Goal: Information Seeking & Learning: Learn about a topic

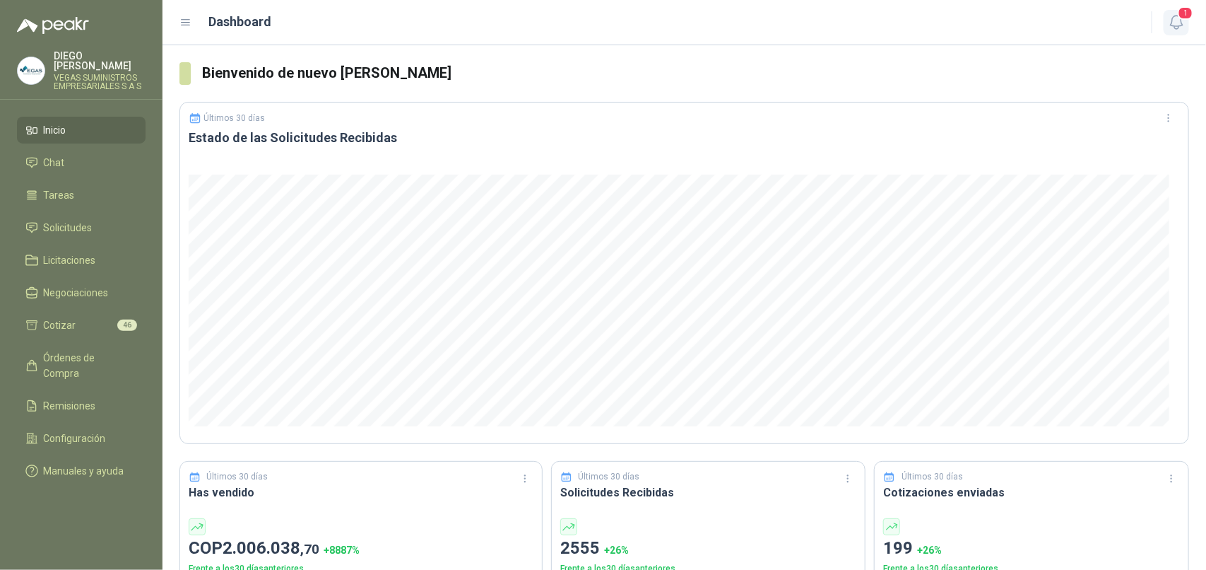
click at [1180, 18] on span "1" at bounding box center [1186, 12] width 16 height 13
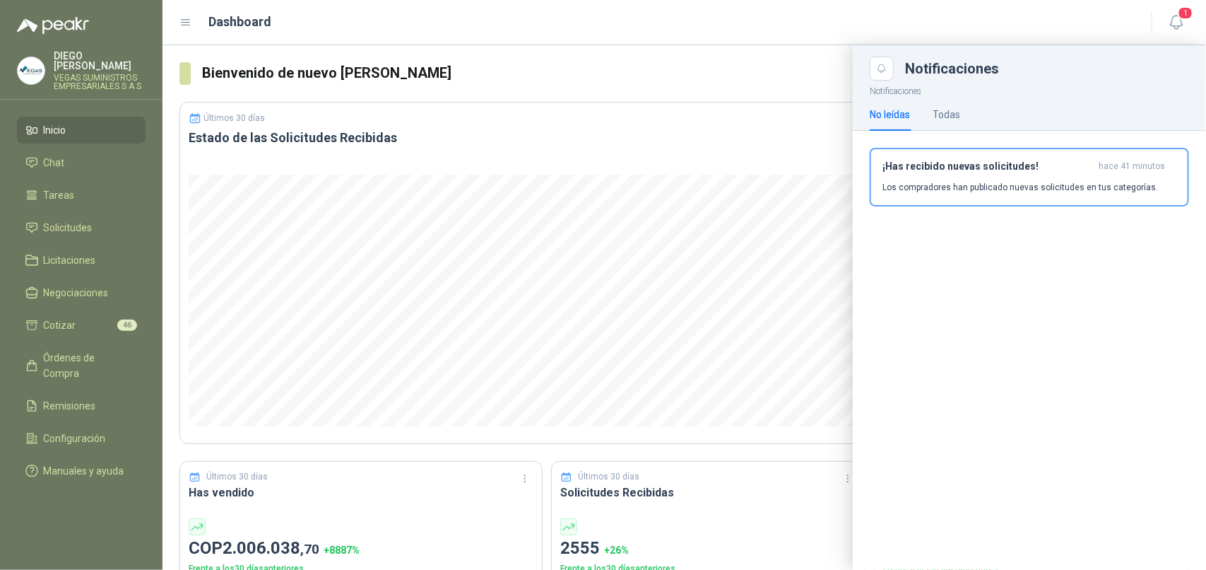
click at [1023, 181] on p "Los compradores han publicado nuevas solicitudes en tus categorías." at bounding box center [1021, 187] width 276 height 13
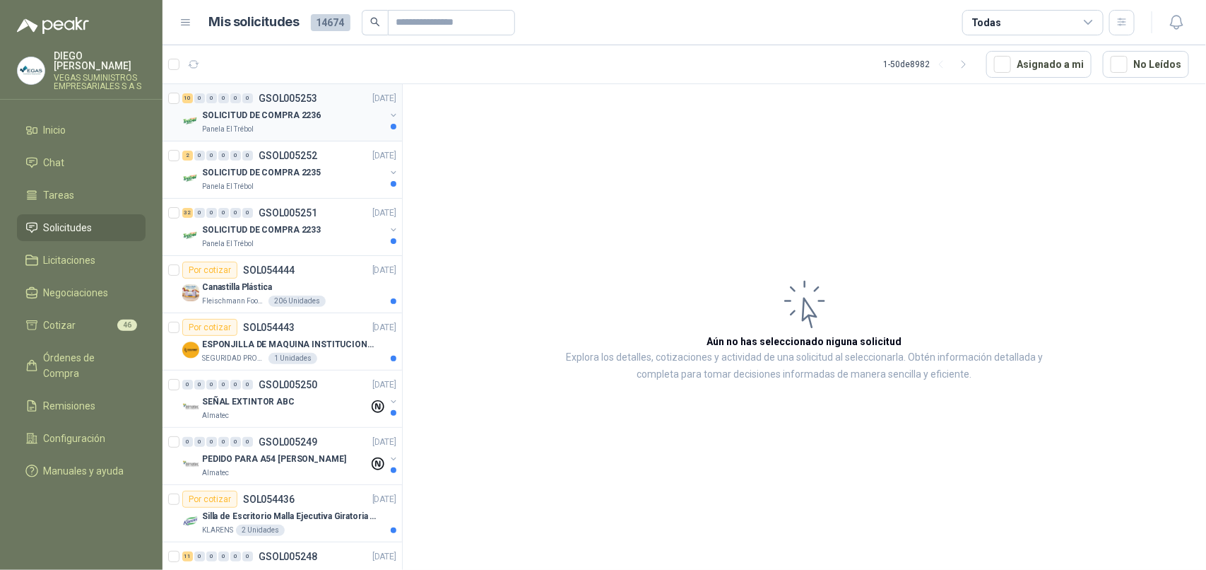
click at [269, 132] on div "Panela El Trébol" at bounding box center [293, 129] width 183 height 11
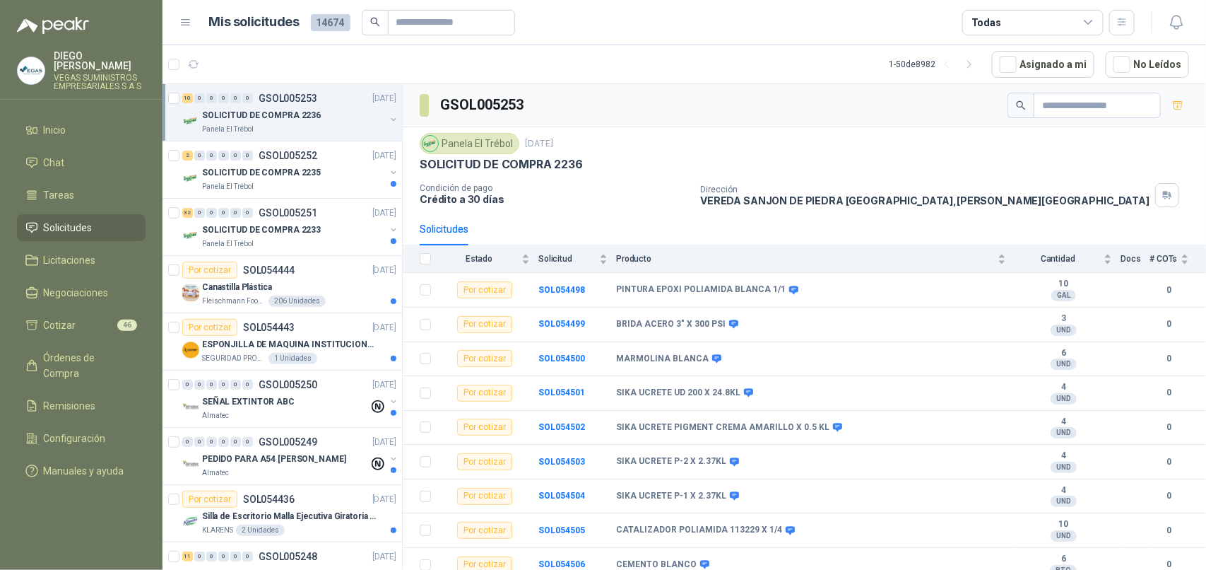
click at [287, 122] on div "SOLICITUD DE COMPRA 2236" at bounding box center [293, 115] width 183 height 17
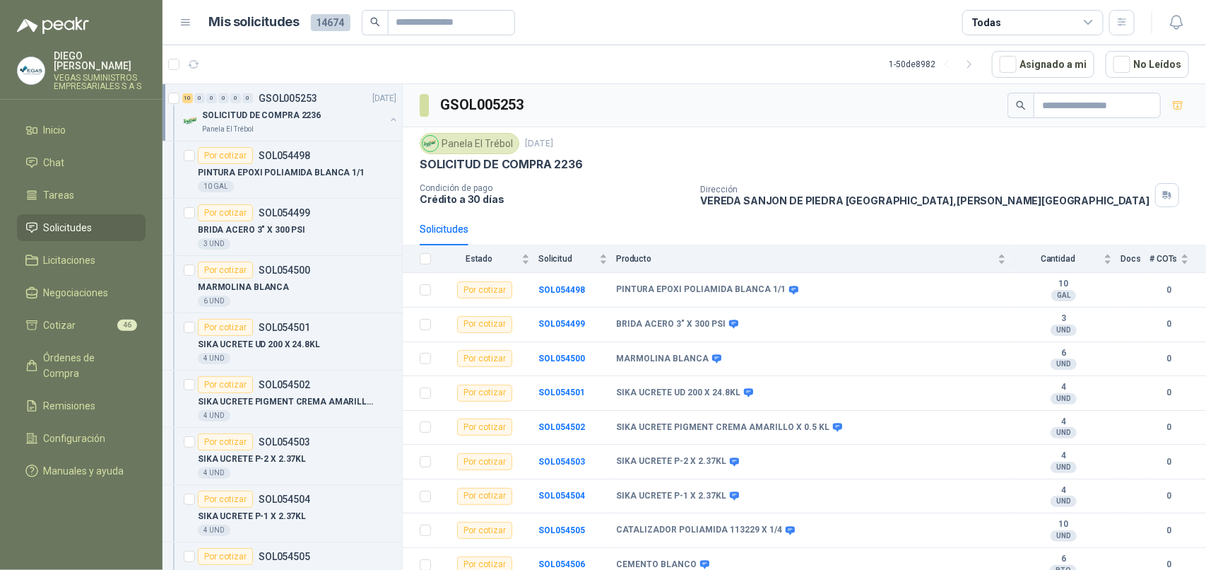
scroll to position [5, 0]
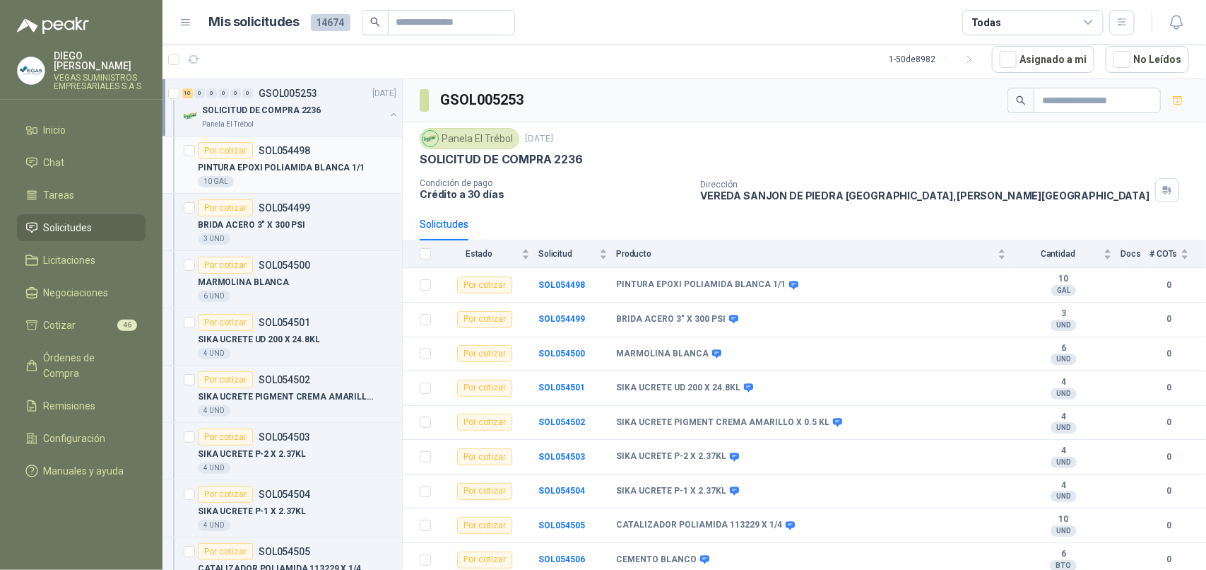
click at [278, 180] on div "10 GAL" at bounding box center [297, 181] width 199 height 11
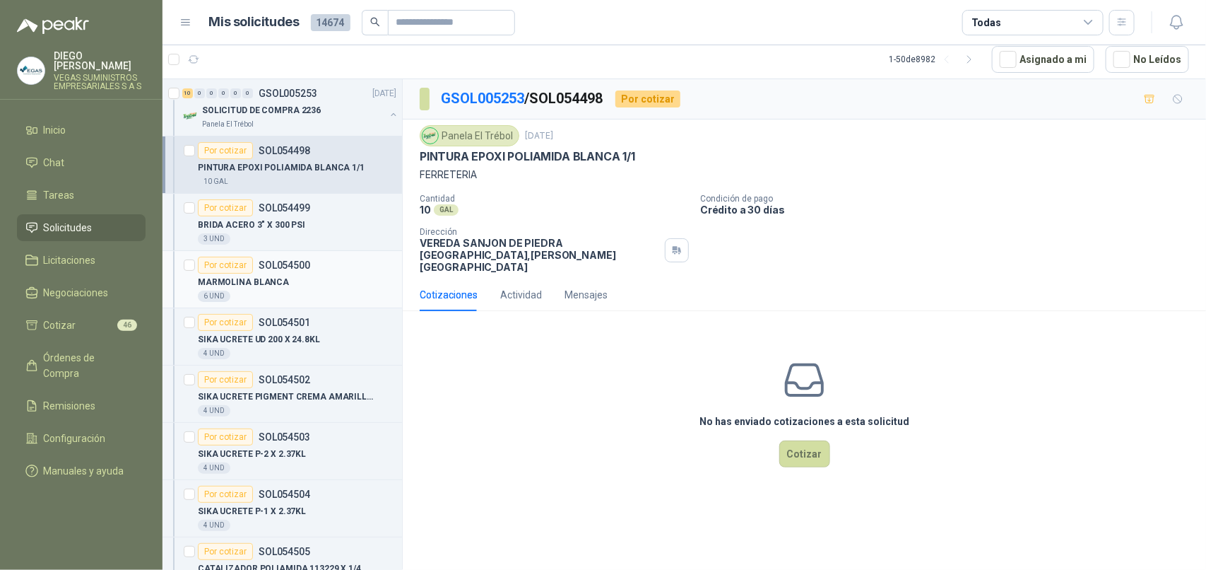
click at [323, 274] on div "MARMOLINA BLANCA" at bounding box center [297, 282] width 199 height 17
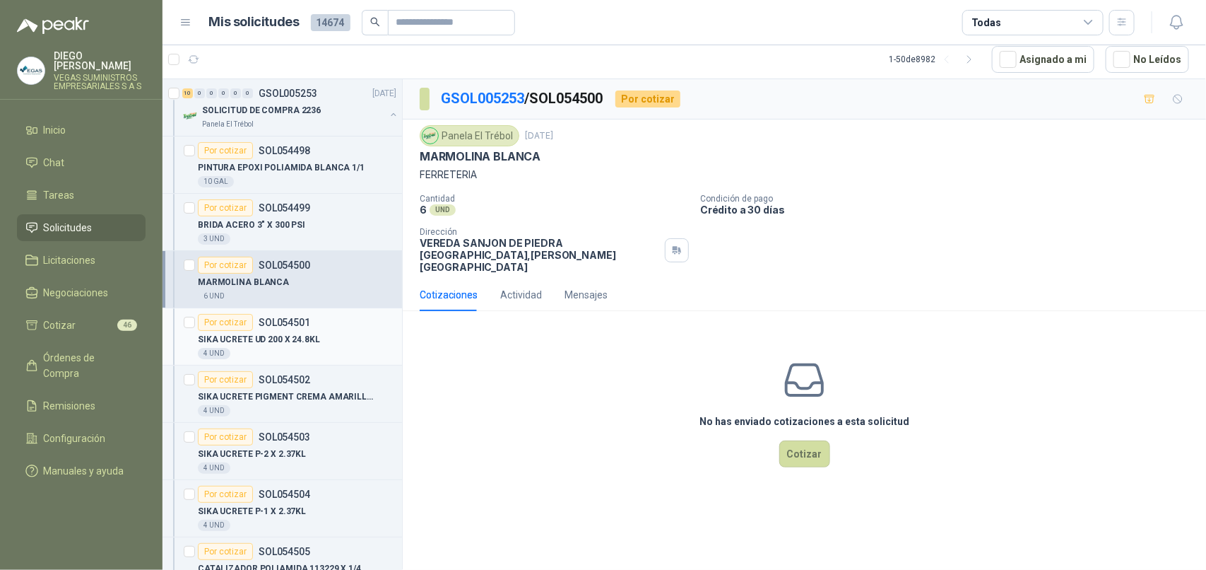
click at [336, 346] on div "SIKA UCRETE UD 200 X 24.8KL" at bounding box center [297, 339] width 199 height 17
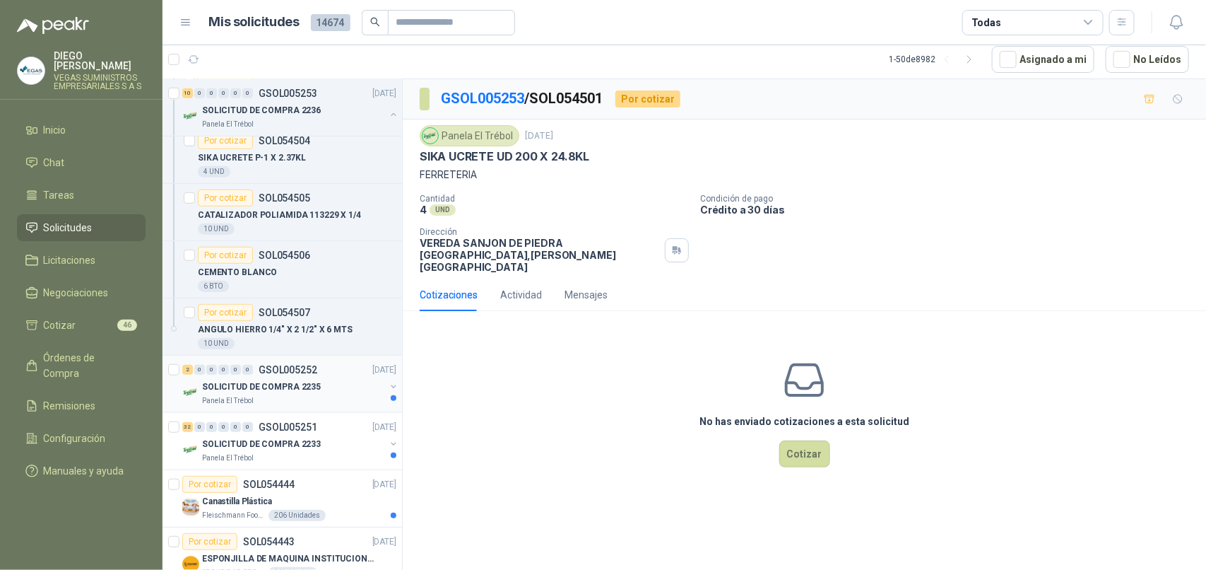
scroll to position [442, 0]
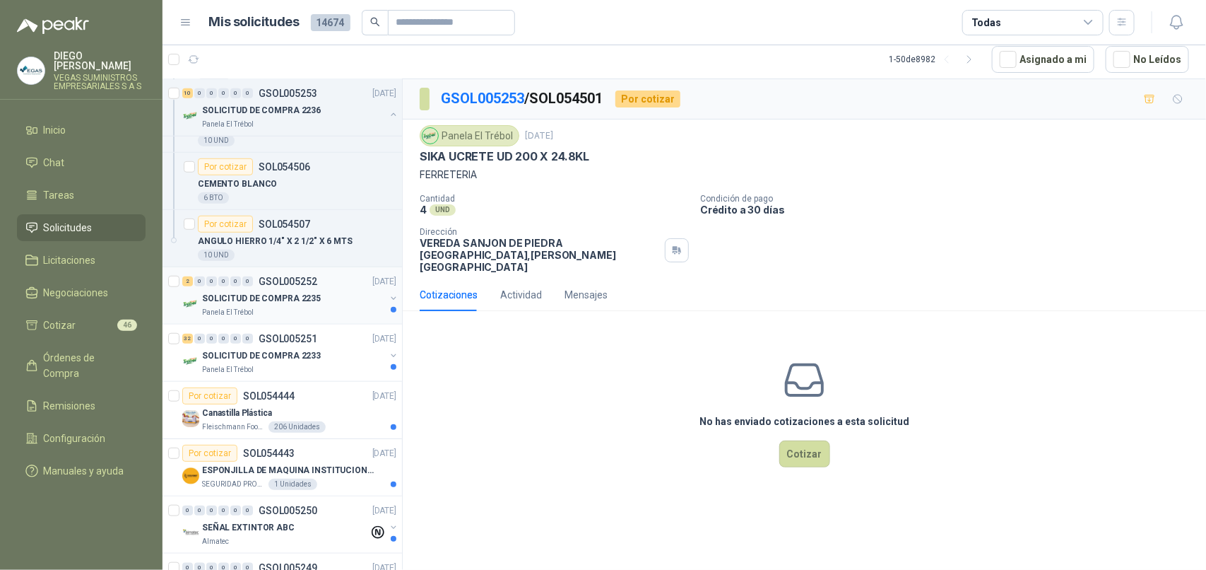
click at [308, 288] on div "2 0 0 0 0 0 GSOL005252 [DATE]" at bounding box center [290, 281] width 217 height 17
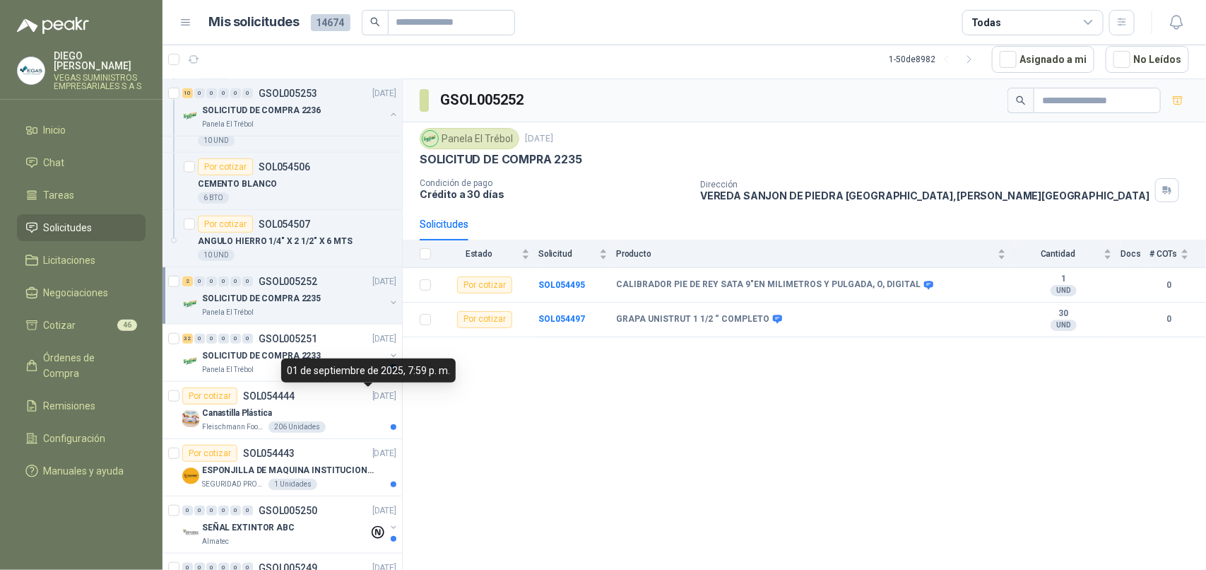
drag, startPoint x: 356, startPoint y: 382, endPoint x: 316, endPoint y: 369, distance: 41.6
click at [316, 369] on div "01 de septiembre de 2025, 7:59 p. m." at bounding box center [368, 370] width 175 height 24
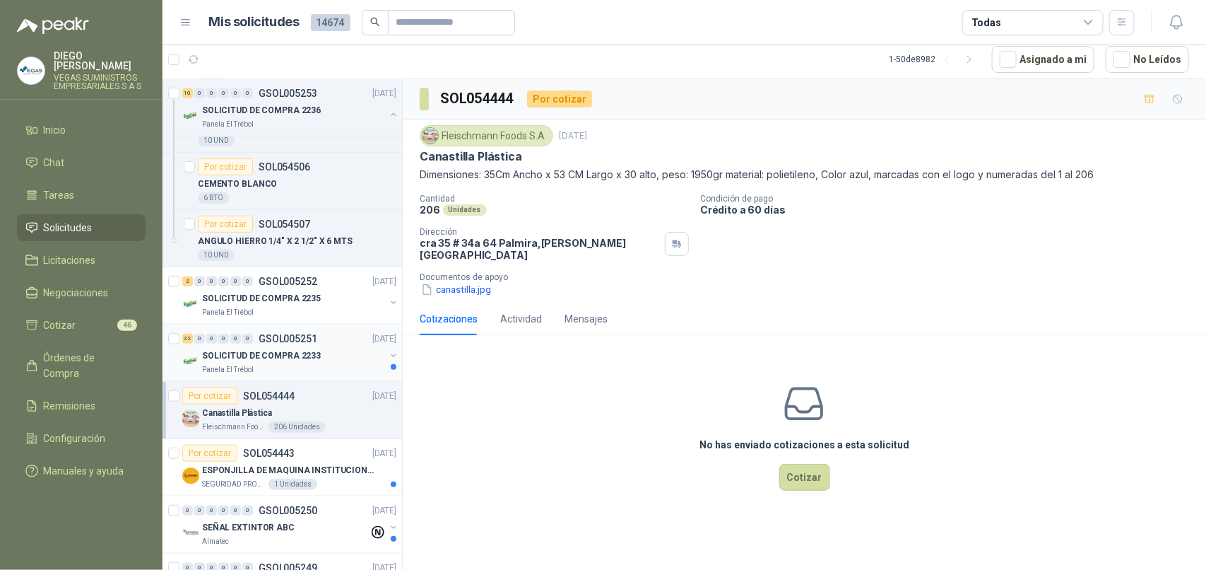
click at [258, 370] on div "Panela El Trébol" at bounding box center [293, 369] width 183 height 11
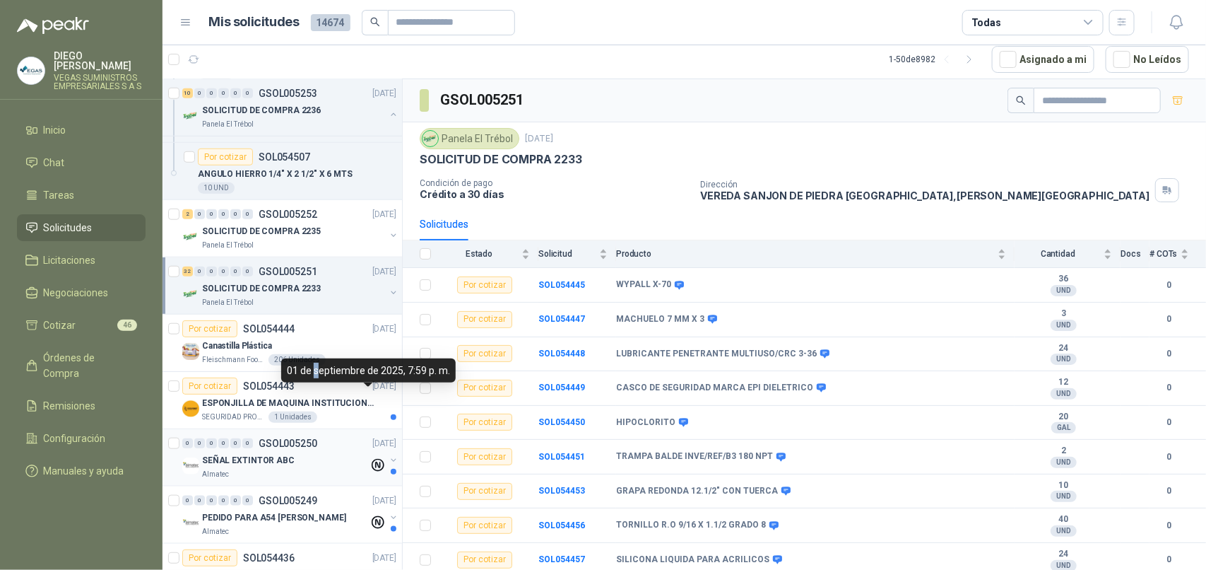
scroll to position [618, 0]
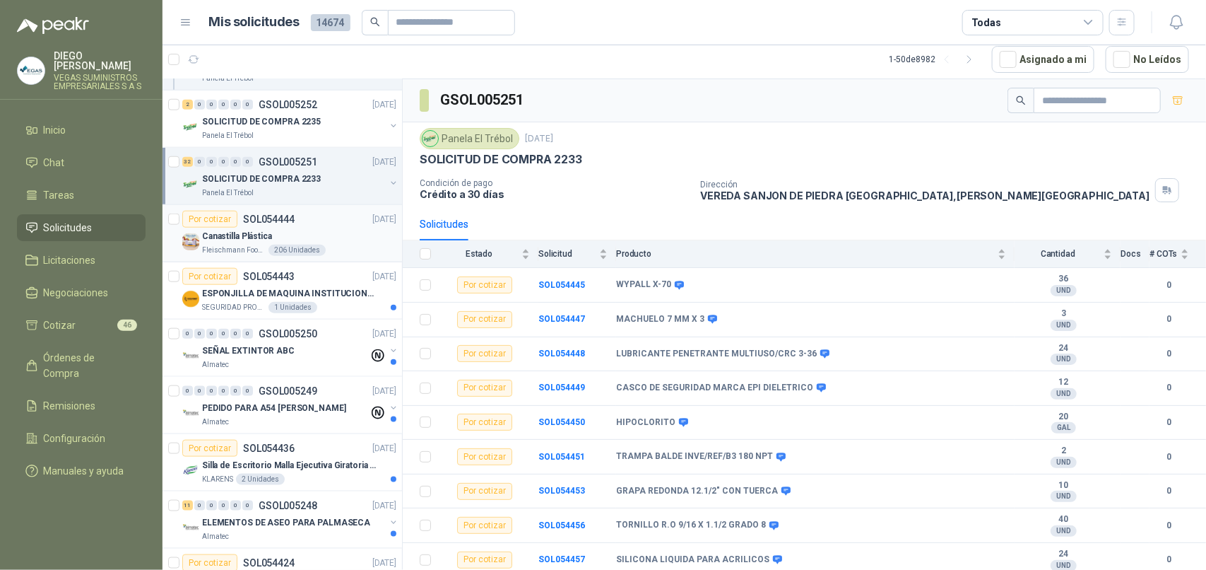
click at [295, 237] on div "Canastilla Plástica" at bounding box center [299, 236] width 194 height 17
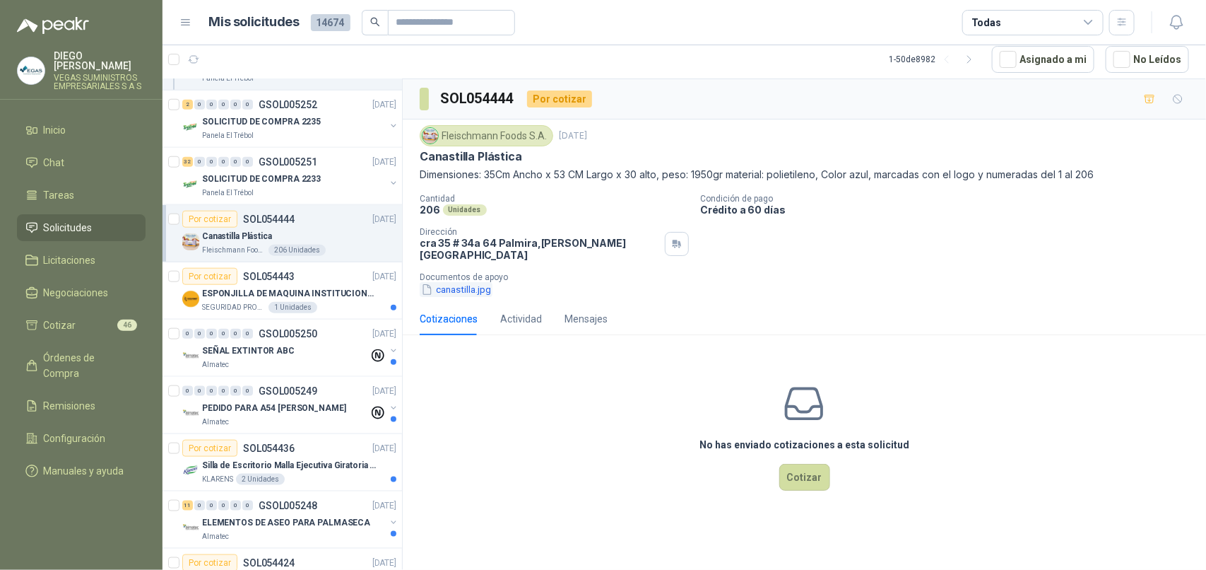
click at [486, 282] on button "canastilla.jpg" at bounding box center [456, 289] width 73 height 15
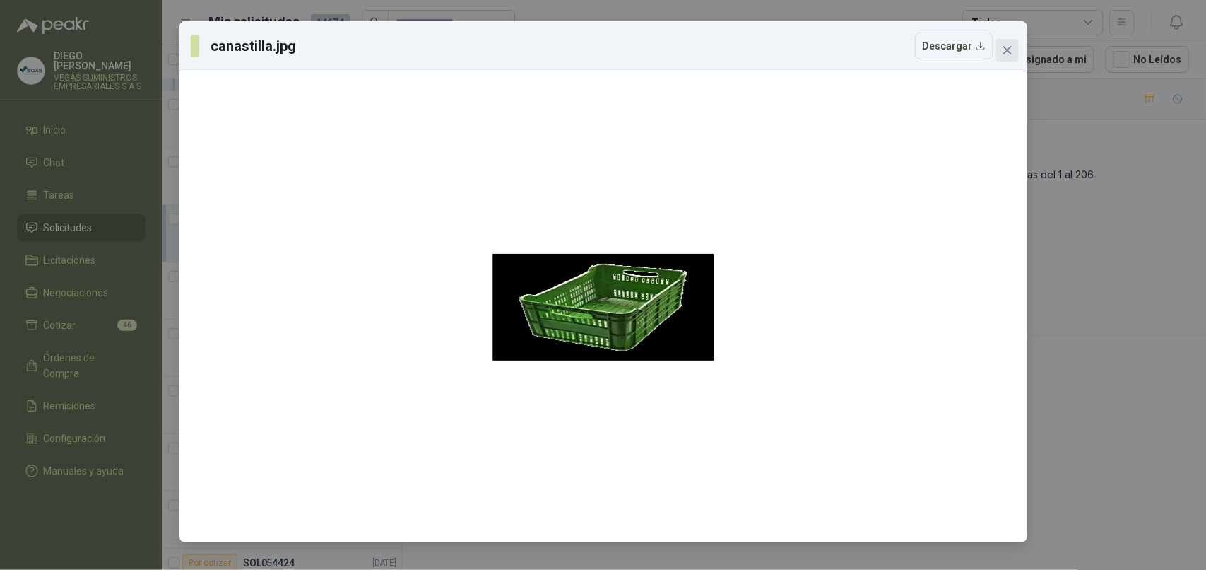
click at [1002, 55] on icon "close" at bounding box center [1007, 50] width 11 height 11
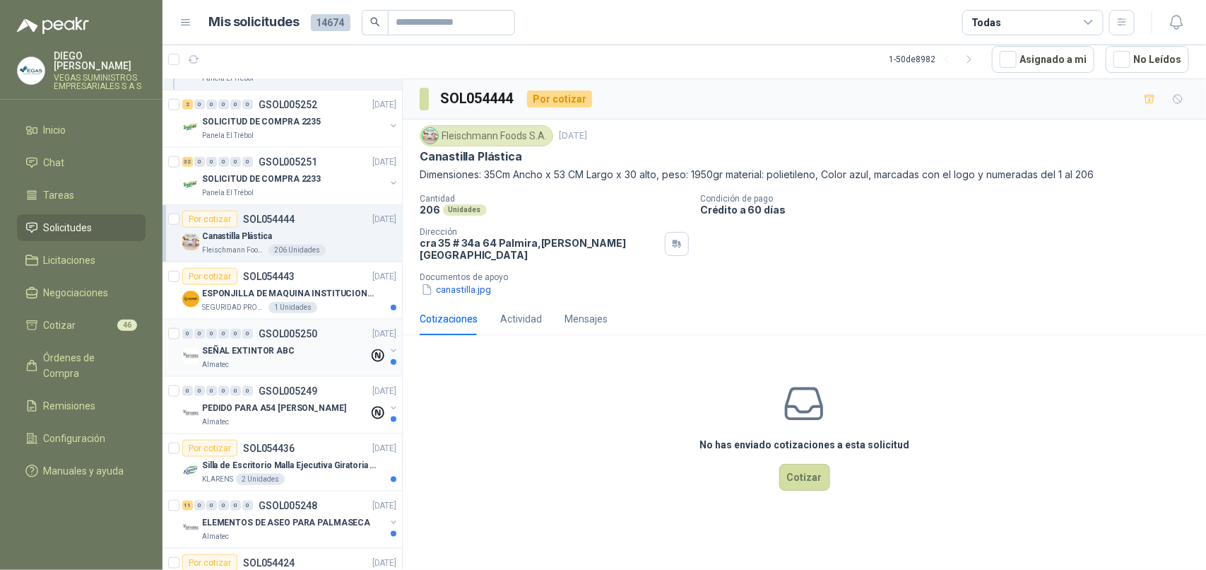
scroll to position [707, 0]
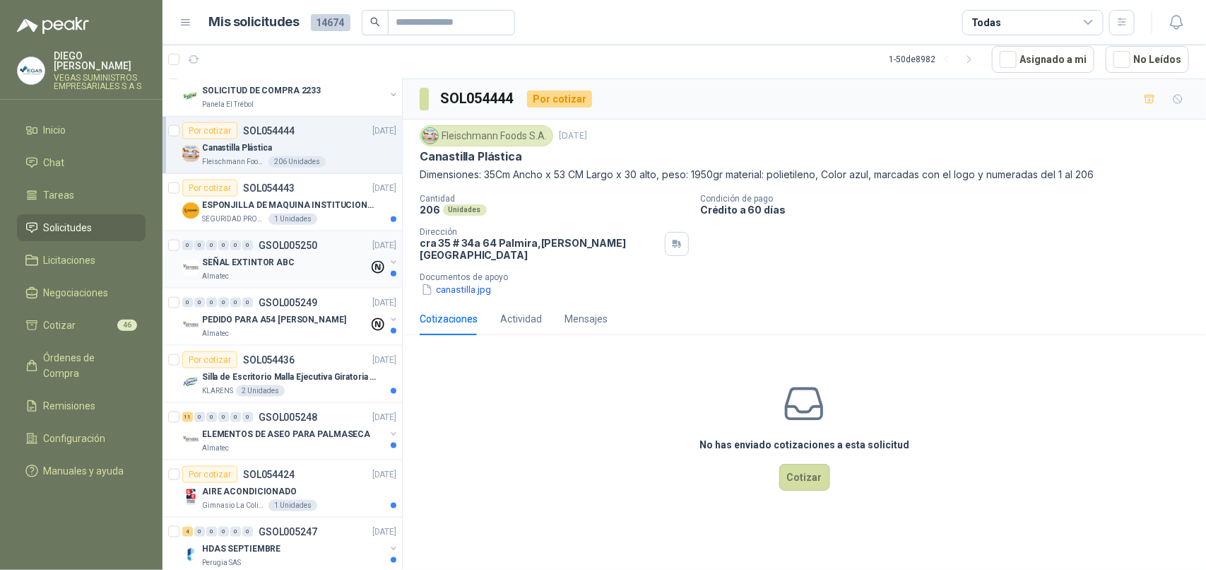
click at [288, 277] on div "Almatec" at bounding box center [285, 276] width 167 height 11
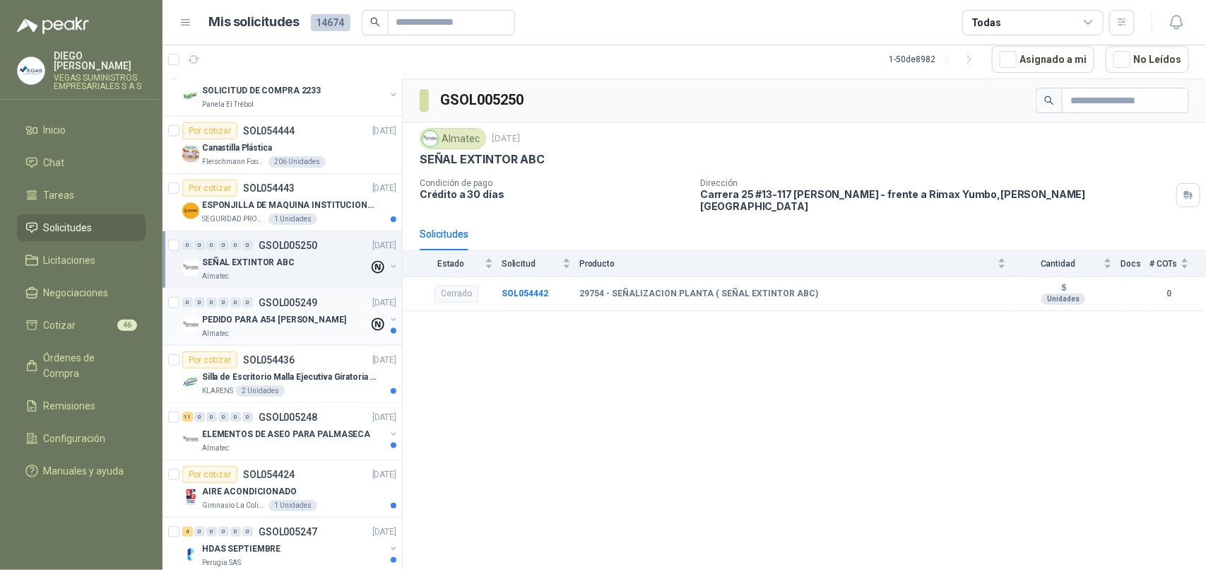
click at [311, 337] on div "Almatec" at bounding box center [285, 333] width 167 height 11
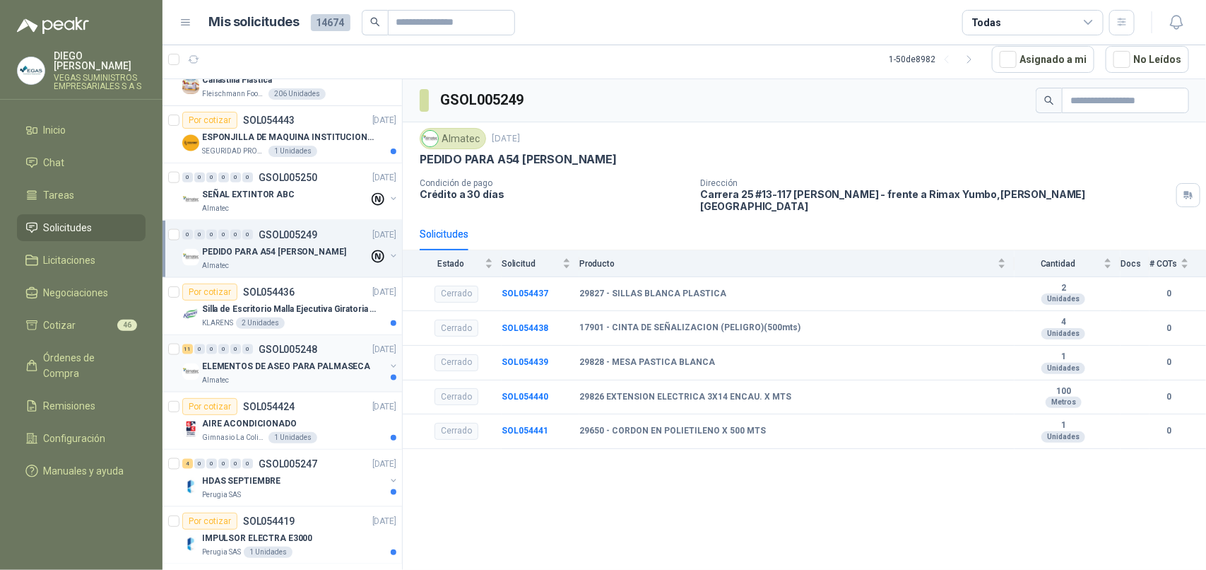
scroll to position [795, 0]
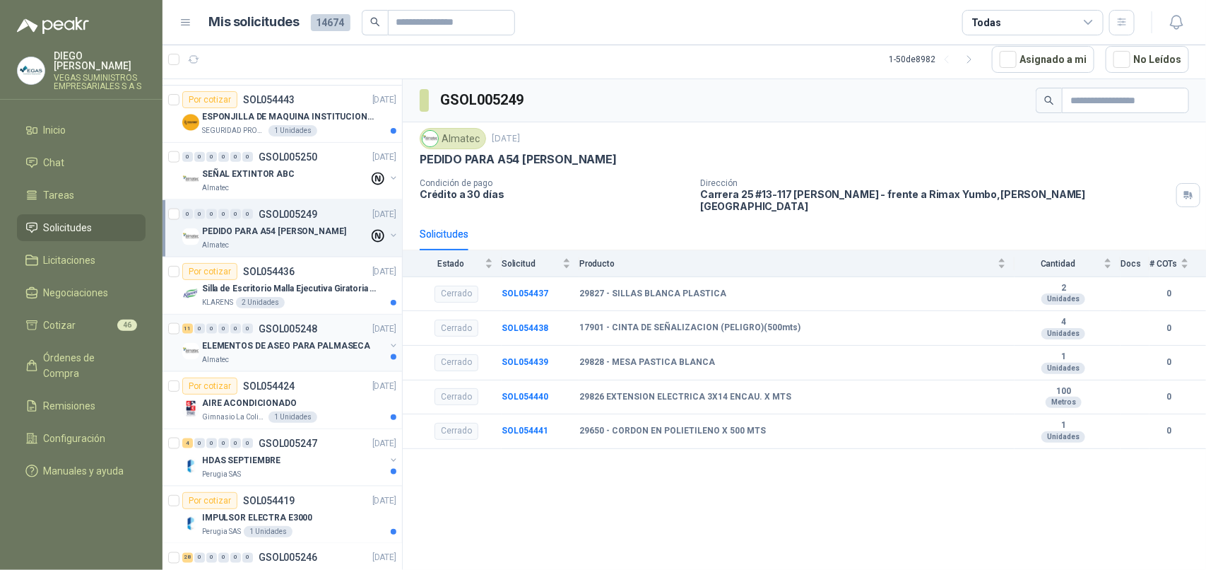
click at [305, 356] on div "Almatec" at bounding box center [293, 359] width 183 height 11
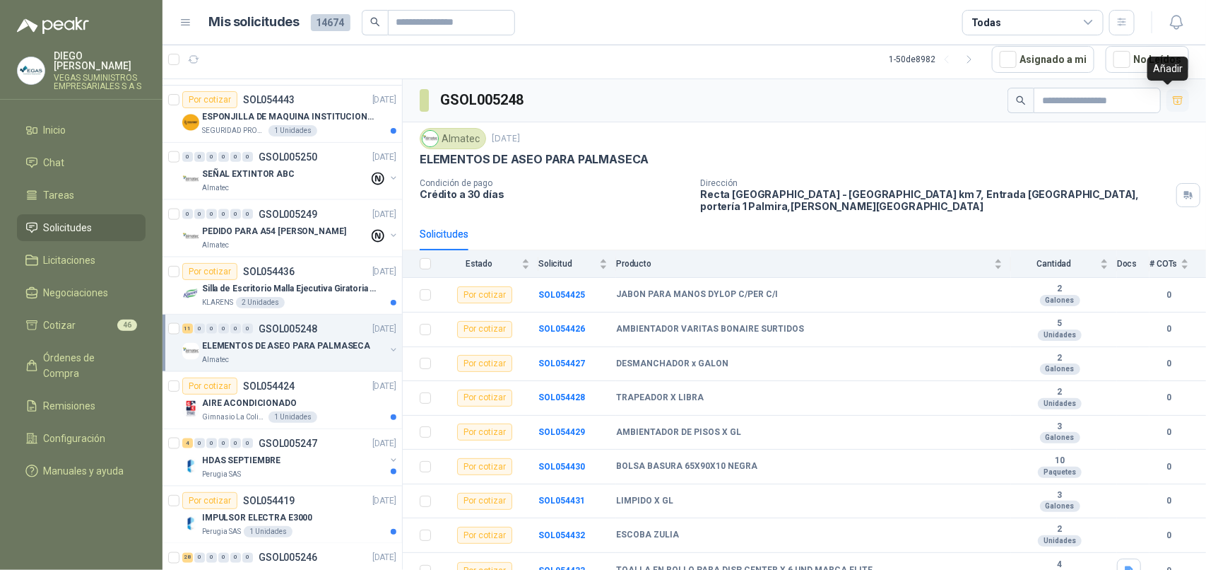
click at [1173, 96] on icon "button" at bounding box center [1178, 100] width 10 height 8
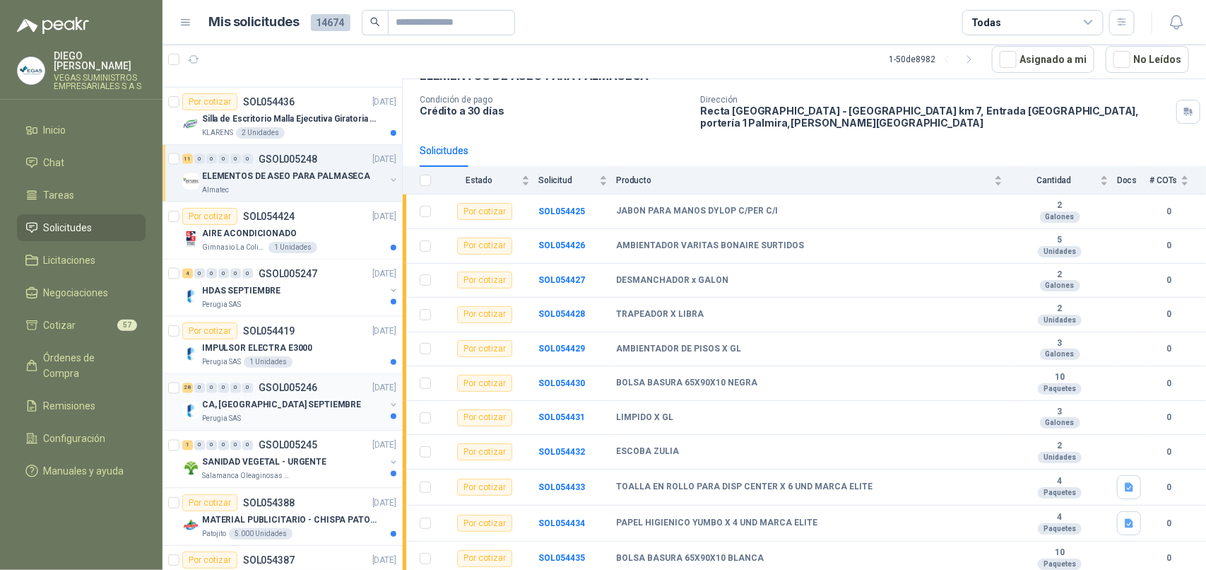
scroll to position [972, 0]
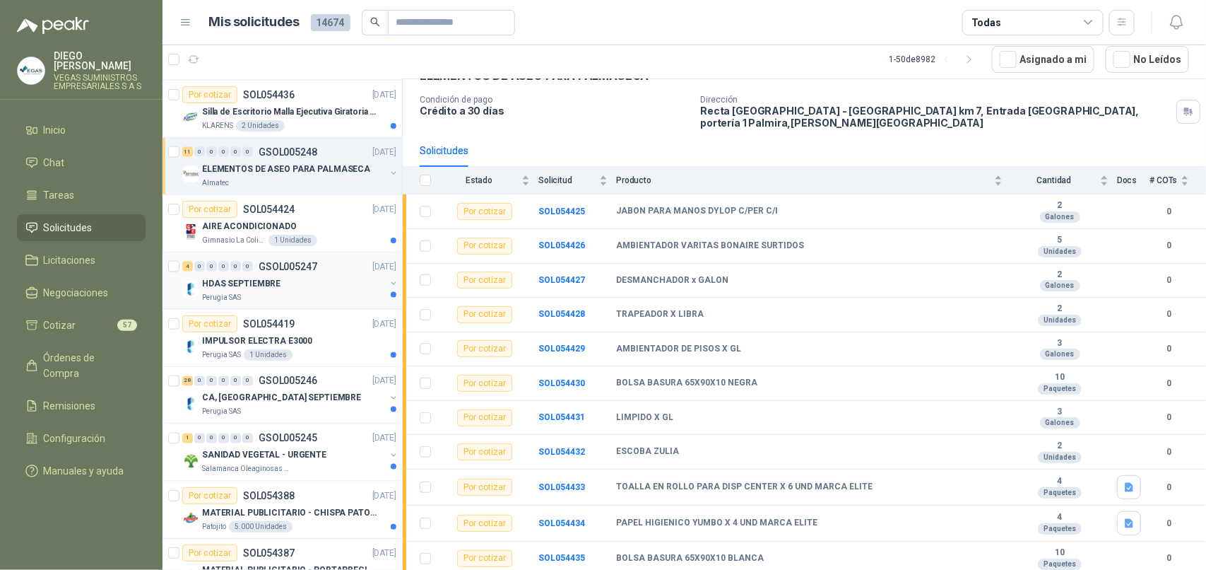
click at [302, 299] on div "Perugia SAS" at bounding box center [293, 297] width 183 height 11
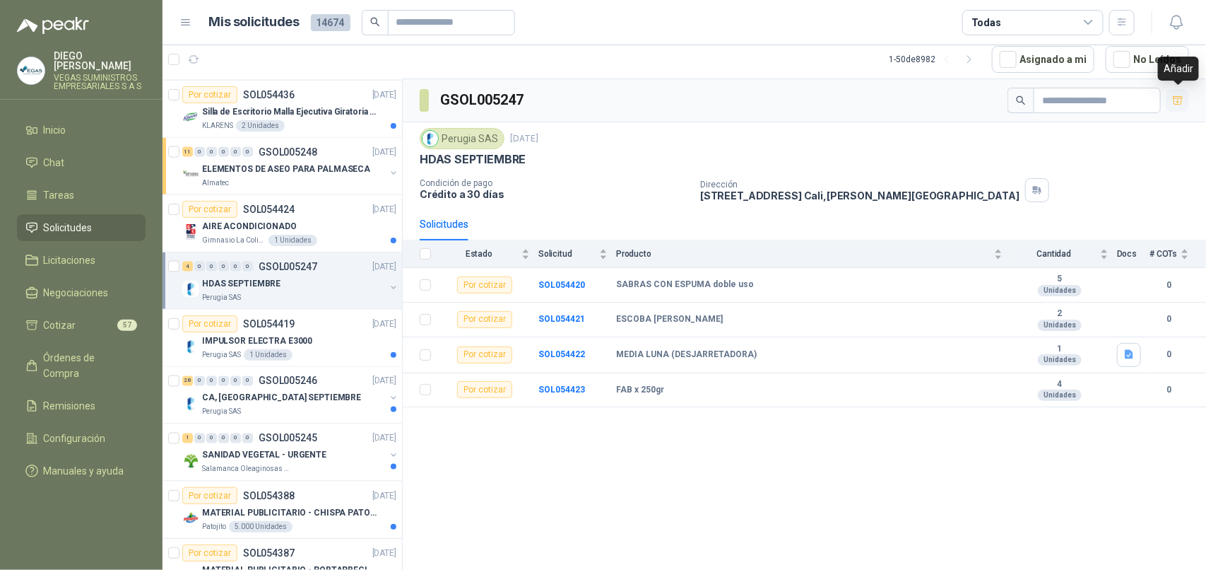
click at [1173, 100] on icon "button" at bounding box center [1179, 101] width 12 height 12
click at [311, 346] on div "IMPULSOR ELECTRA E3000" at bounding box center [299, 340] width 194 height 17
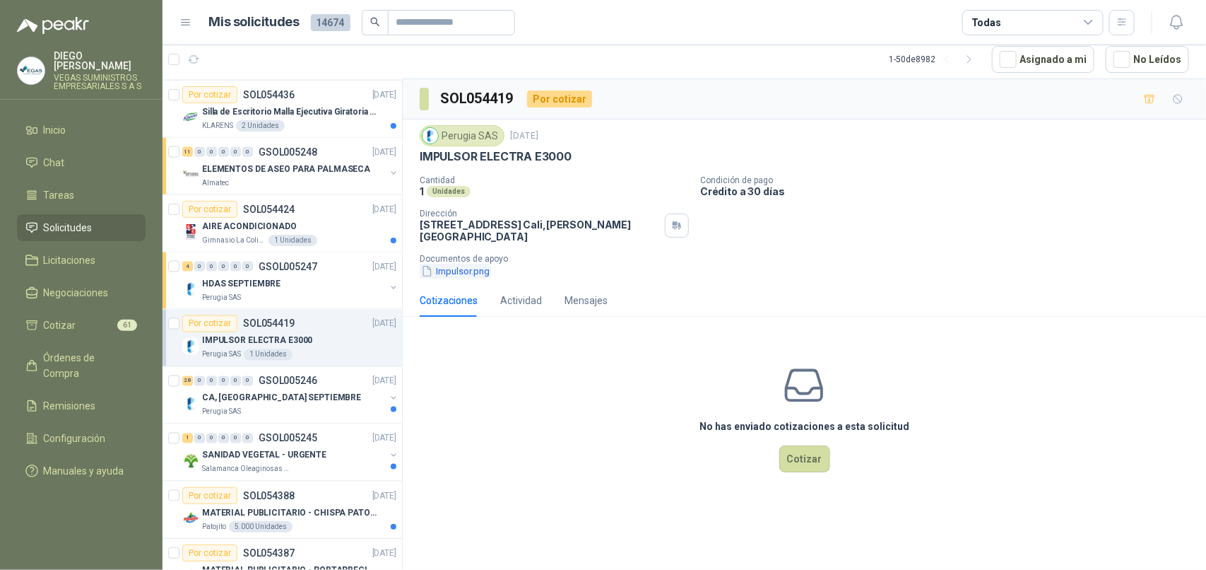
click at [471, 266] on button "Impulsor.png" at bounding box center [455, 271] width 71 height 15
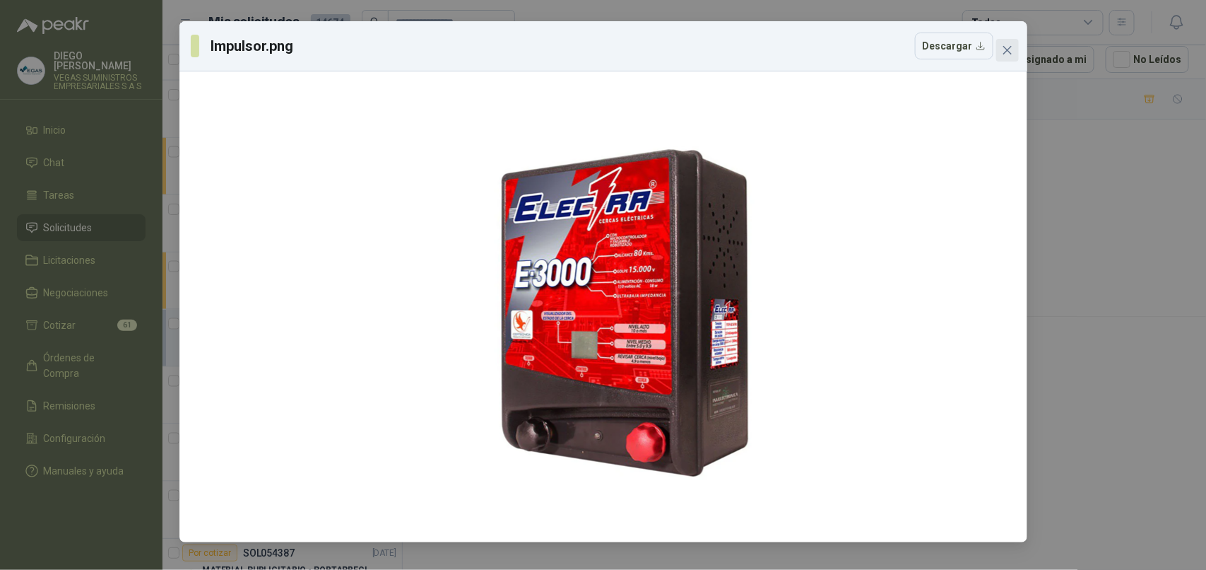
click at [1008, 50] on icon "close" at bounding box center [1007, 50] width 8 height 8
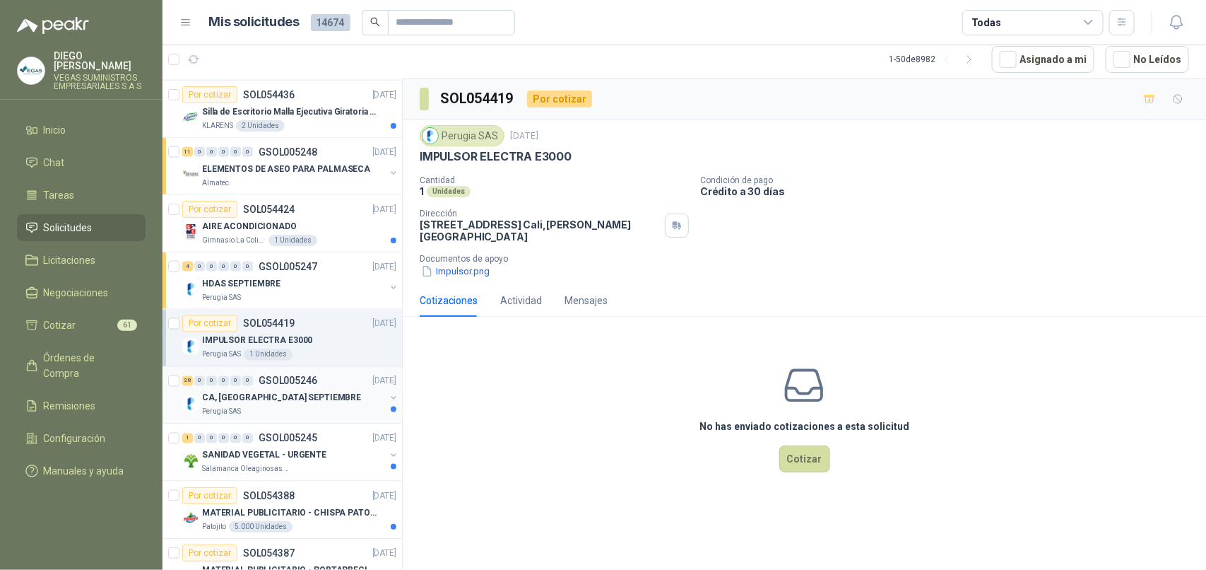
scroll to position [1060, 0]
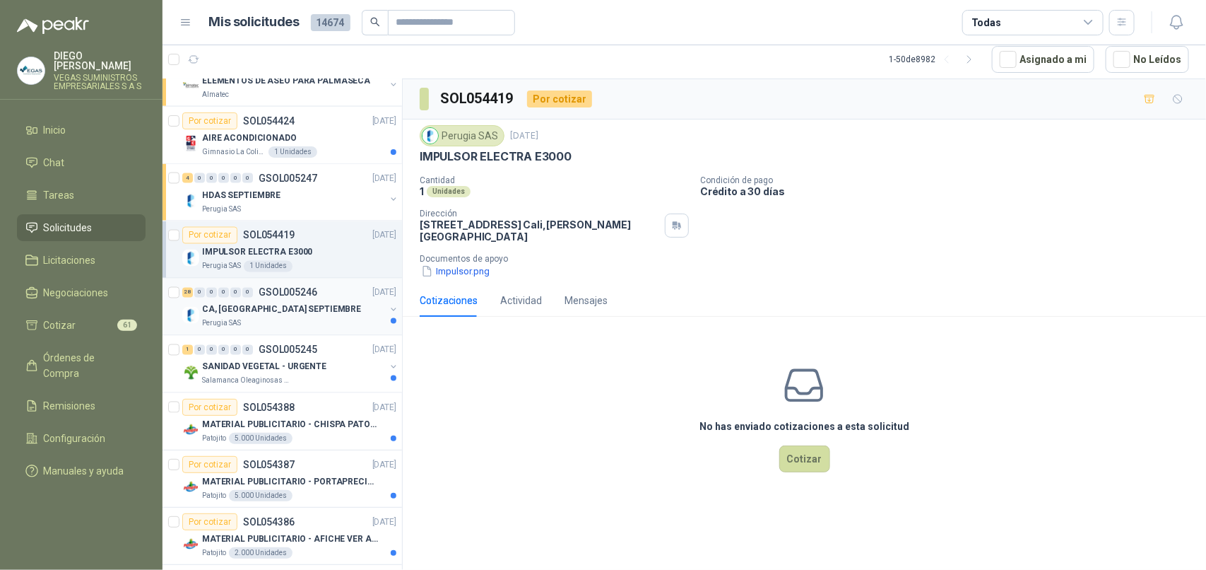
click at [306, 327] on div "Perugia SAS" at bounding box center [293, 323] width 183 height 11
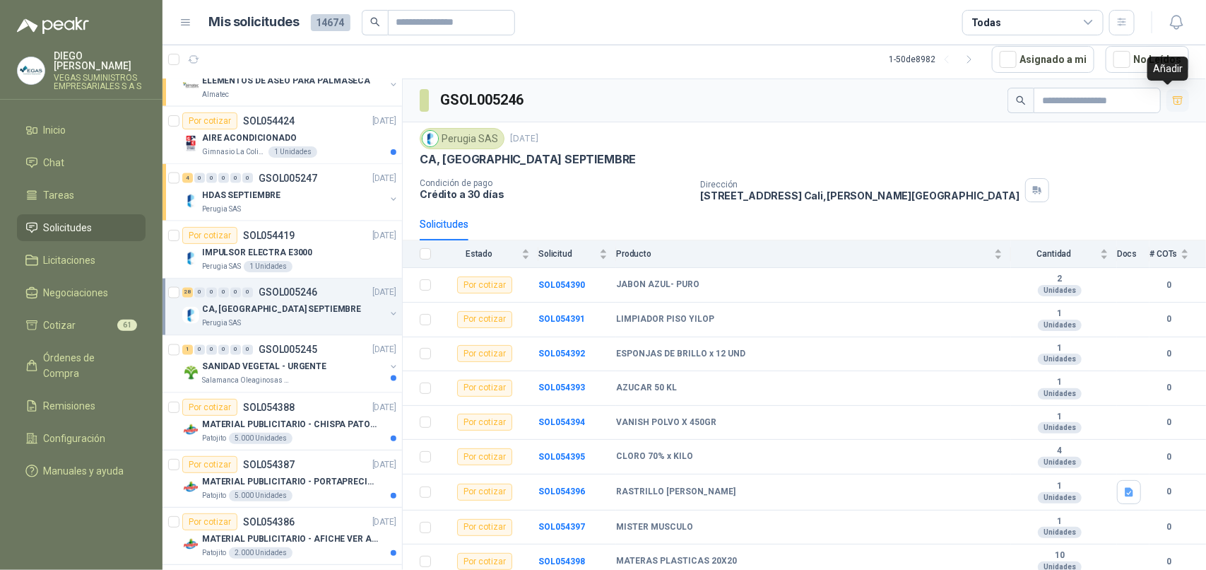
click at [1167, 108] on button "button" at bounding box center [1178, 100] width 23 height 23
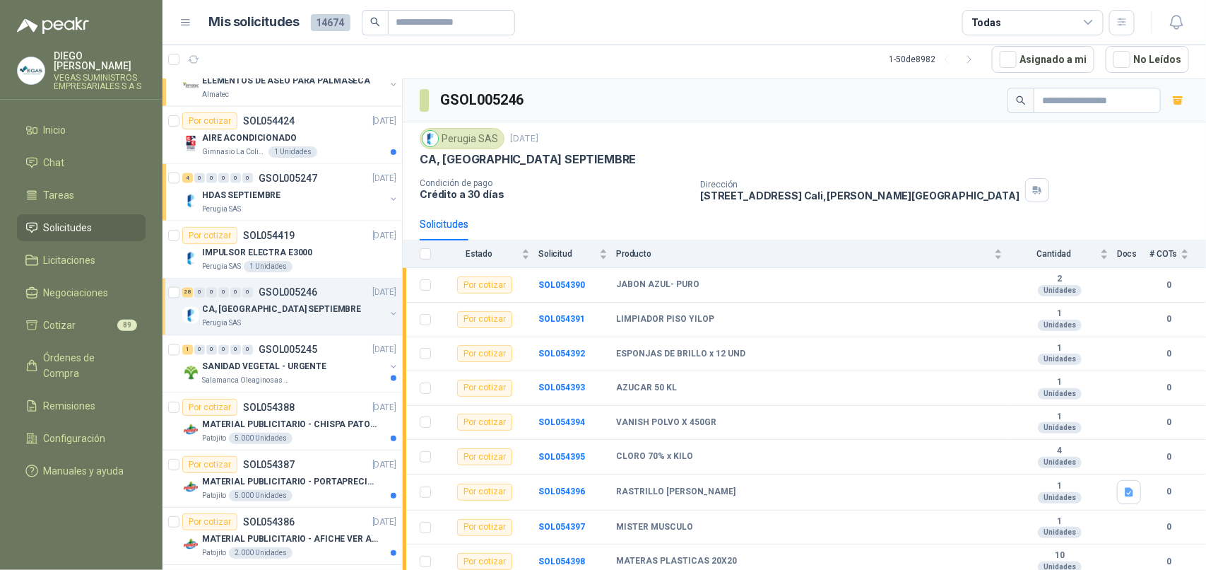
scroll to position [1148, 0]
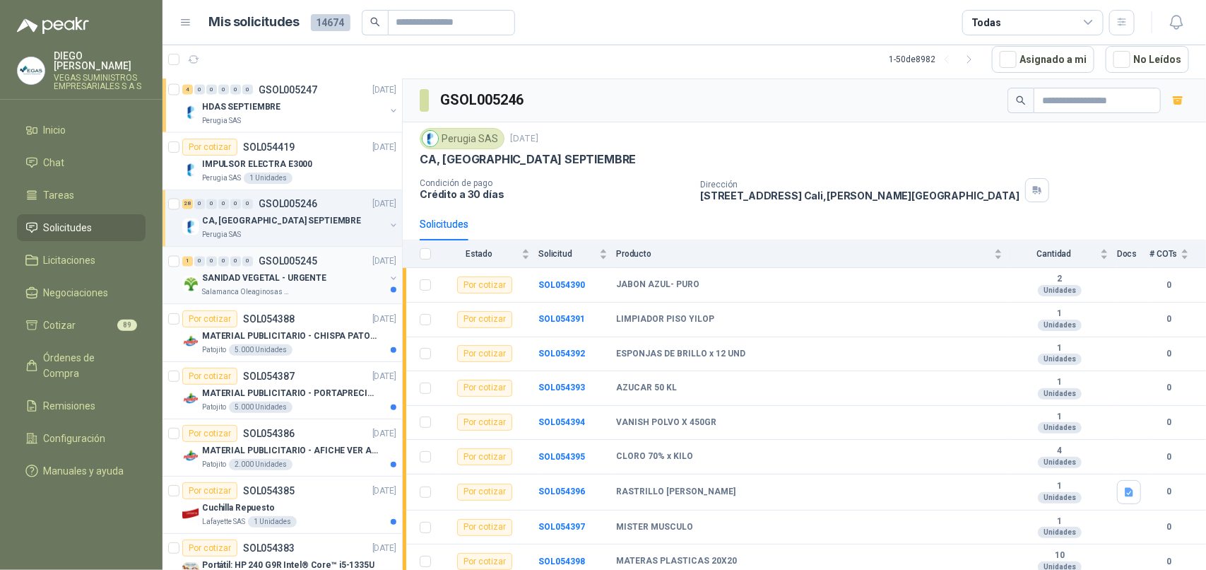
click at [288, 290] on div "Salamanca Oleaginosas SAS" at bounding box center [293, 292] width 183 height 11
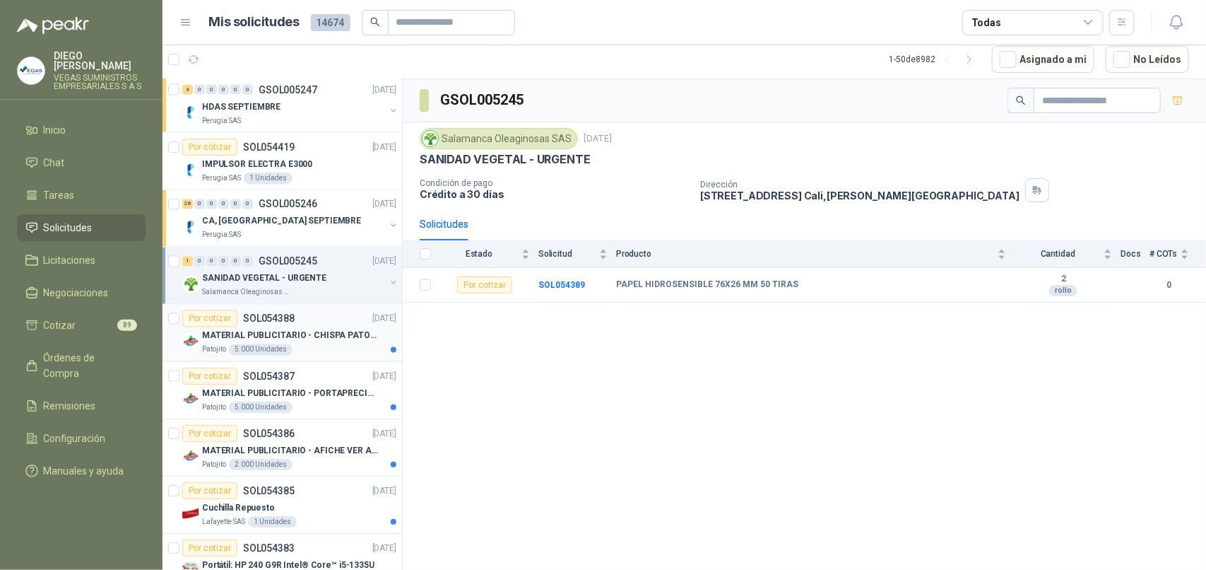
click at [327, 353] on div "Patojito 5.000 Unidades" at bounding box center [299, 349] width 194 height 11
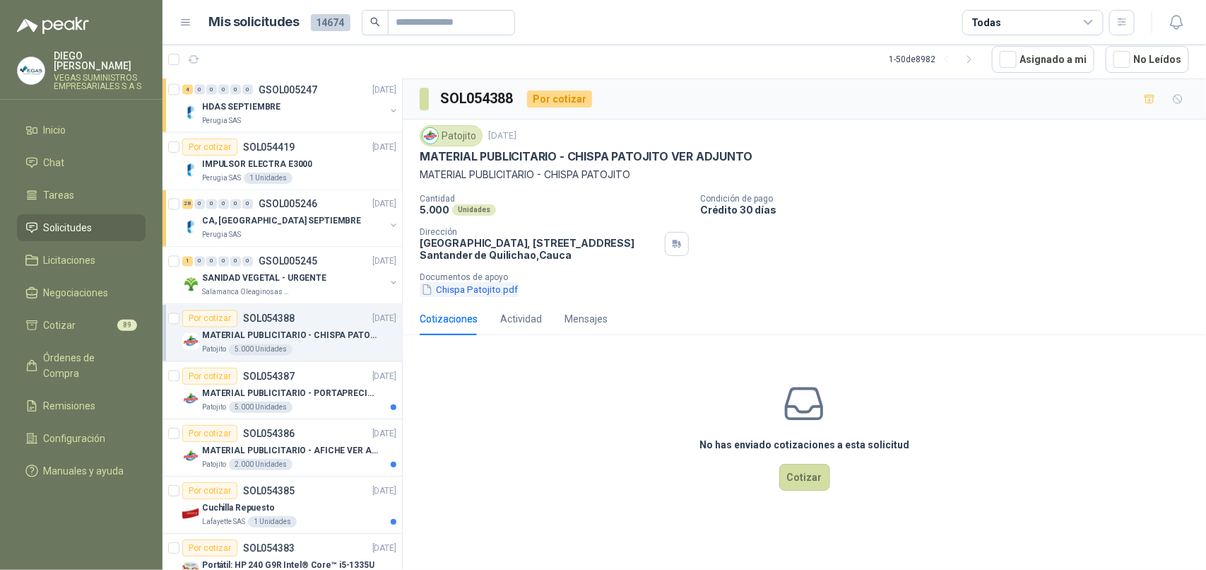
click at [483, 294] on button "Chispa Patojito.pdf" at bounding box center [470, 289] width 100 height 15
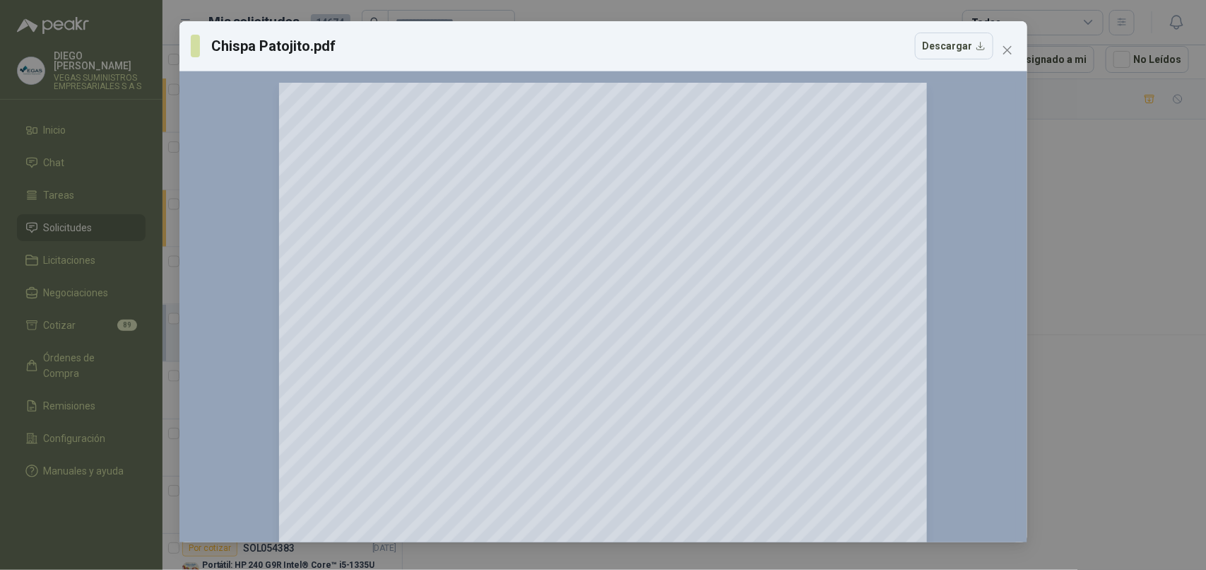
scroll to position [177, 0]
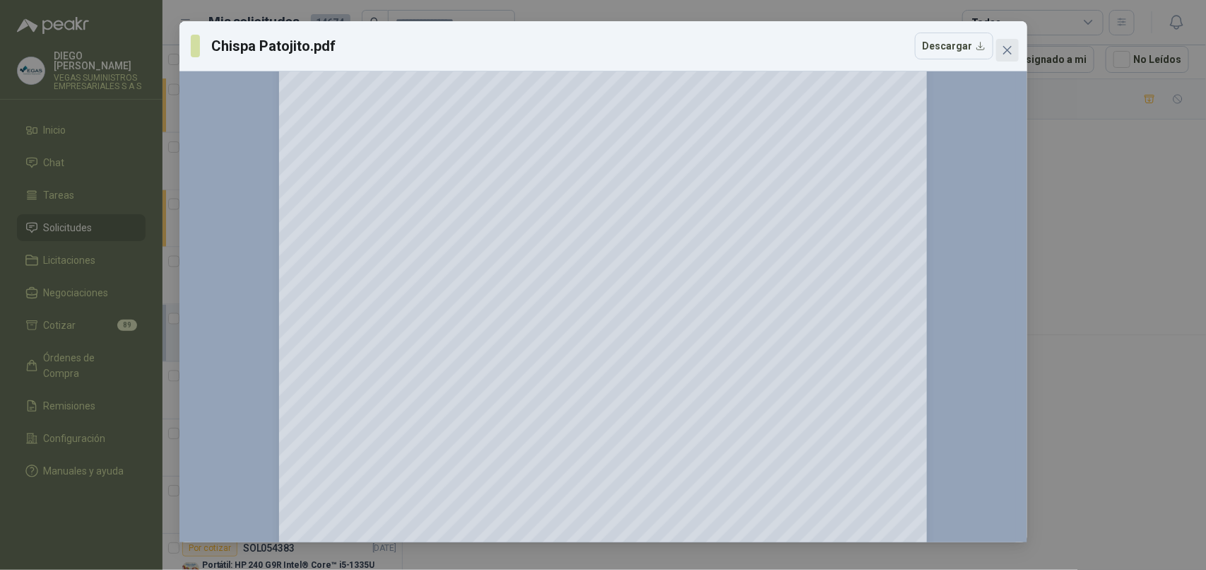
click at [1015, 57] on button "Close" at bounding box center [1008, 50] width 23 height 23
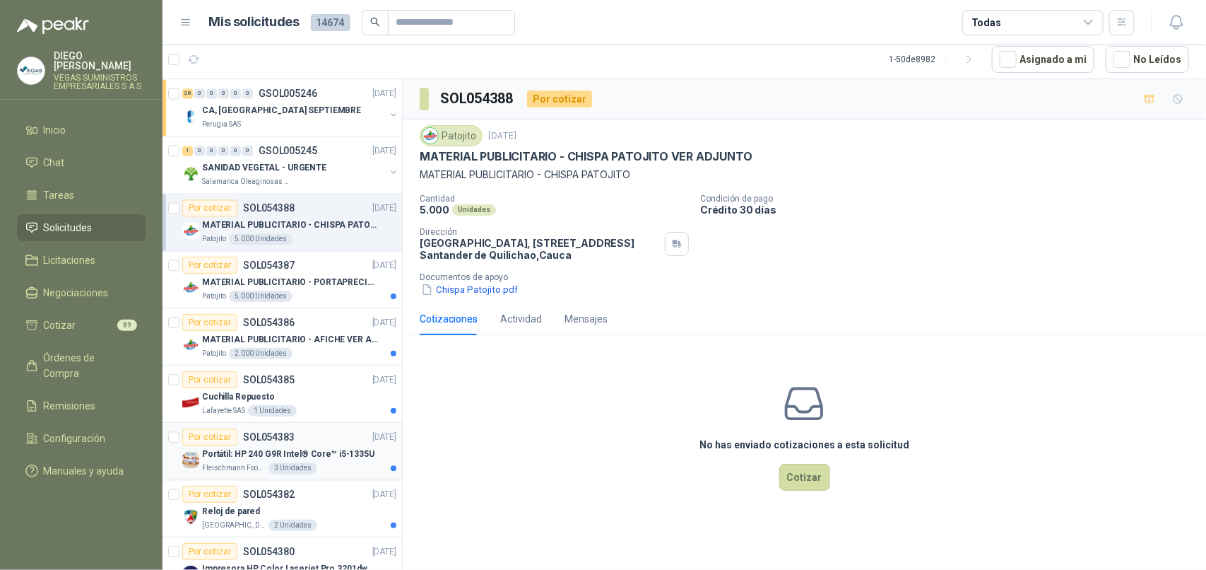
scroll to position [1325, 0]
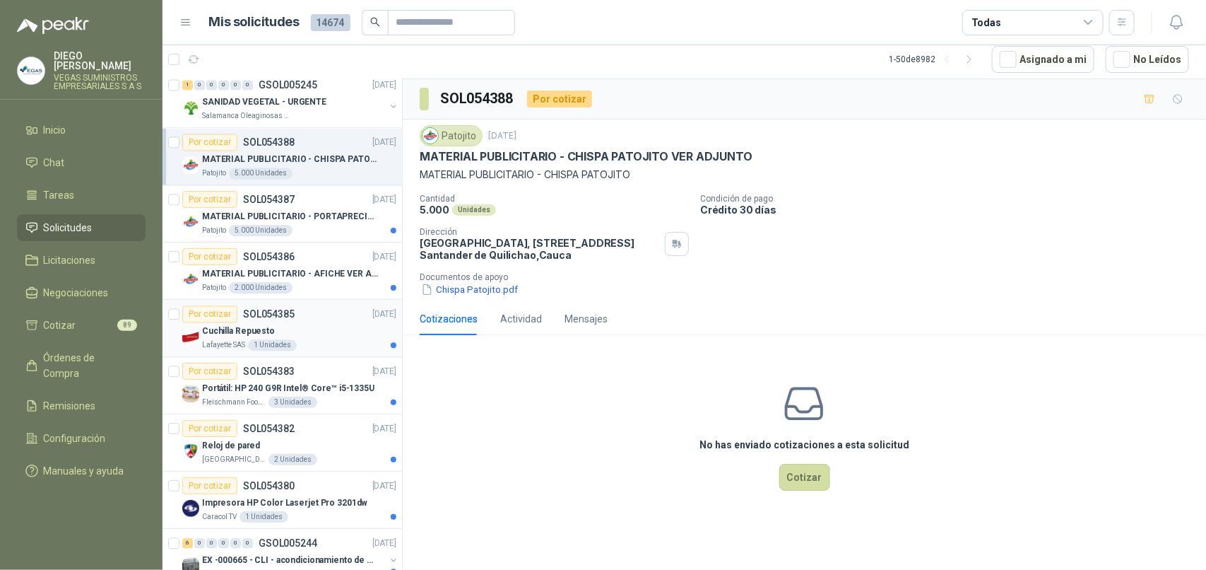
click at [325, 339] on div "Cuchilla Repuesto" at bounding box center [299, 330] width 194 height 17
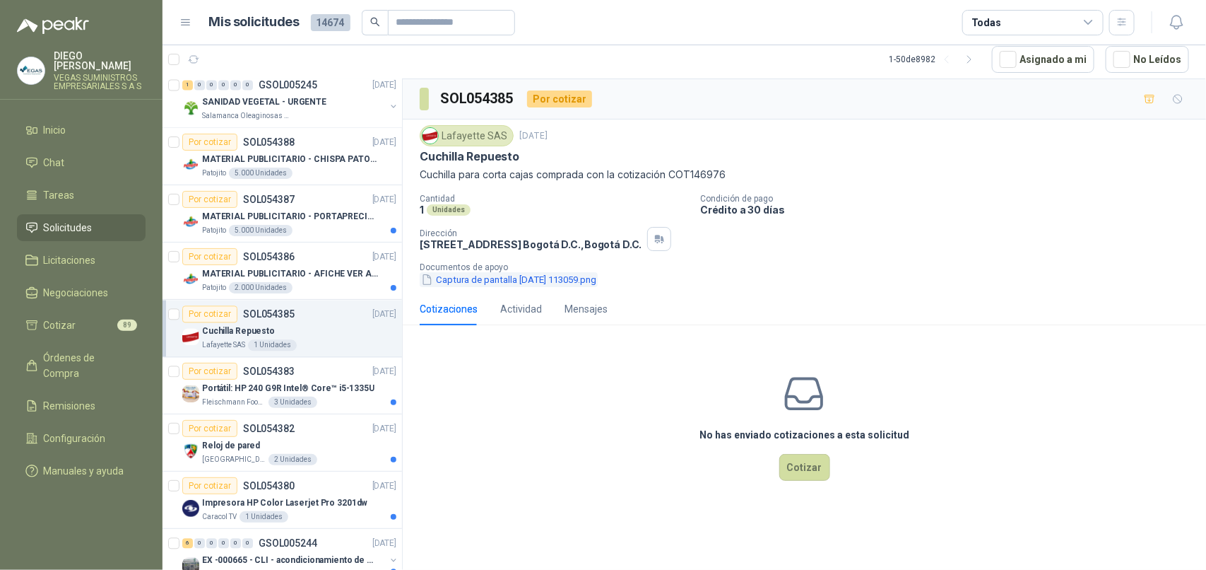
click at [486, 279] on button "Captura de pantalla [DATE] 113059.png" at bounding box center [509, 279] width 178 height 15
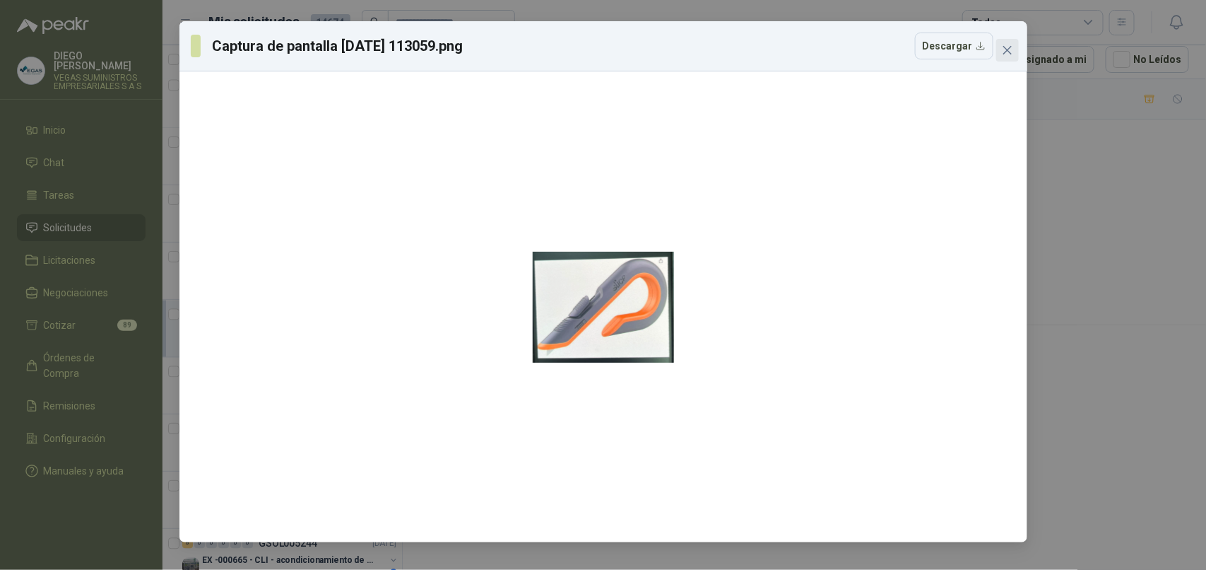
click at [1004, 45] on icon "close" at bounding box center [1007, 50] width 11 height 11
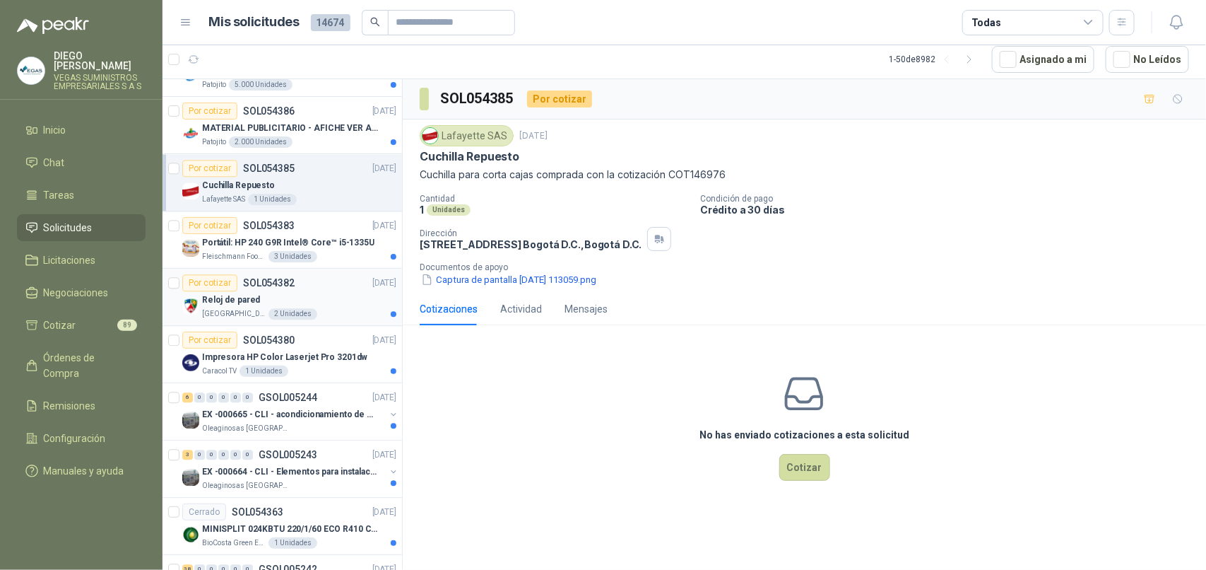
scroll to position [1502, 0]
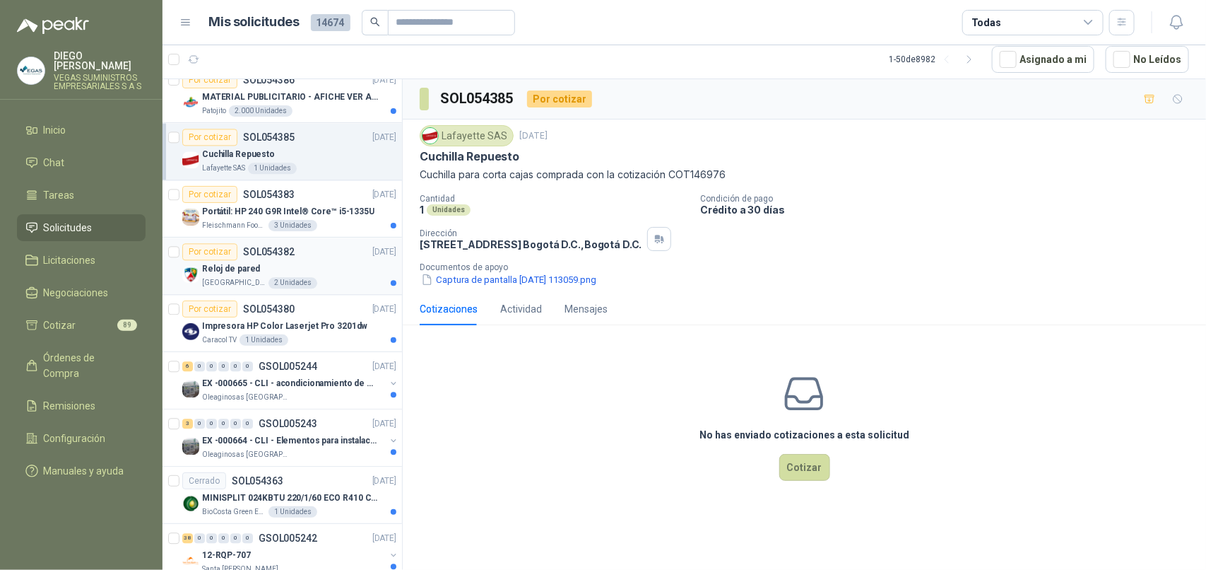
click at [329, 273] on div "Reloj de pared" at bounding box center [299, 268] width 194 height 17
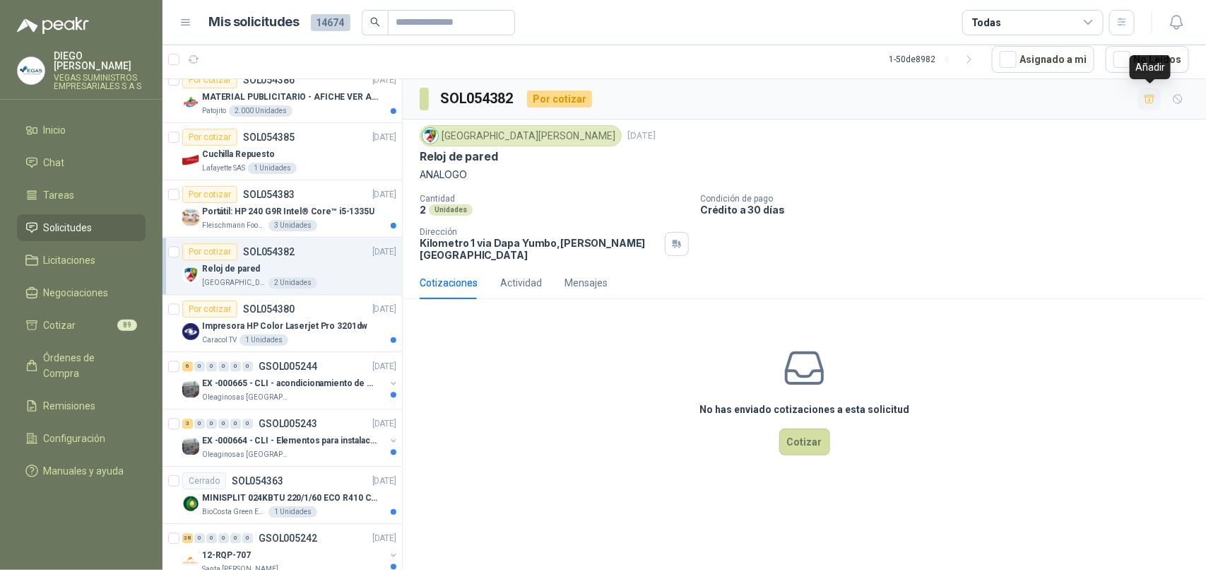
click at [1148, 95] on icon "button" at bounding box center [1150, 99] width 12 height 12
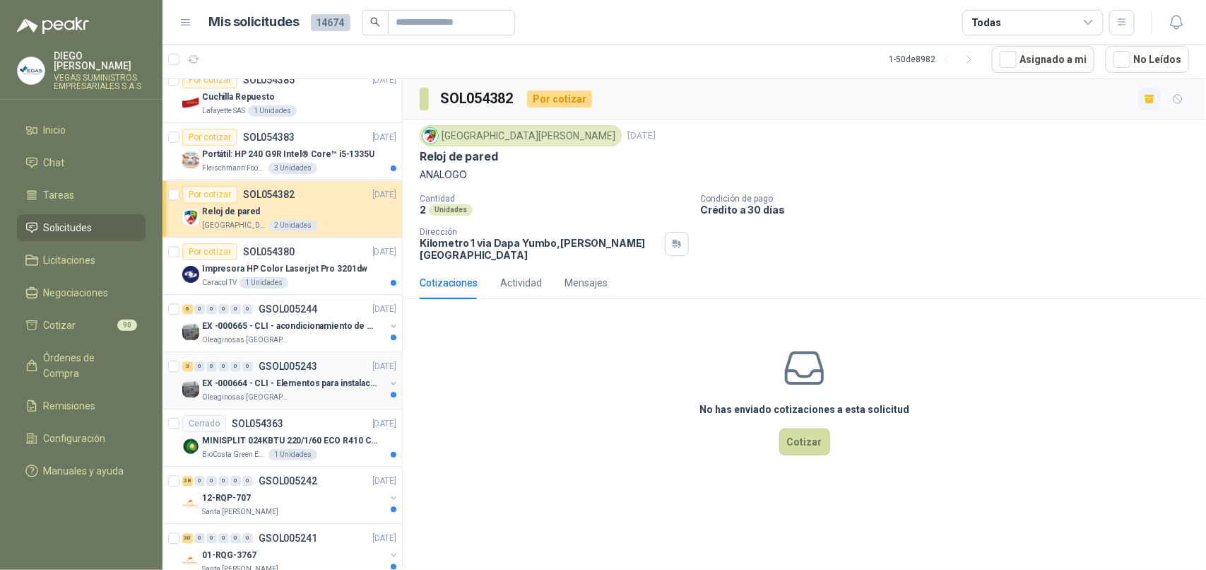
scroll to position [1590, 0]
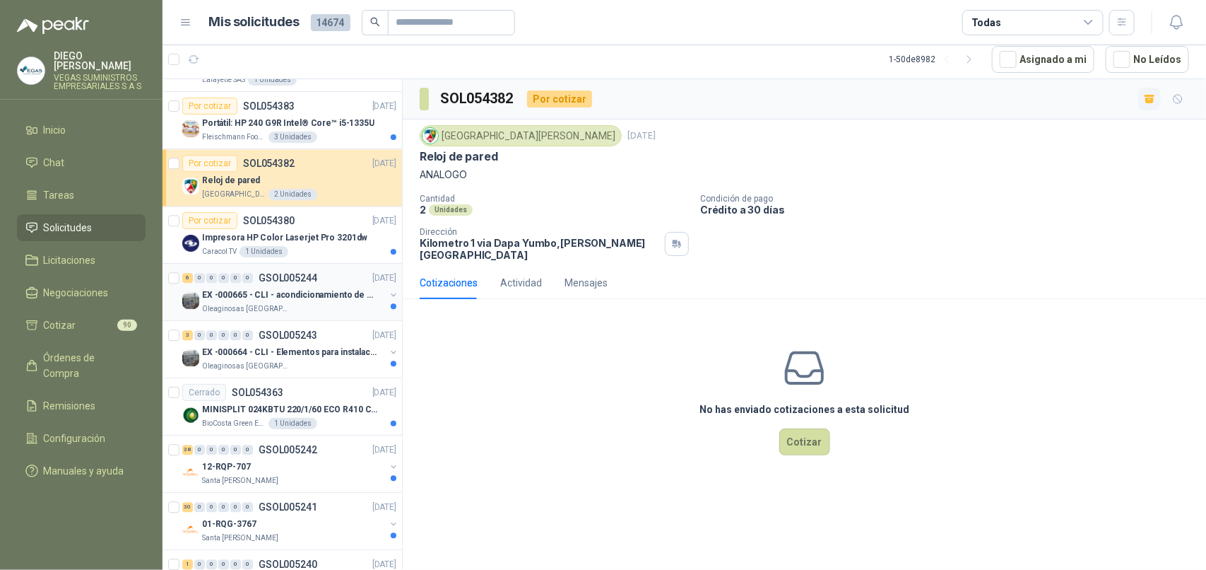
click at [285, 297] on p "EX -000665 - CLI - acondicionamiento de caja para" at bounding box center [290, 294] width 176 height 13
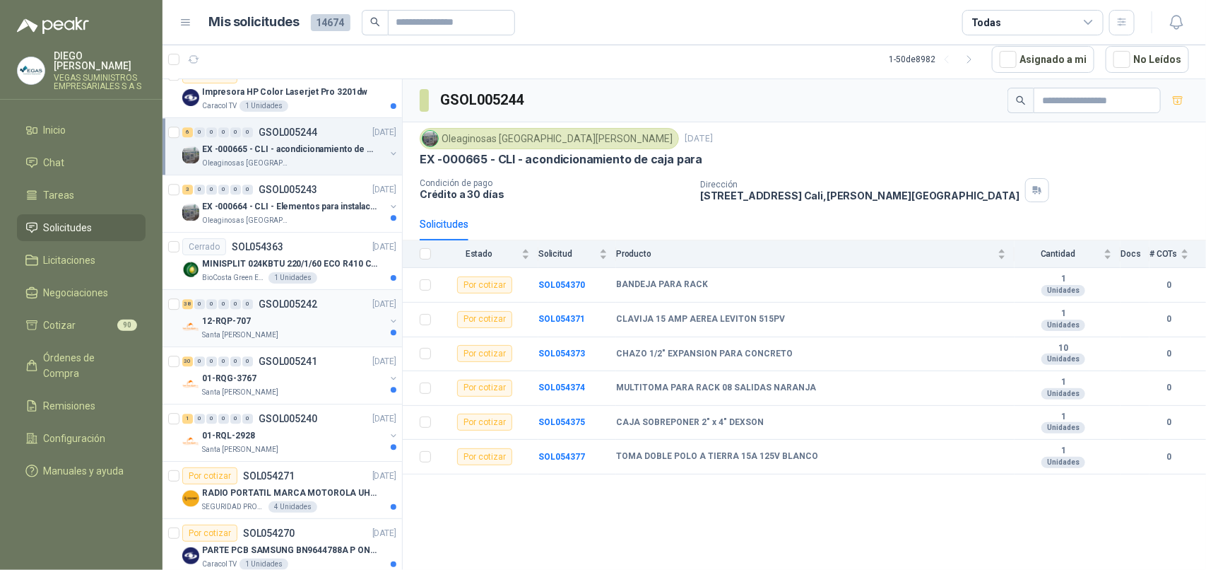
scroll to position [1767, 0]
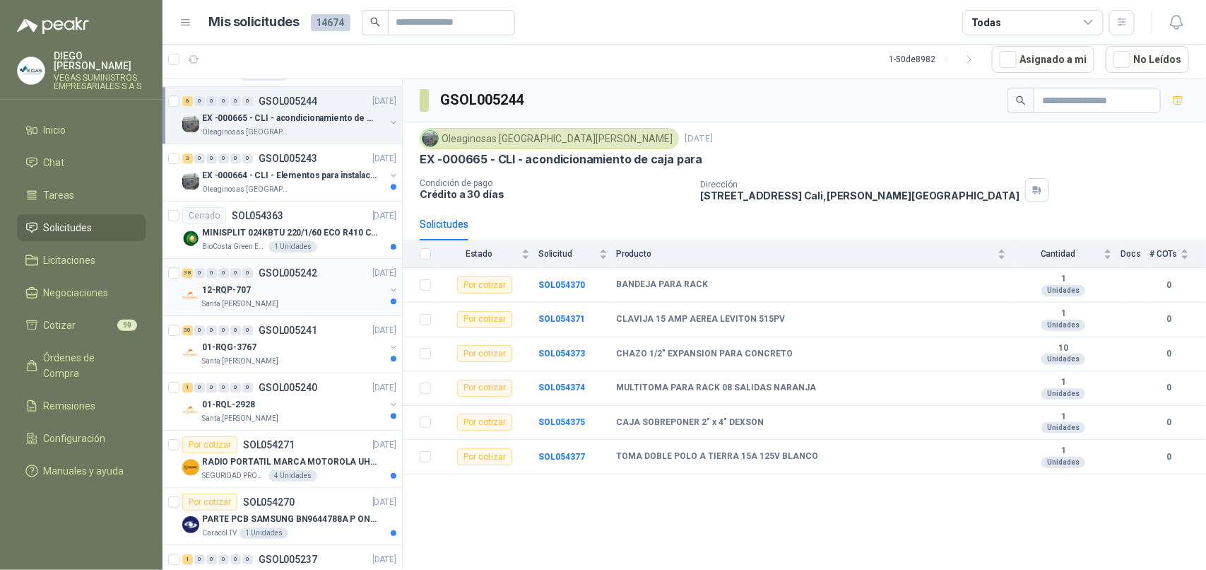
click at [329, 304] on div "Santa [PERSON_NAME]" at bounding box center [293, 303] width 183 height 11
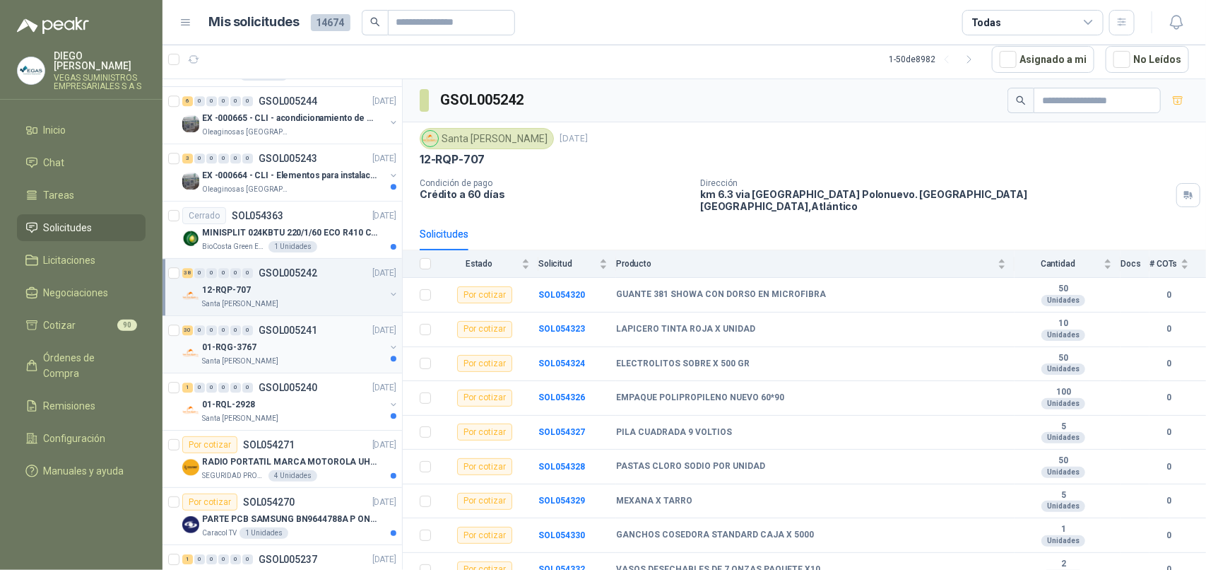
click at [334, 367] on div "Santa [PERSON_NAME]" at bounding box center [293, 361] width 183 height 11
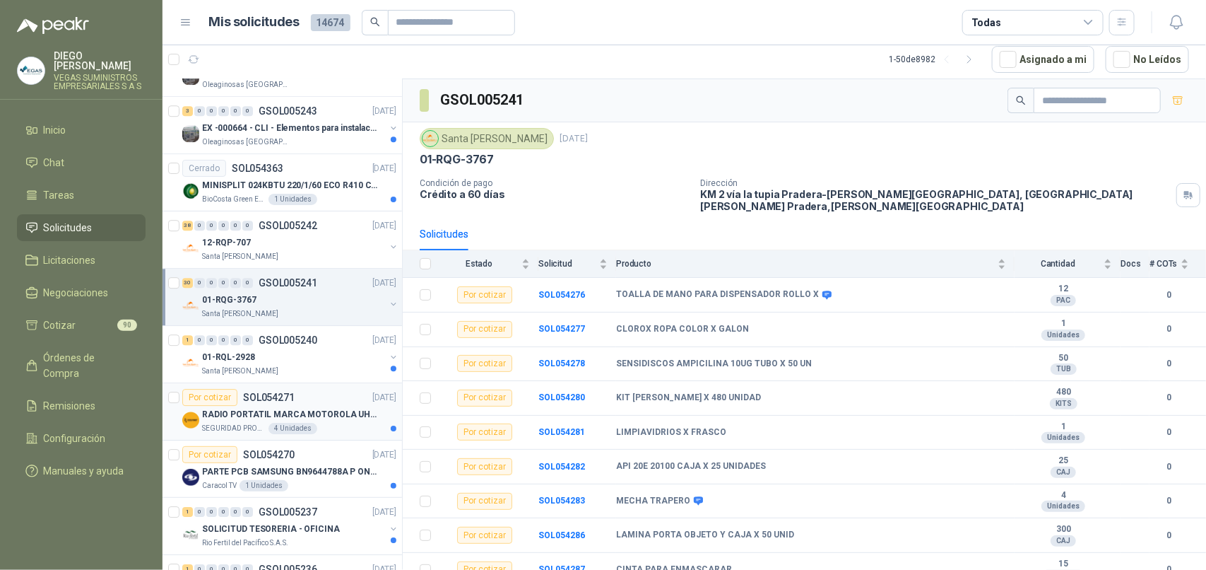
scroll to position [1855, 0]
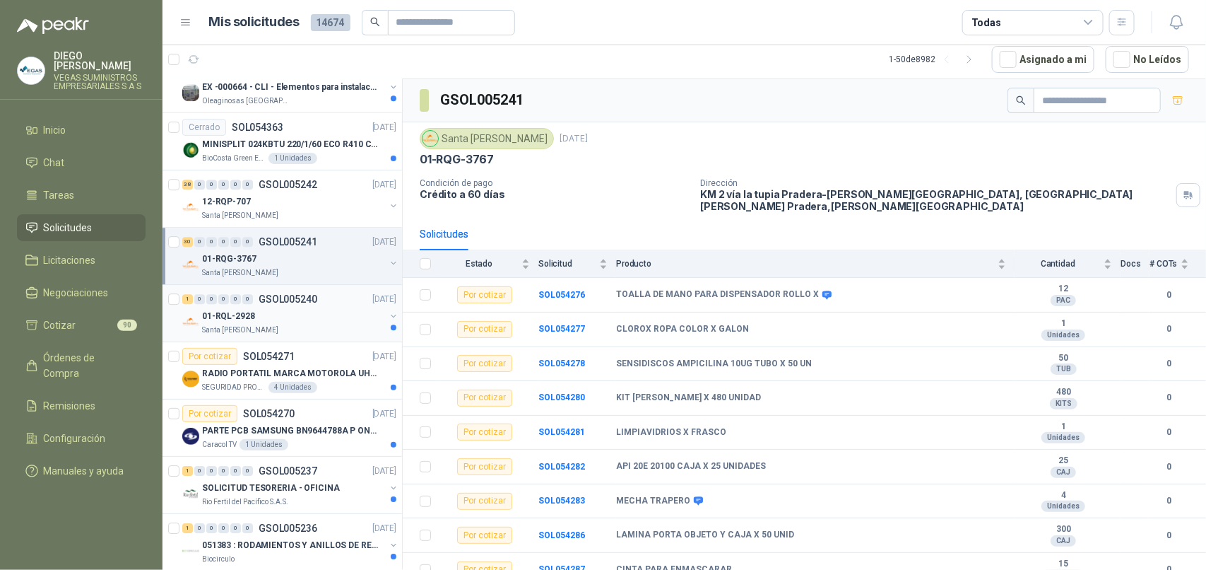
click at [307, 334] on div "Santa [PERSON_NAME]" at bounding box center [293, 329] width 183 height 11
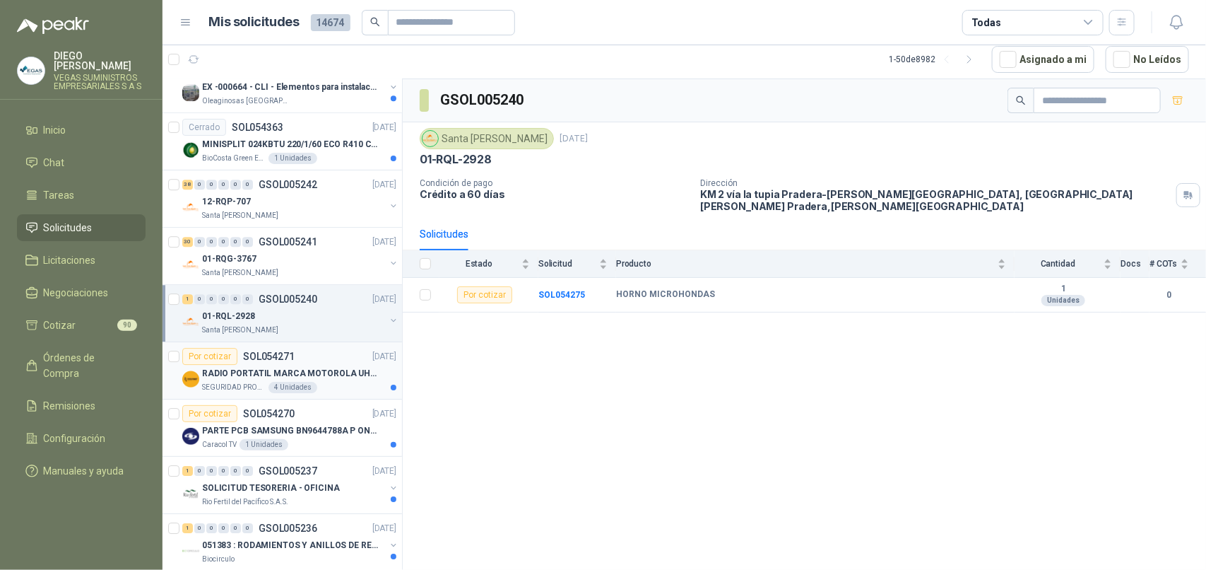
click at [333, 389] on div "SEGURIDAD PROVISER LTDA 4 Unidades" at bounding box center [299, 387] width 194 height 11
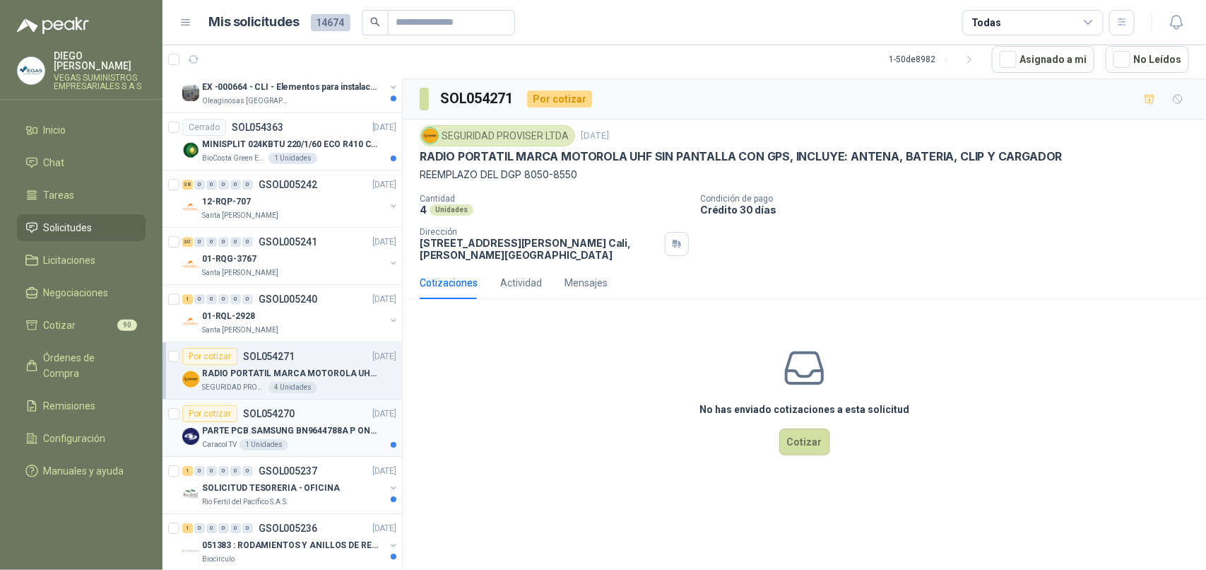
click at [353, 450] on div "Caracol TV 1 Unidades" at bounding box center [299, 444] width 194 height 11
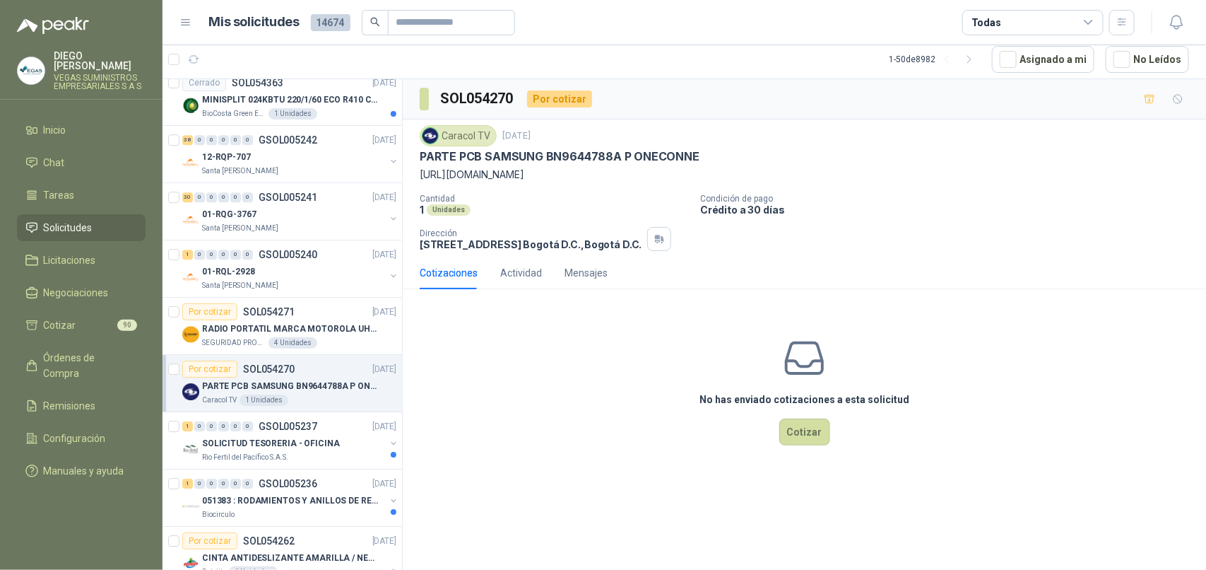
scroll to position [1944, 0]
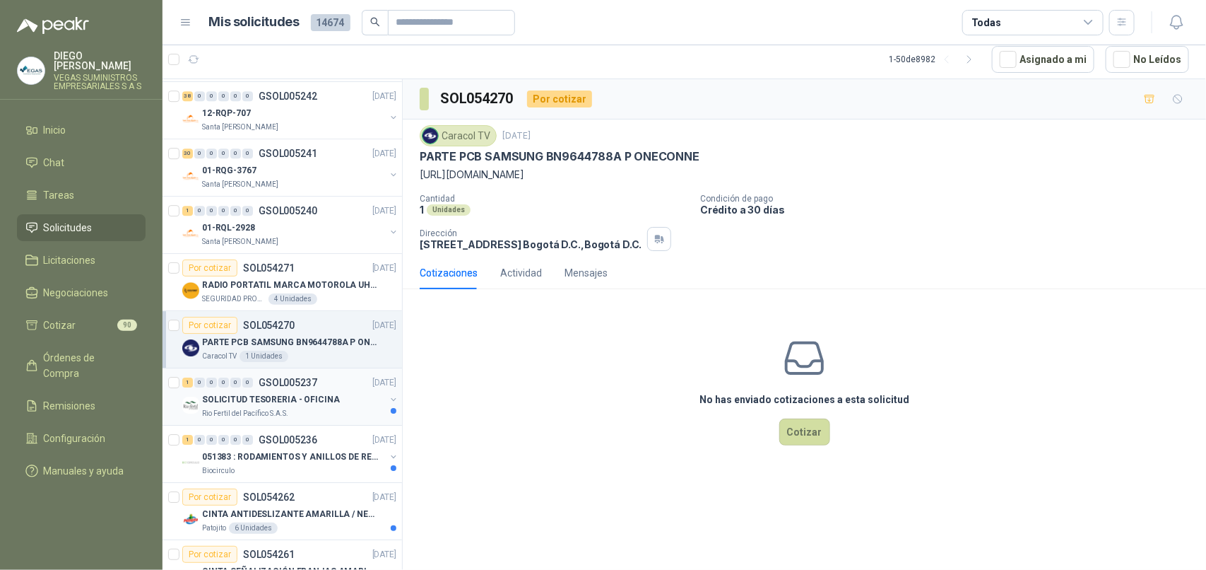
click at [334, 413] on div "Rio Fertil del Pacífico S.A.S." at bounding box center [293, 413] width 183 height 11
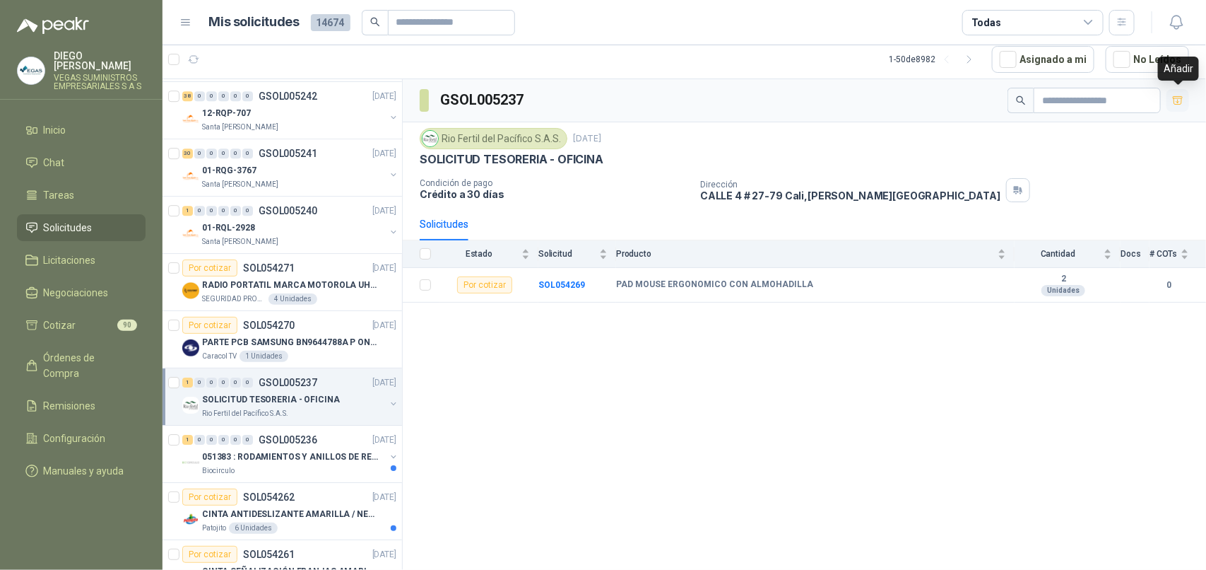
click at [1179, 101] on icon "button" at bounding box center [1179, 101] width 12 height 12
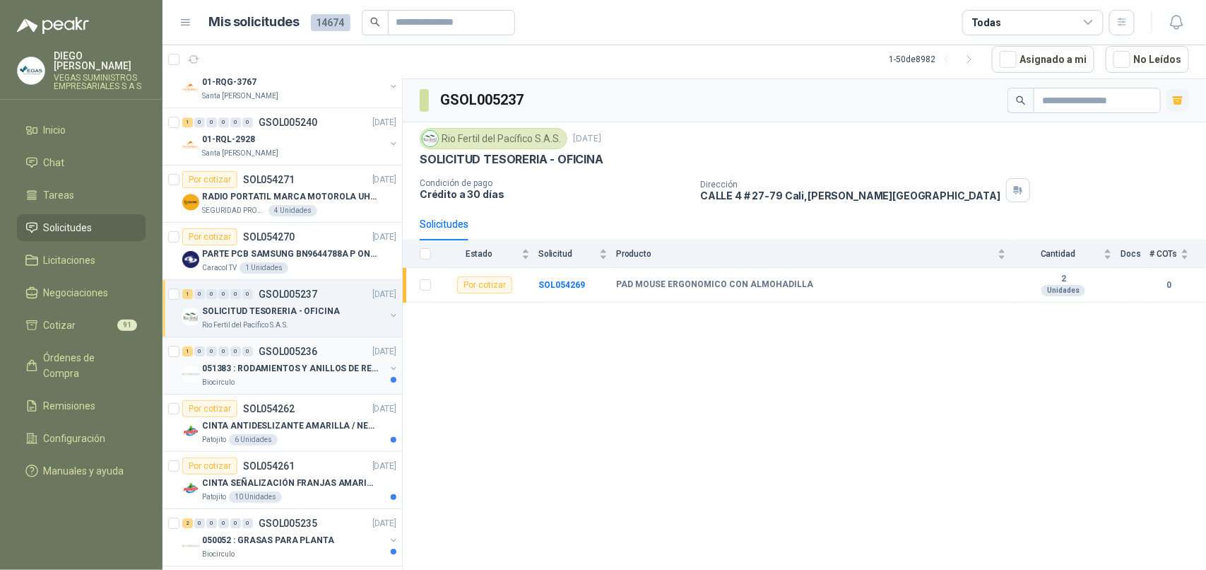
click at [318, 388] on div "Biocirculo" at bounding box center [293, 382] width 183 height 11
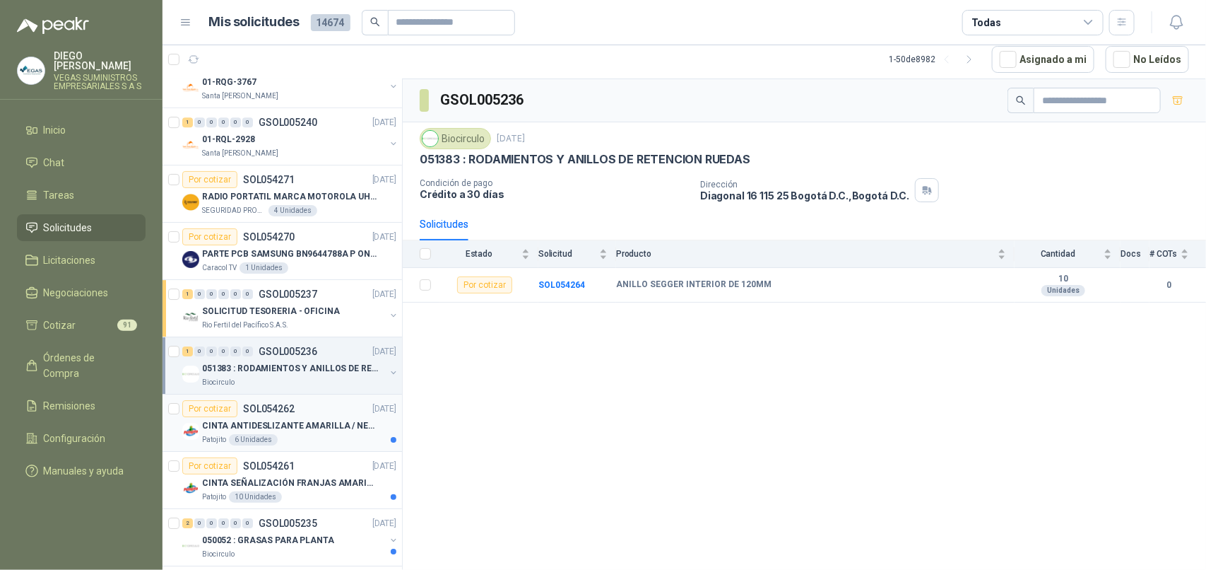
click at [332, 439] on div "Patojito 6 Unidades" at bounding box center [299, 439] width 194 height 11
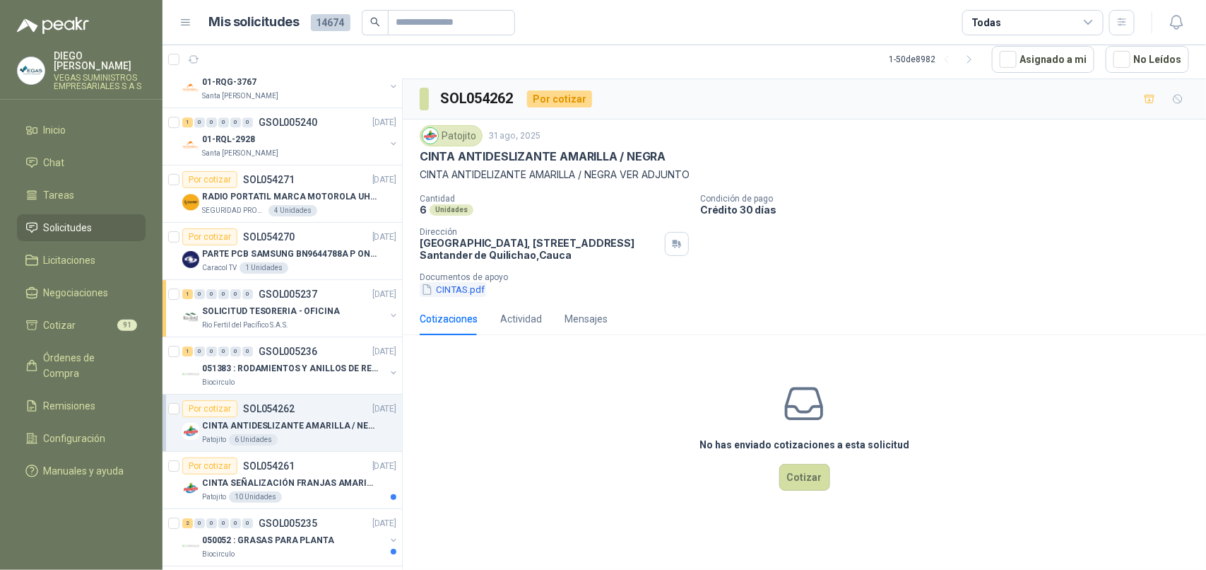
click at [463, 286] on button "CINTAS.pdf" at bounding box center [453, 289] width 66 height 15
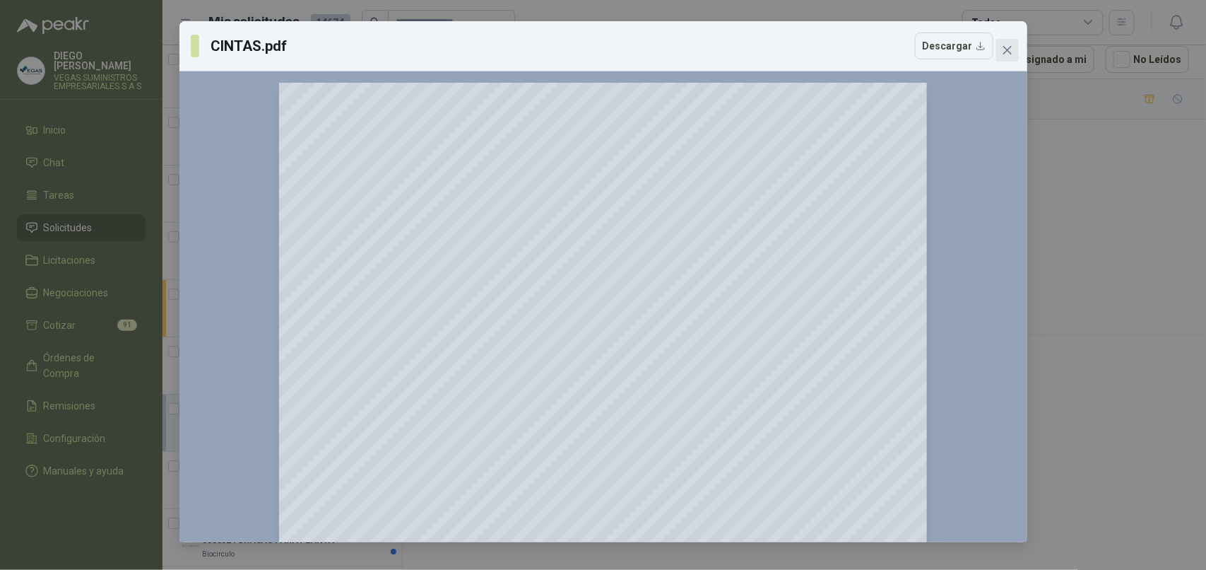
click at [1000, 45] on span "Close" at bounding box center [1008, 50] width 23 height 11
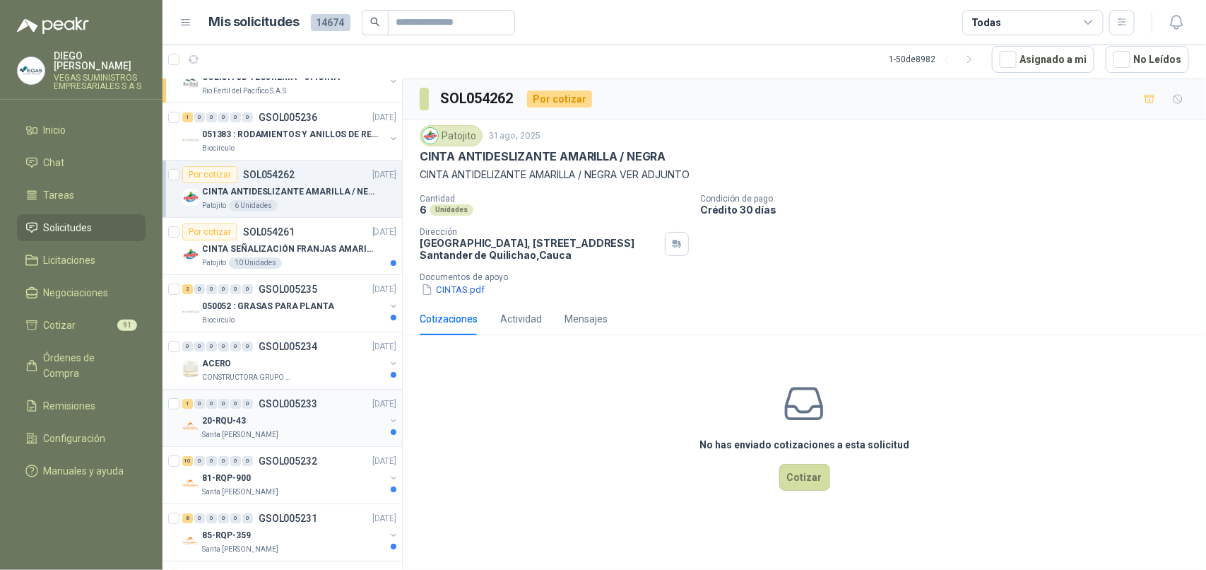
scroll to position [2297, 0]
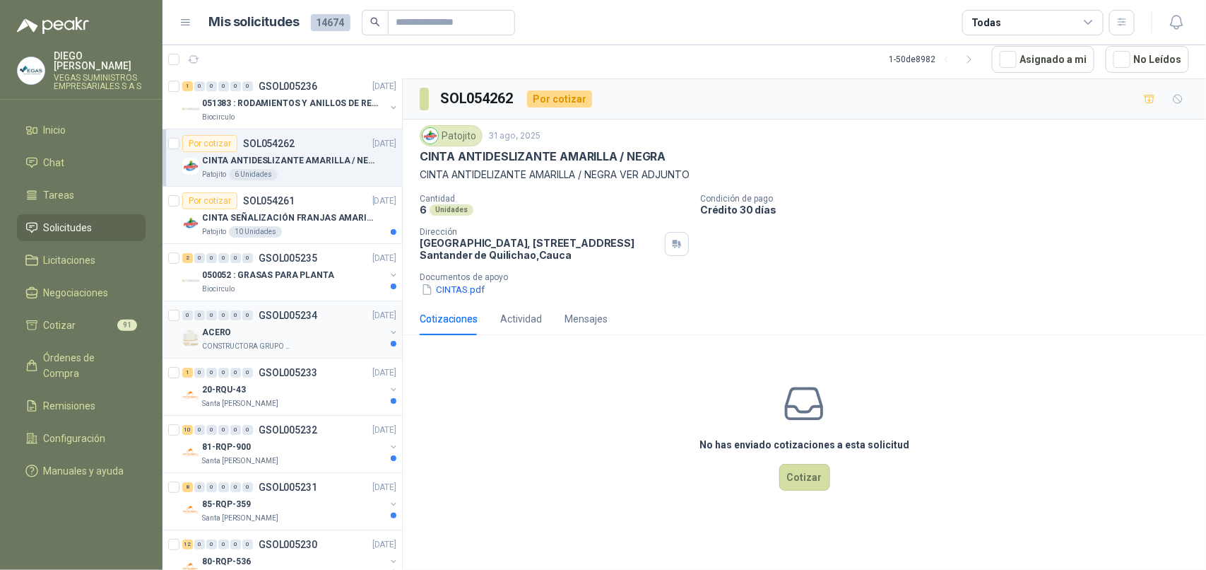
click at [319, 347] on div "CONSTRUCTORA GRUPO FIP" at bounding box center [293, 346] width 183 height 11
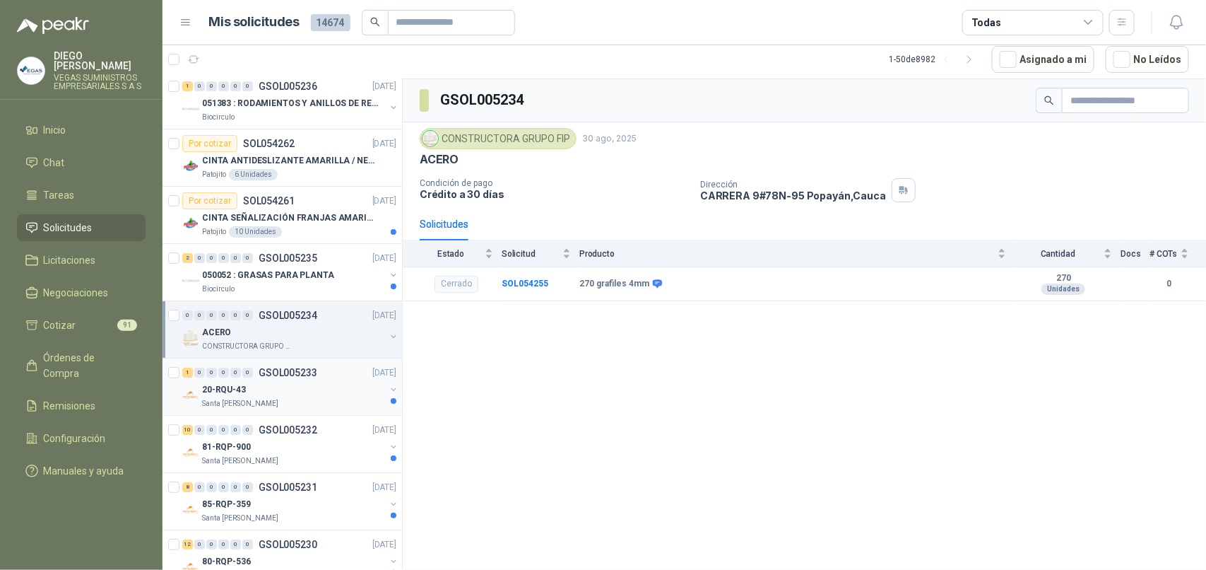
click at [317, 409] on div "Santa [PERSON_NAME]" at bounding box center [293, 403] width 183 height 11
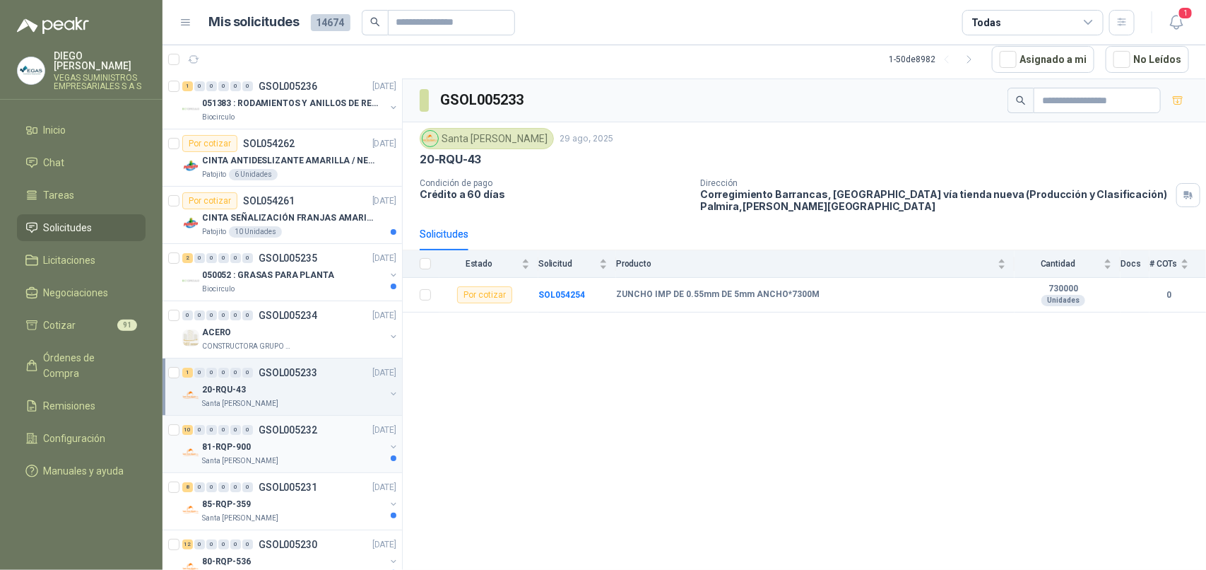
click at [327, 462] on div "Santa [PERSON_NAME]" at bounding box center [293, 460] width 183 height 11
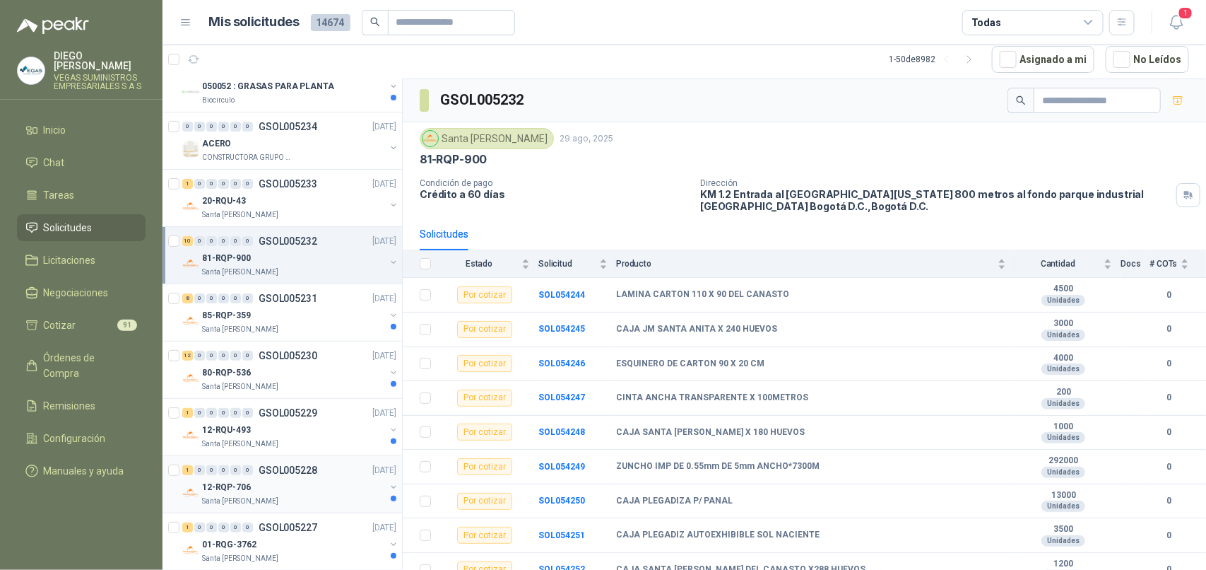
scroll to position [2562, 0]
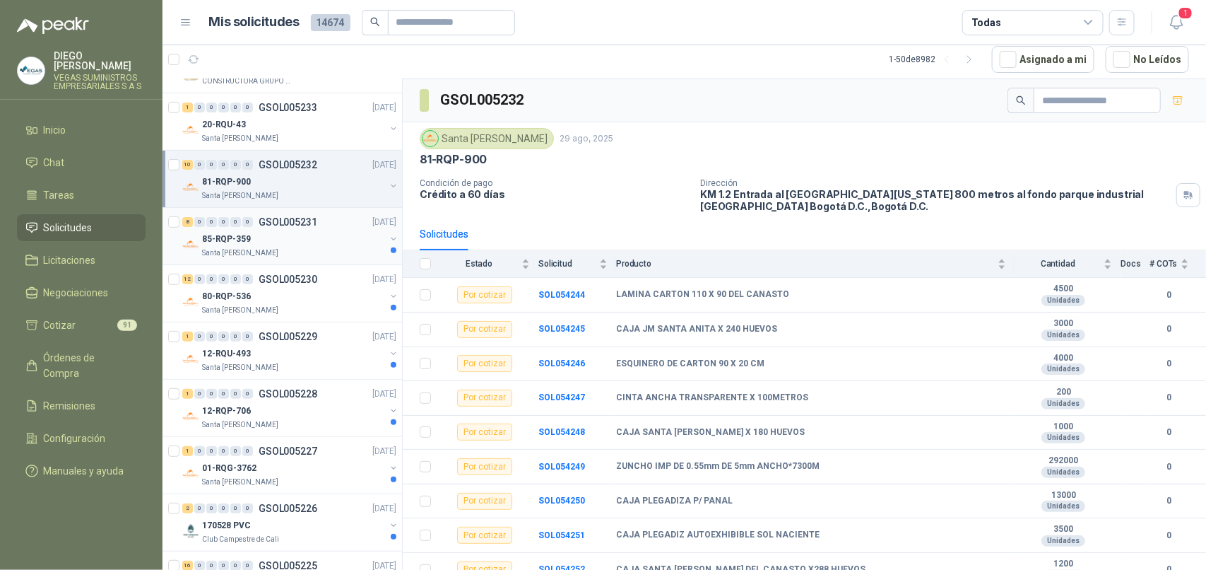
click at [312, 255] on div "Santa [PERSON_NAME]" at bounding box center [293, 252] width 183 height 11
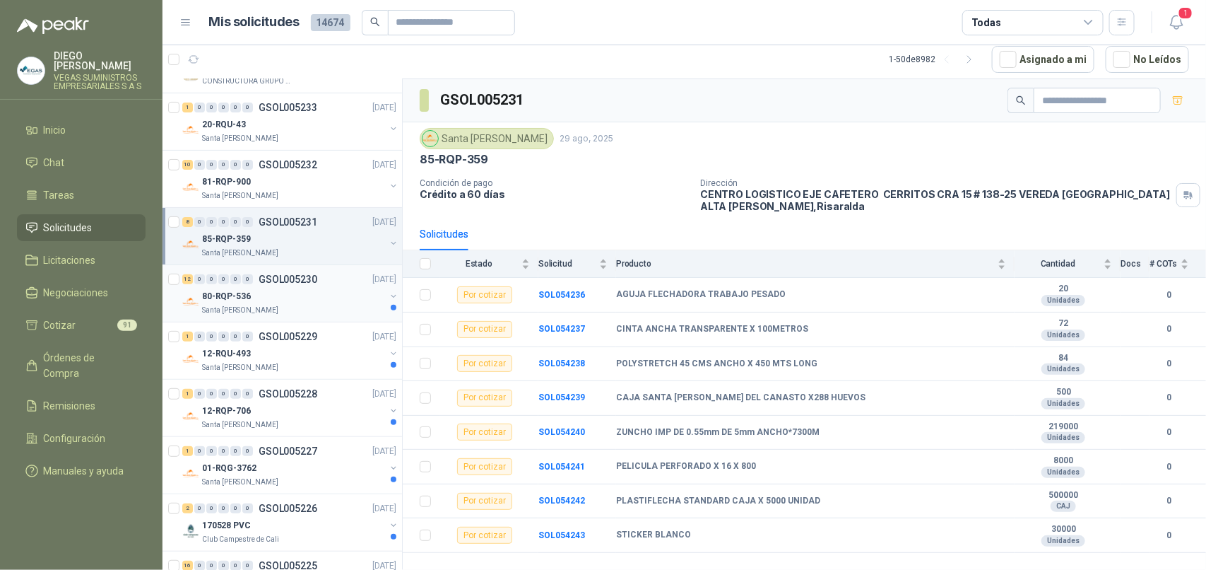
click at [306, 315] on div "Santa [PERSON_NAME]" at bounding box center [293, 310] width 183 height 11
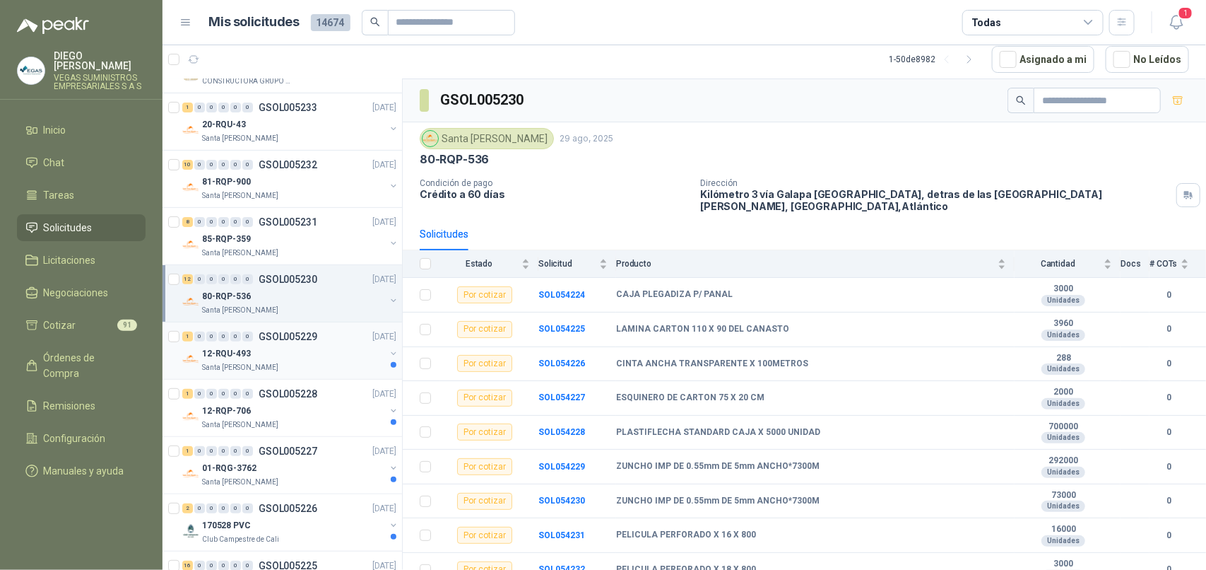
click at [331, 360] on div "12-RQU-493" at bounding box center [293, 353] width 183 height 17
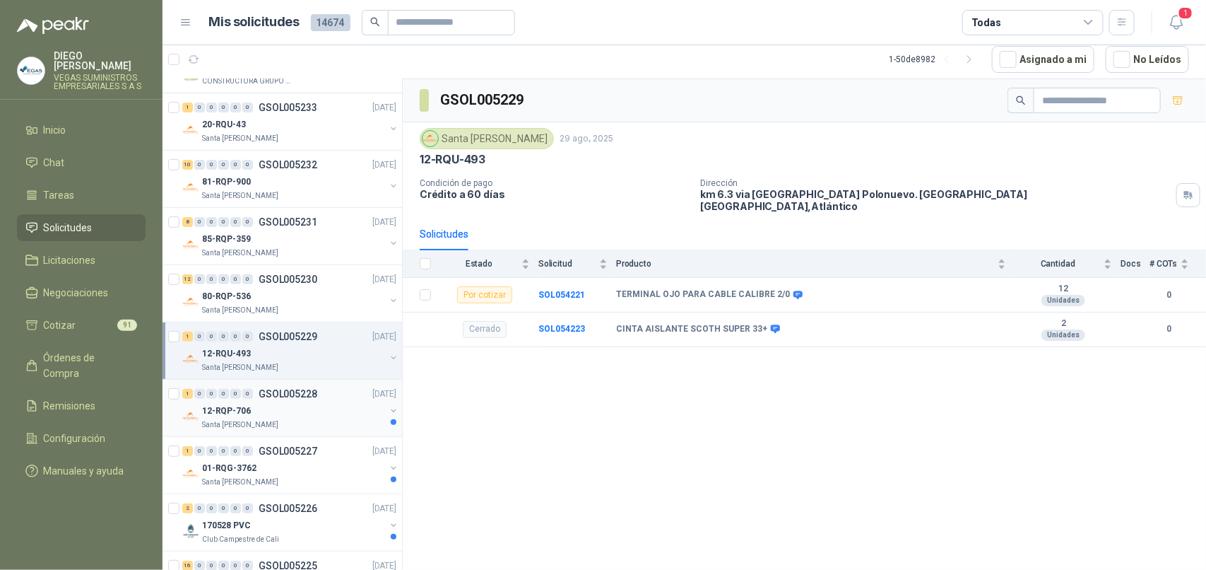
click at [336, 419] on div "12-RQP-706" at bounding box center [293, 410] width 183 height 17
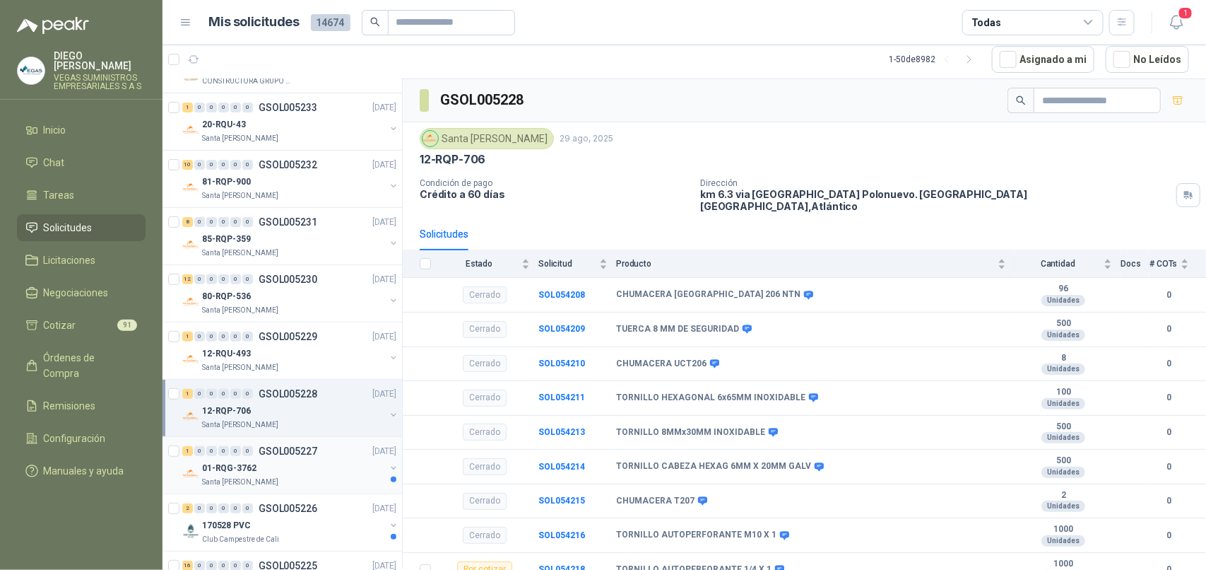
click at [341, 486] on div "Santa [PERSON_NAME]" at bounding box center [293, 481] width 183 height 11
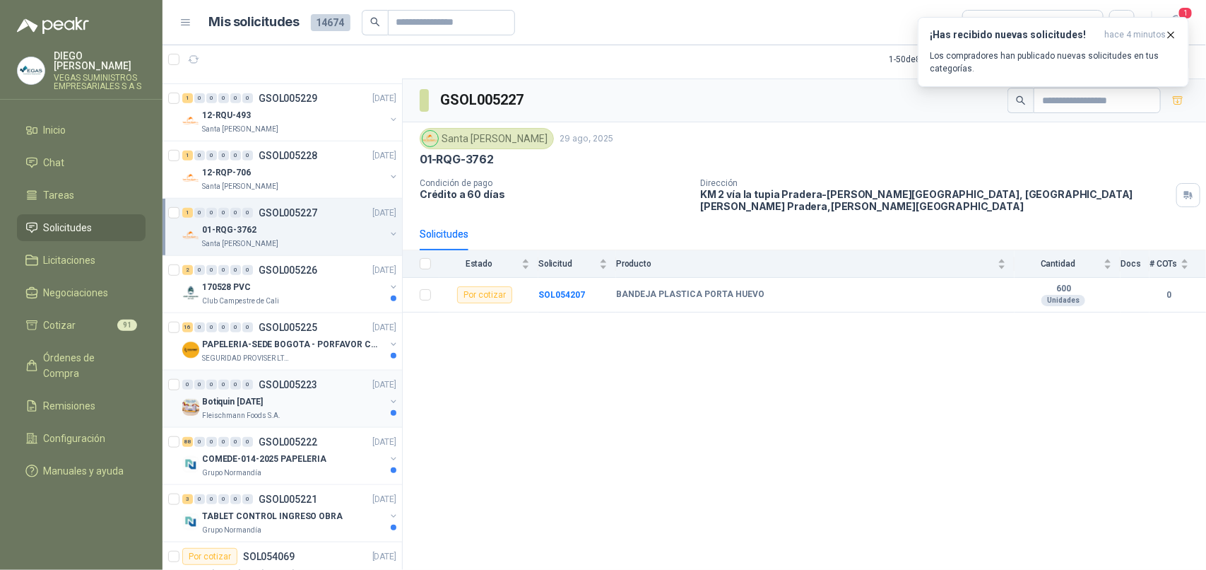
scroll to position [2827, 0]
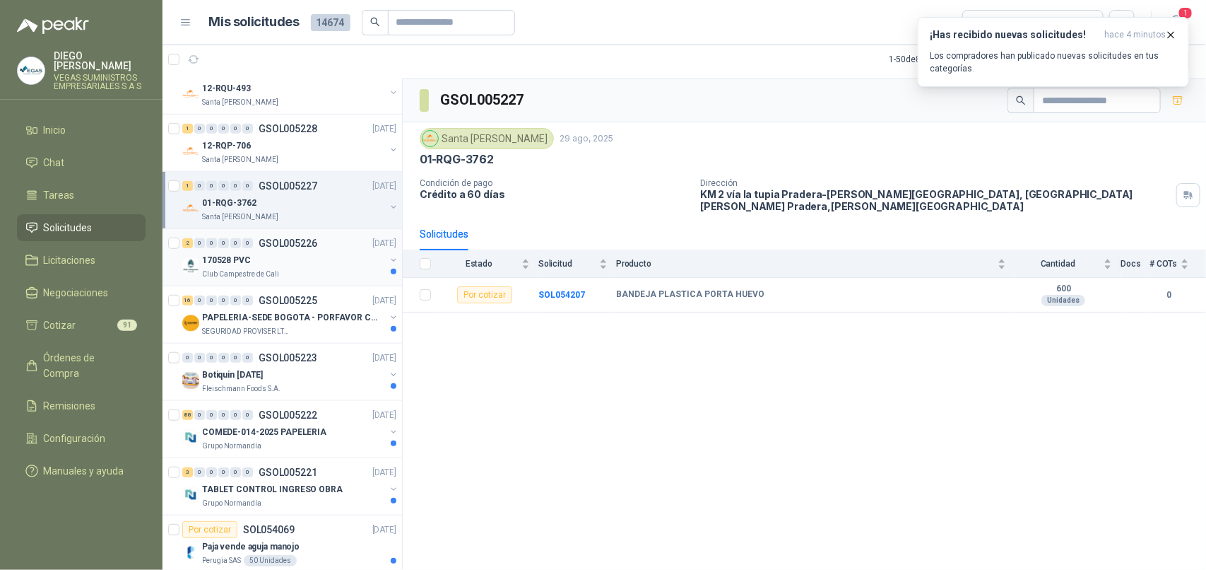
click at [330, 276] on div "Club Campestre de Cali" at bounding box center [293, 274] width 183 height 11
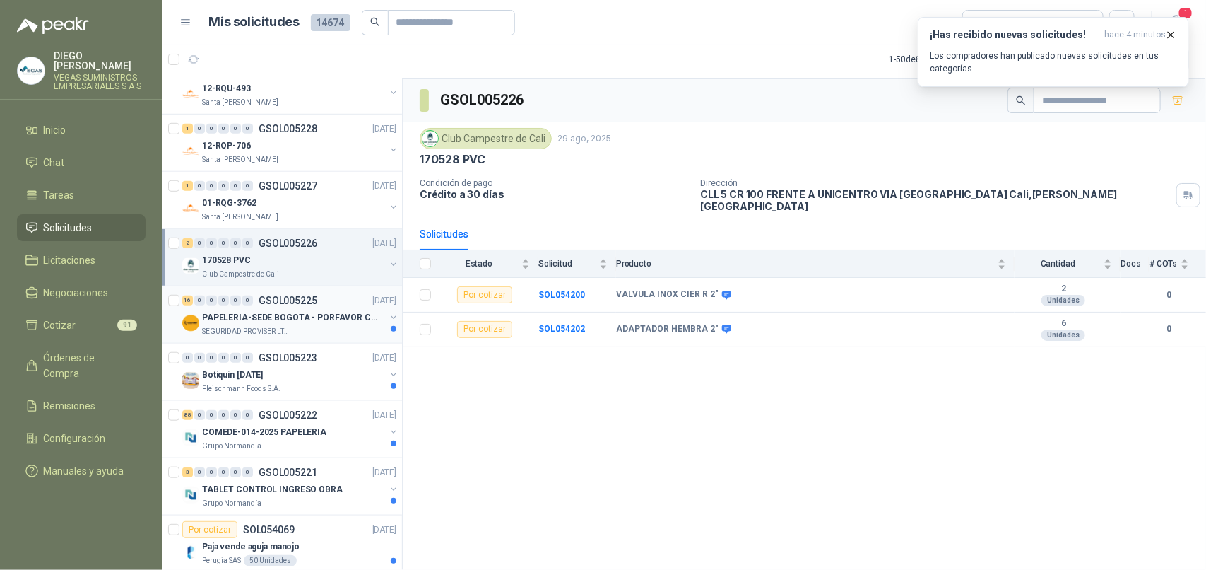
click at [338, 337] on div "SEGURIDAD PROVISER LTDA" at bounding box center [293, 331] width 183 height 11
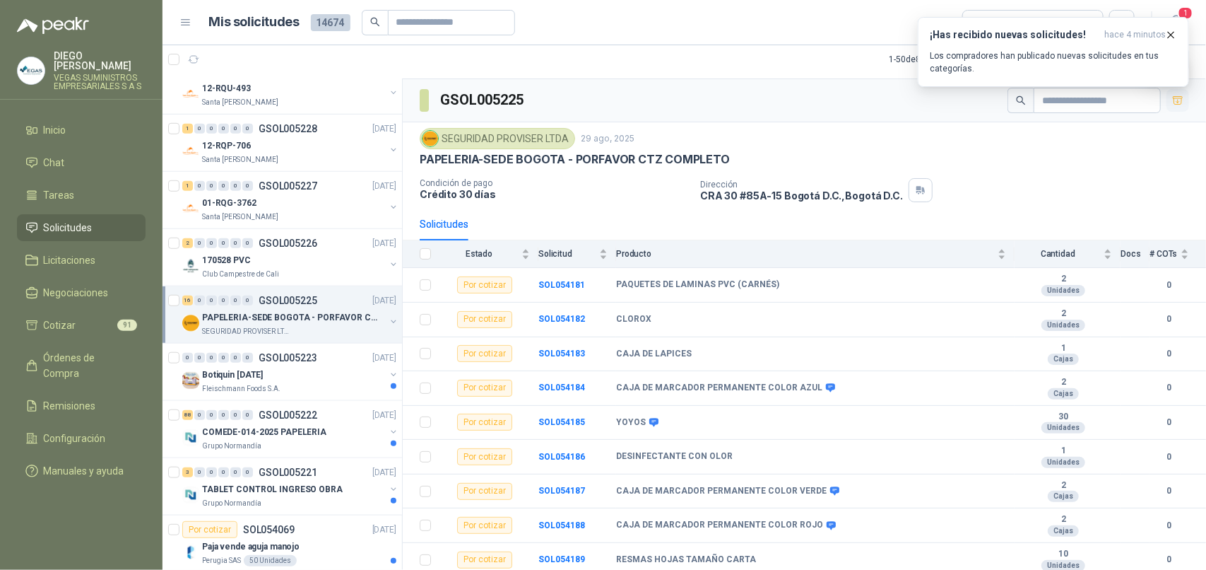
click at [1173, 104] on icon "button" at bounding box center [1179, 101] width 12 height 12
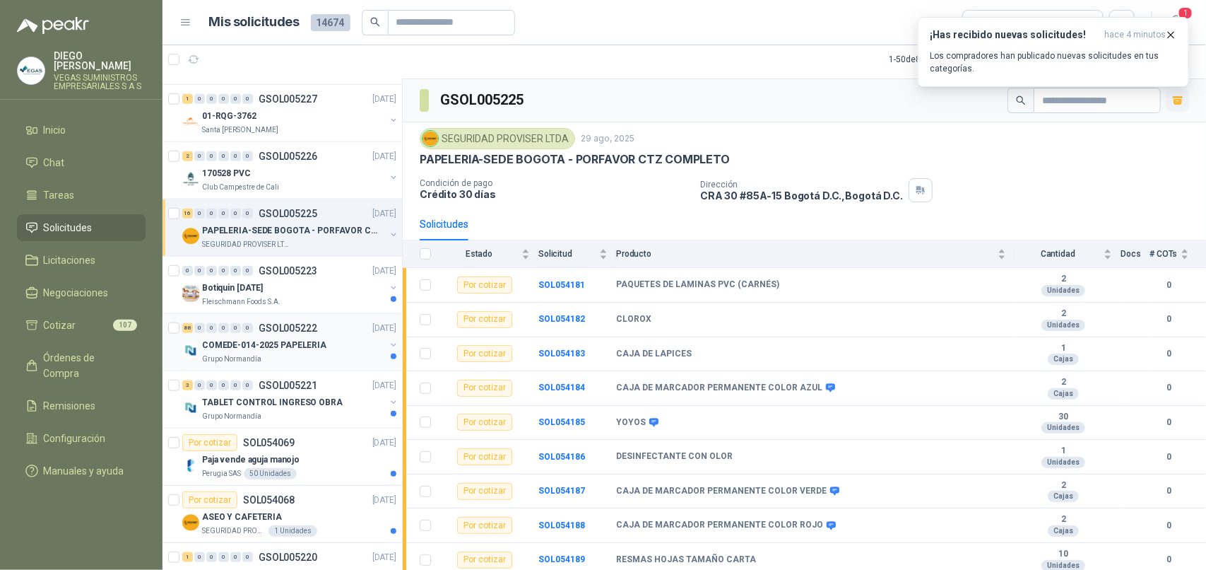
scroll to position [2915, 0]
click at [325, 306] on div "Fleischmann Foods S.A." at bounding box center [293, 300] width 183 height 11
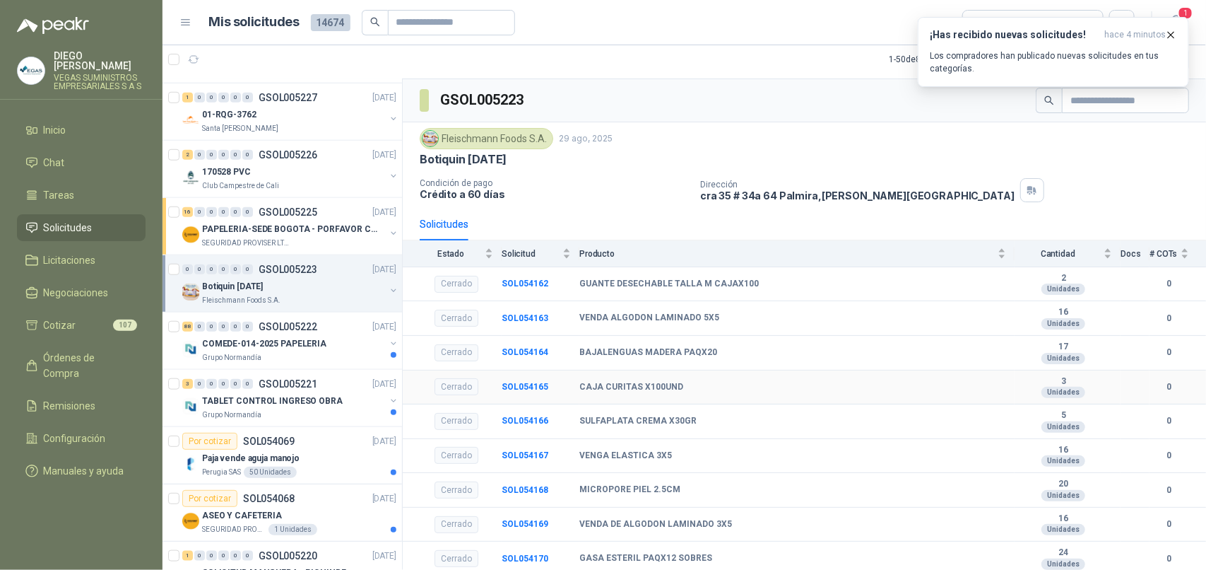
scroll to position [216, 0]
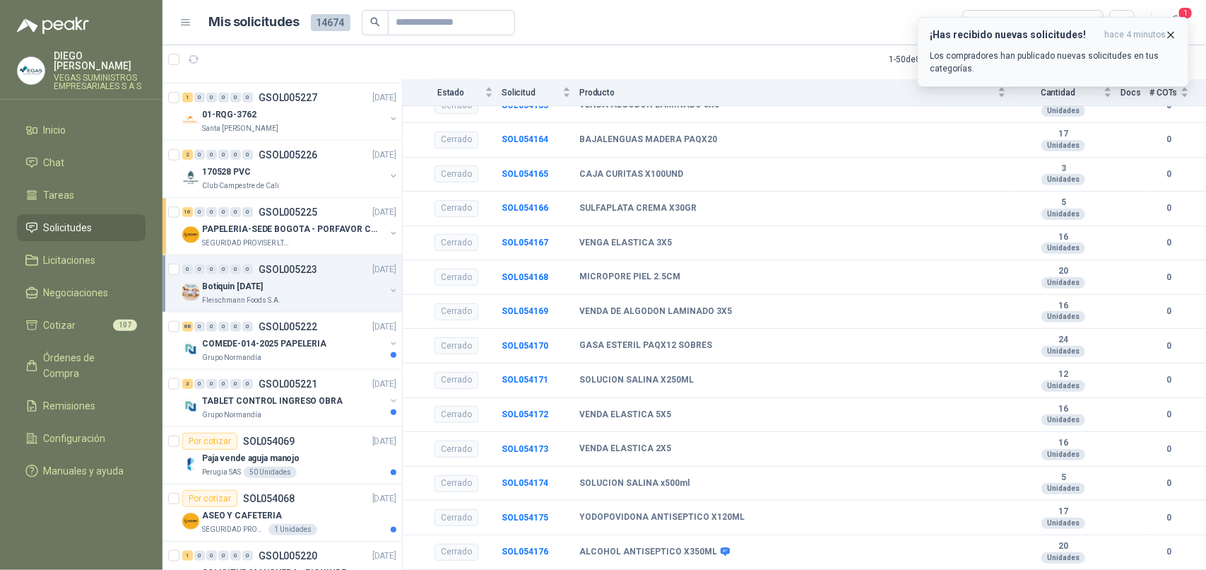
click at [1173, 37] on icon "button" at bounding box center [1171, 35] width 12 height 12
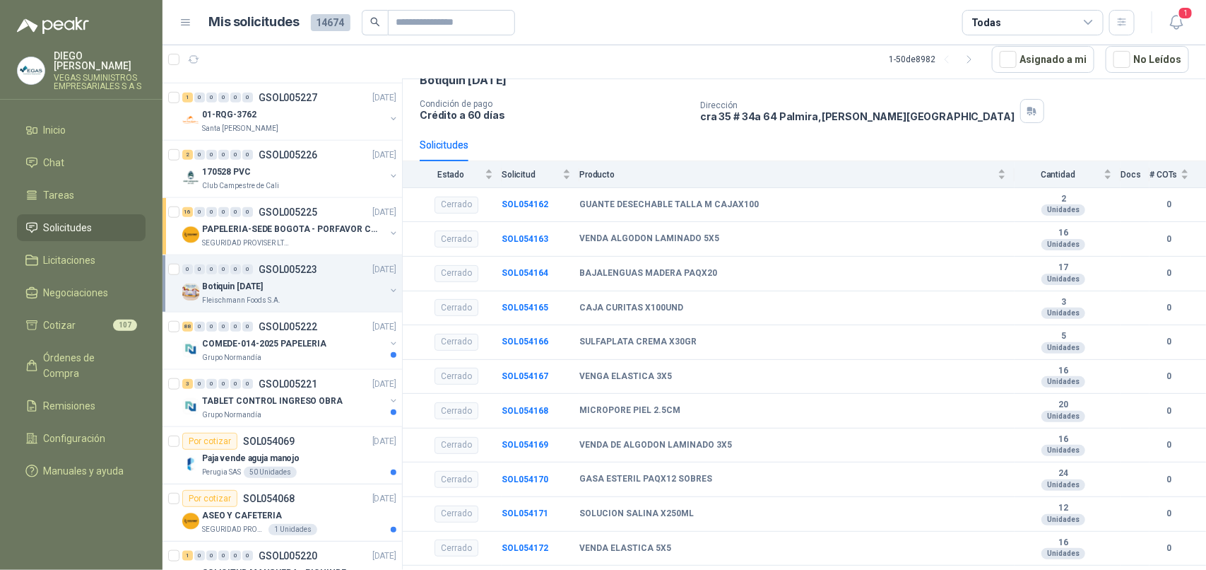
scroll to position [0, 0]
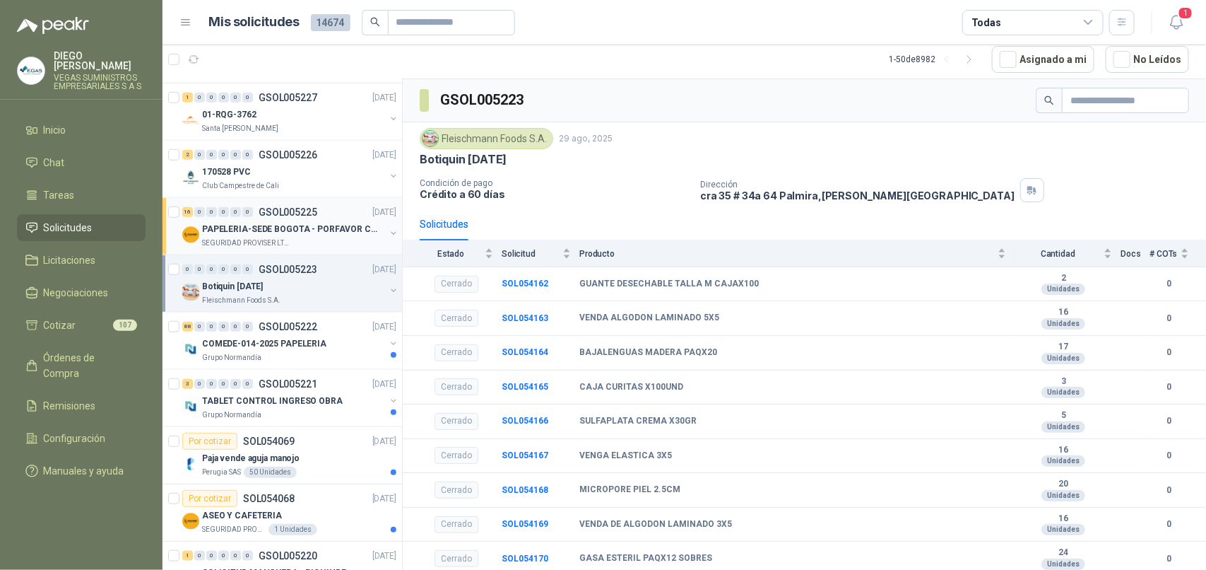
click at [309, 249] on div "SEGURIDAD PROVISER LTDA" at bounding box center [293, 242] width 183 height 11
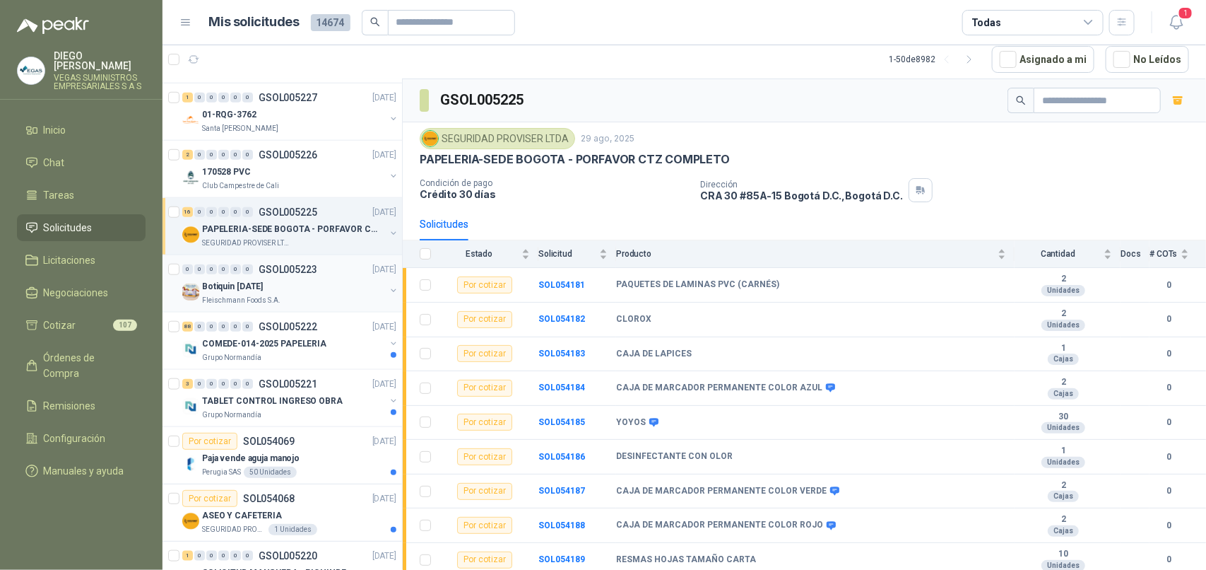
click at [315, 295] on div "Botiquin [DATE]" at bounding box center [293, 286] width 183 height 17
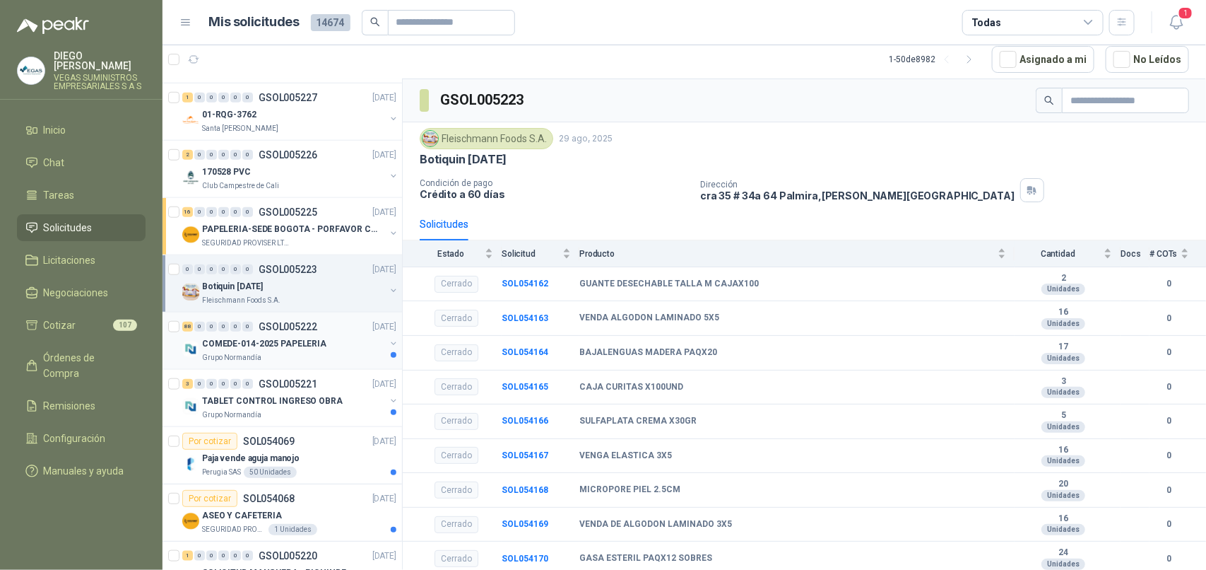
click at [332, 352] on div "COMEDE-014-2025 PAPELERIA" at bounding box center [293, 343] width 183 height 17
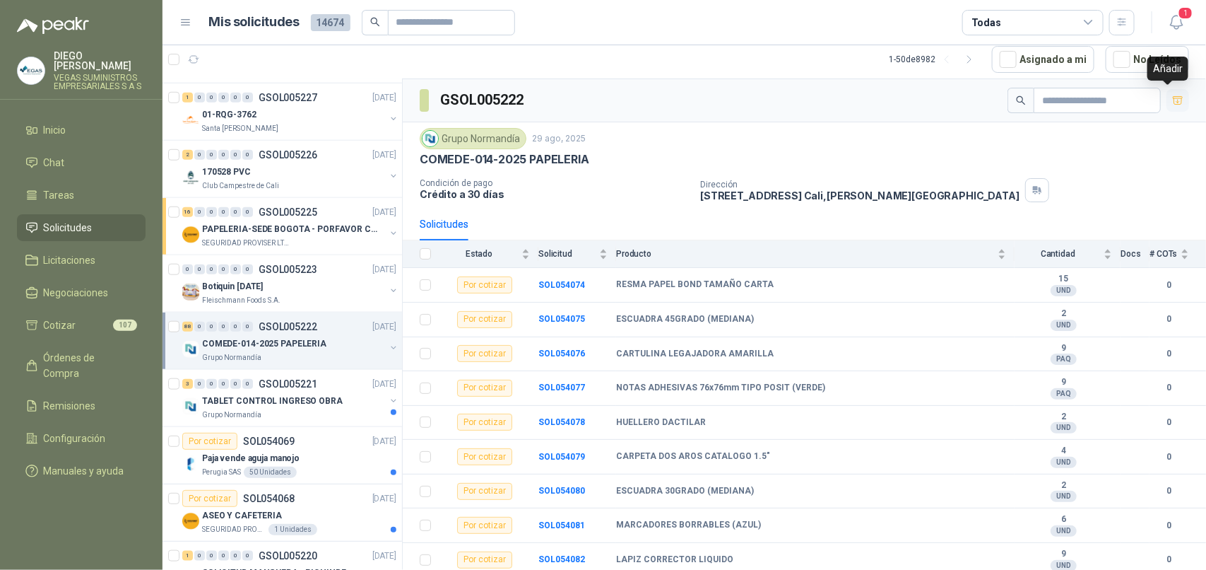
click at [1173, 99] on icon "button" at bounding box center [1179, 101] width 12 height 12
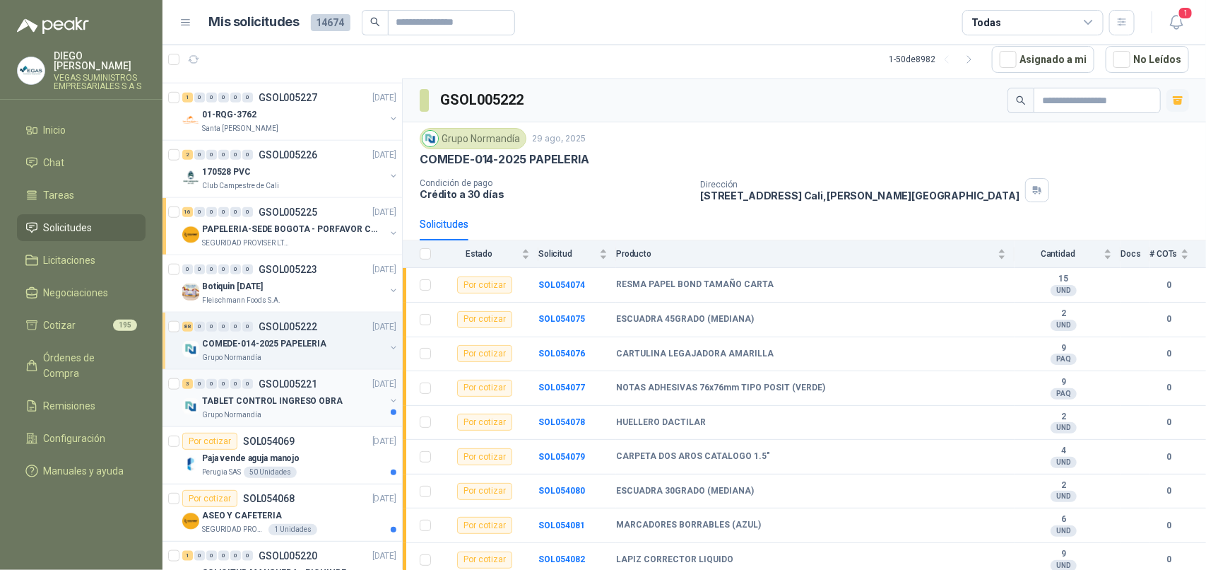
click at [322, 408] on p "TABLET CONTROL INGRESO OBRA" at bounding box center [272, 400] width 141 height 13
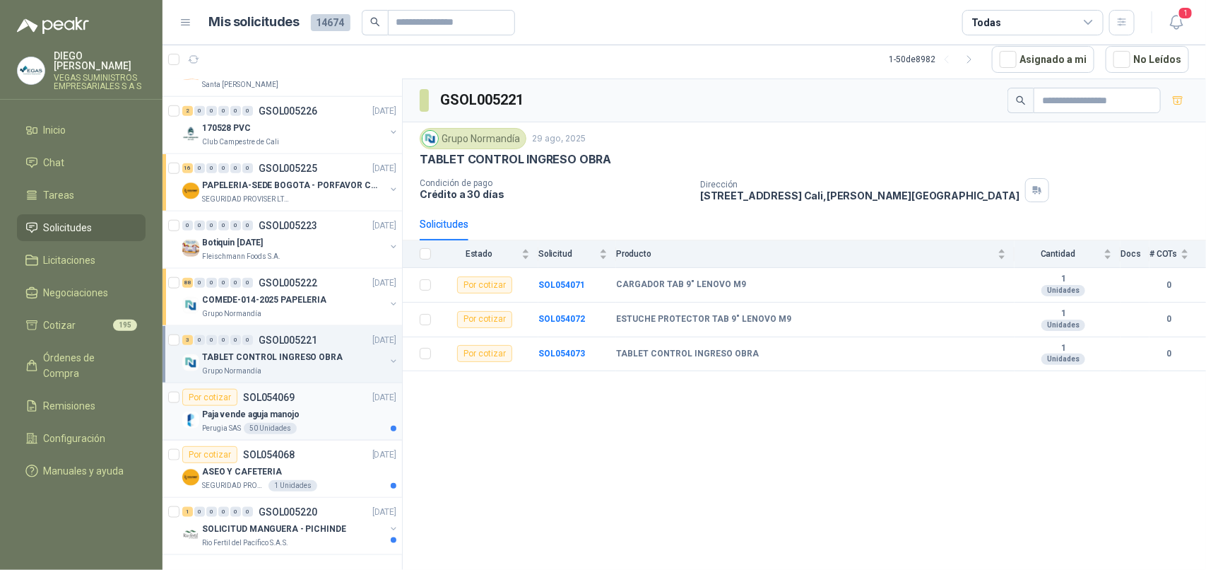
scroll to position [2983, 0]
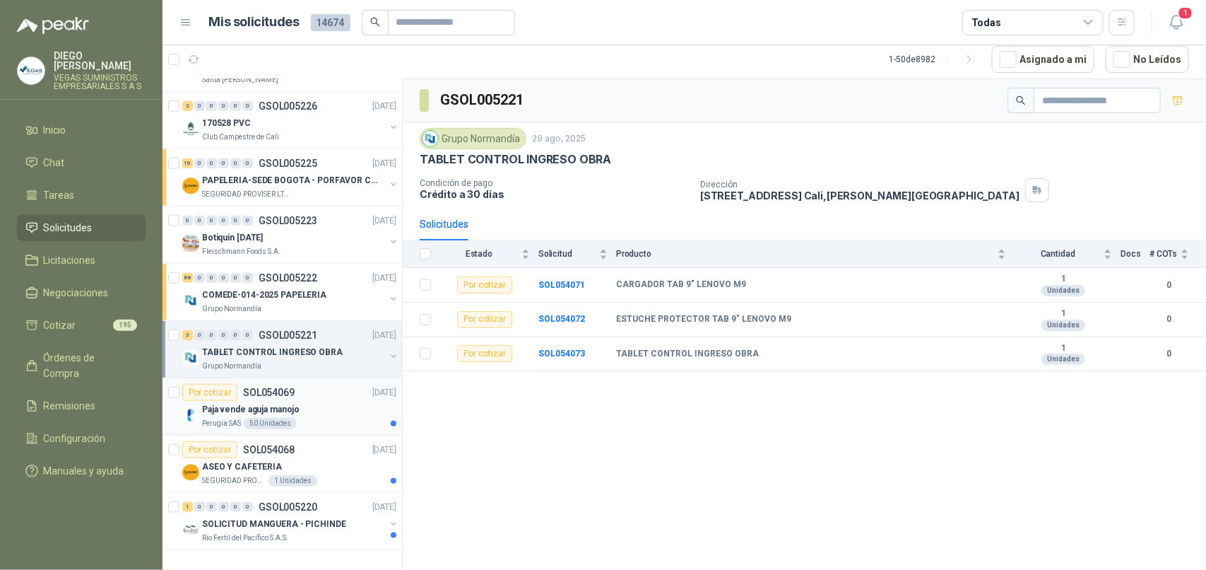
click at [322, 418] on div "Perugia SAS 50 Unidades" at bounding box center [299, 423] width 194 height 11
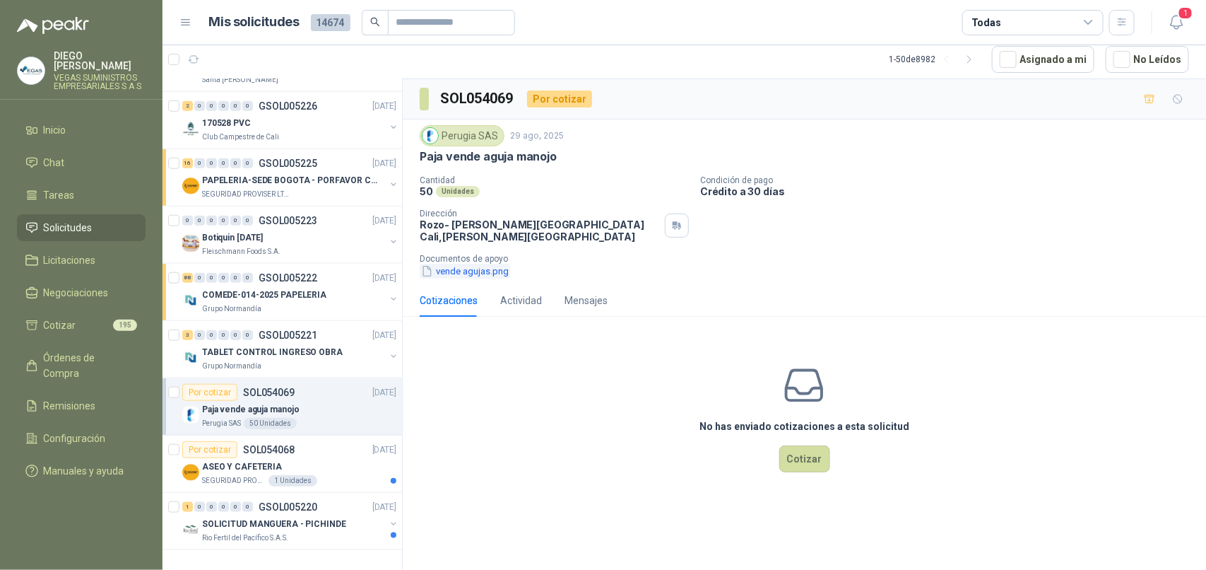
click at [459, 264] on button "vende agujas.png" at bounding box center [465, 271] width 90 height 15
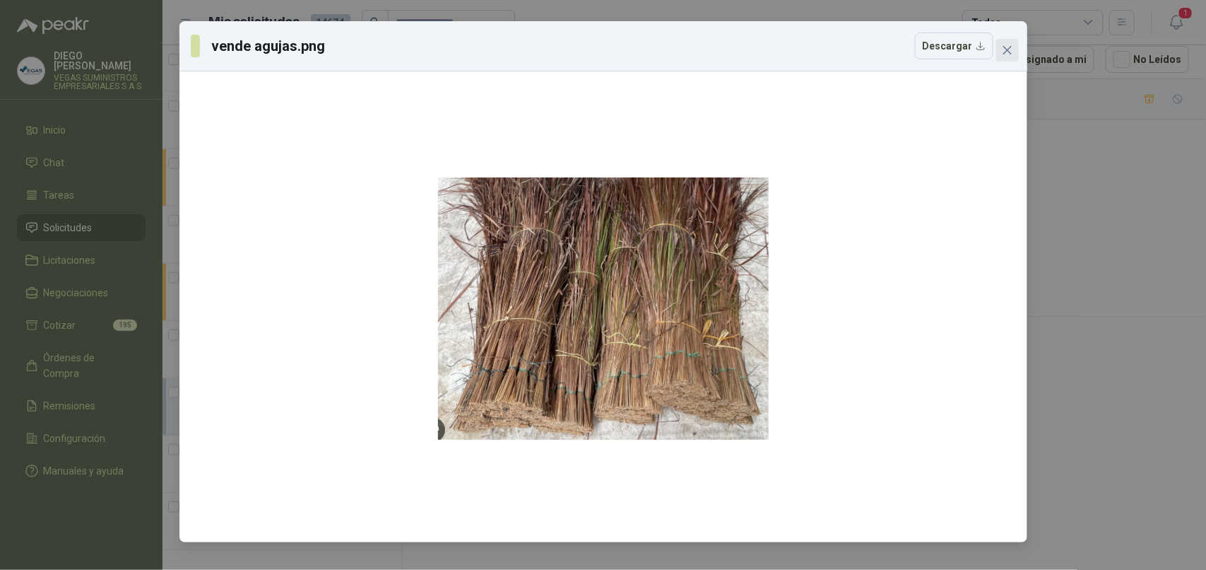
click at [1011, 47] on icon "close" at bounding box center [1007, 50] width 8 height 8
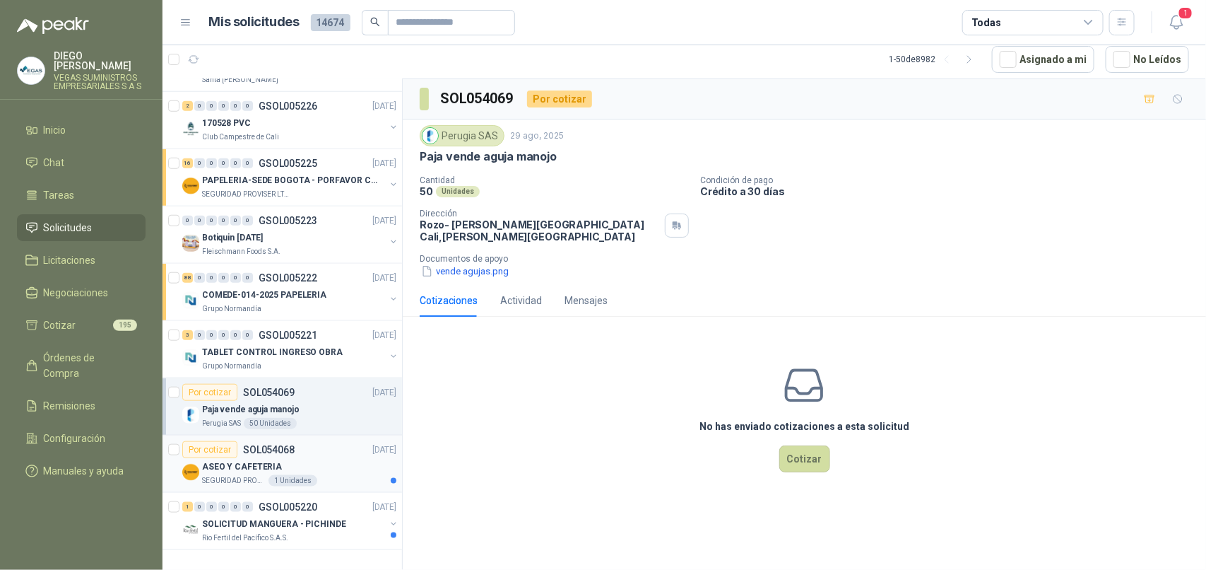
click at [320, 458] on div "ASEO Y CAFETERIA" at bounding box center [299, 466] width 194 height 17
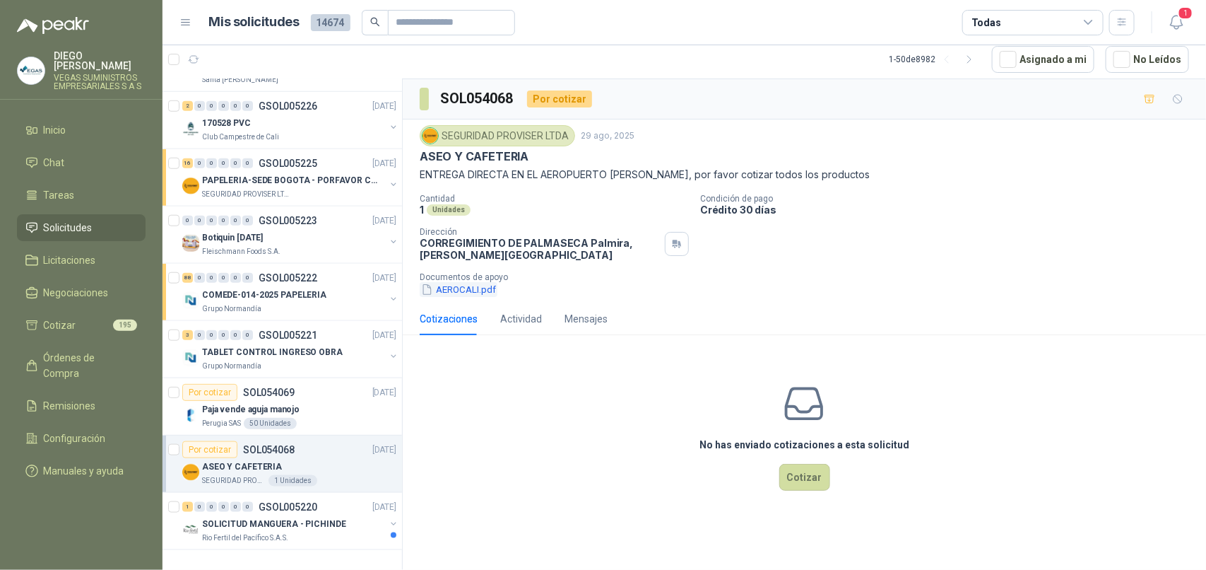
click at [438, 288] on button "AEROCALI.pdf" at bounding box center [459, 289] width 78 height 15
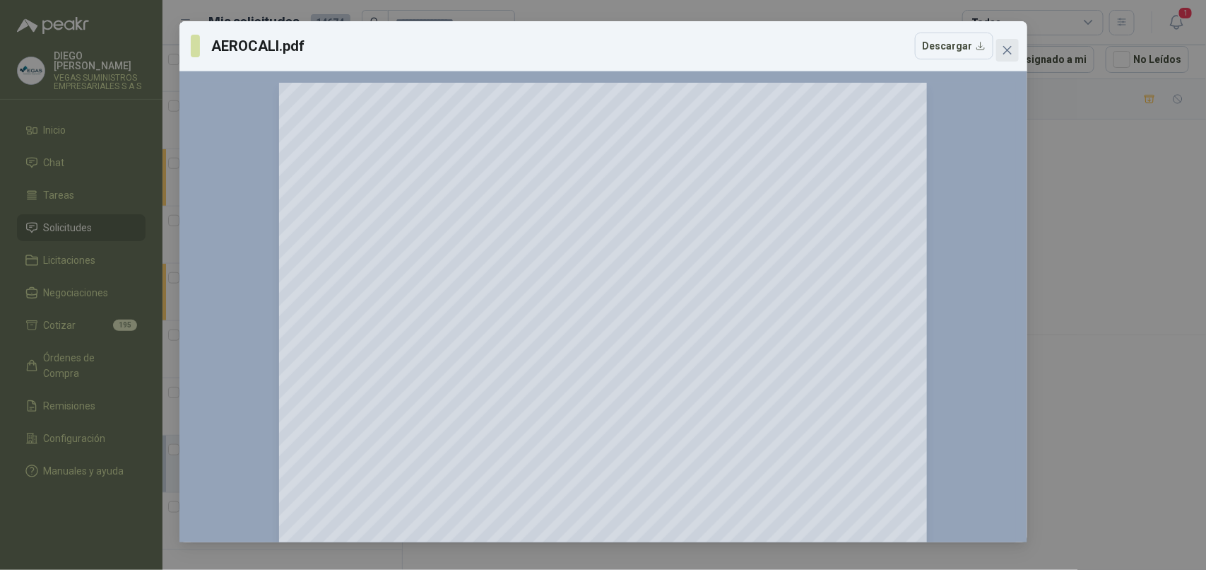
click at [1015, 48] on span "Close" at bounding box center [1008, 50] width 23 height 11
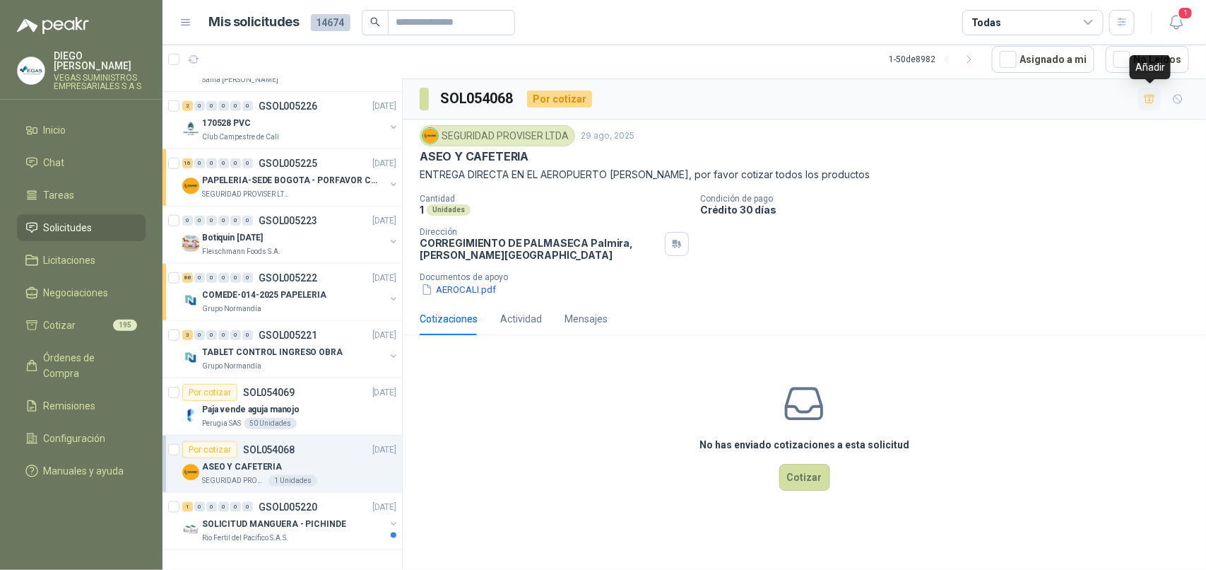
click at [1154, 98] on icon "button" at bounding box center [1150, 99] width 12 height 12
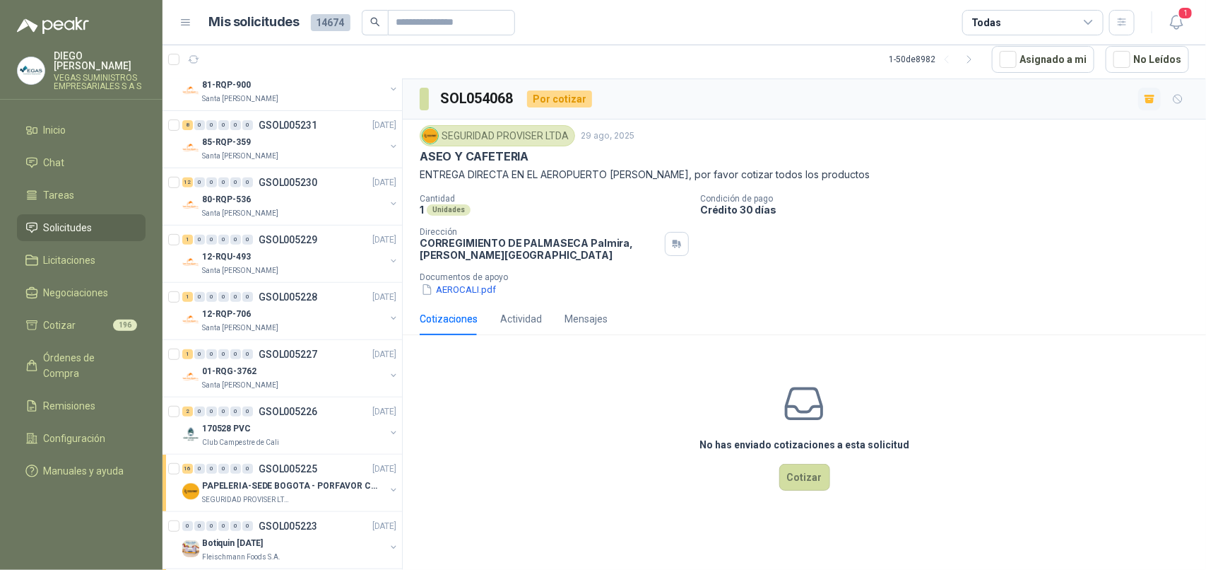
scroll to position [2629, 0]
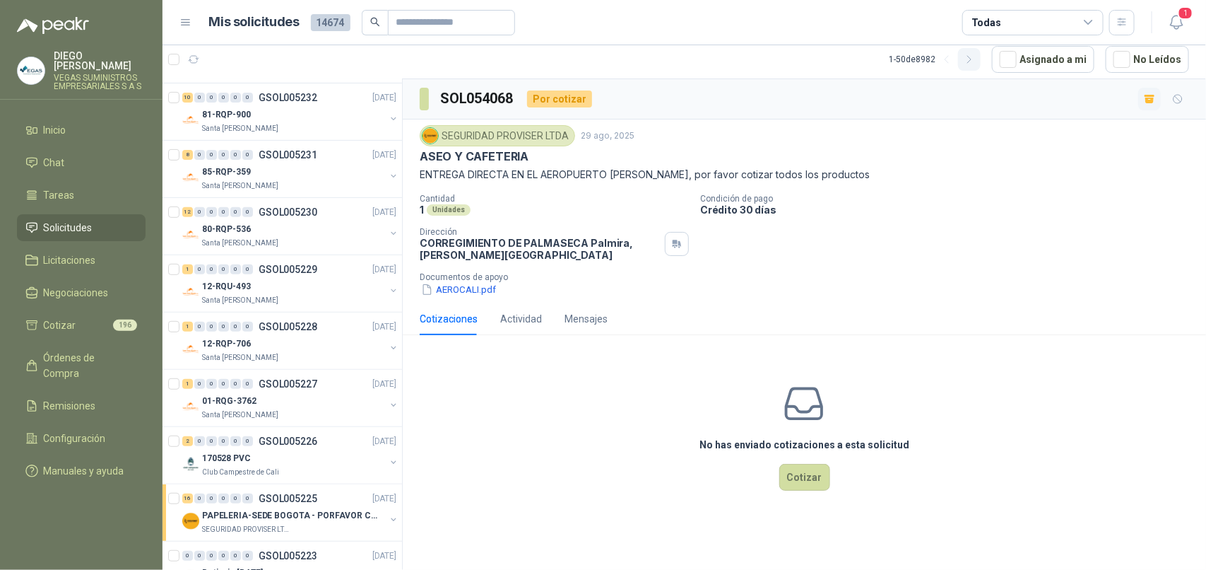
click at [970, 59] on icon "button" at bounding box center [970, 60] width 12 height 12
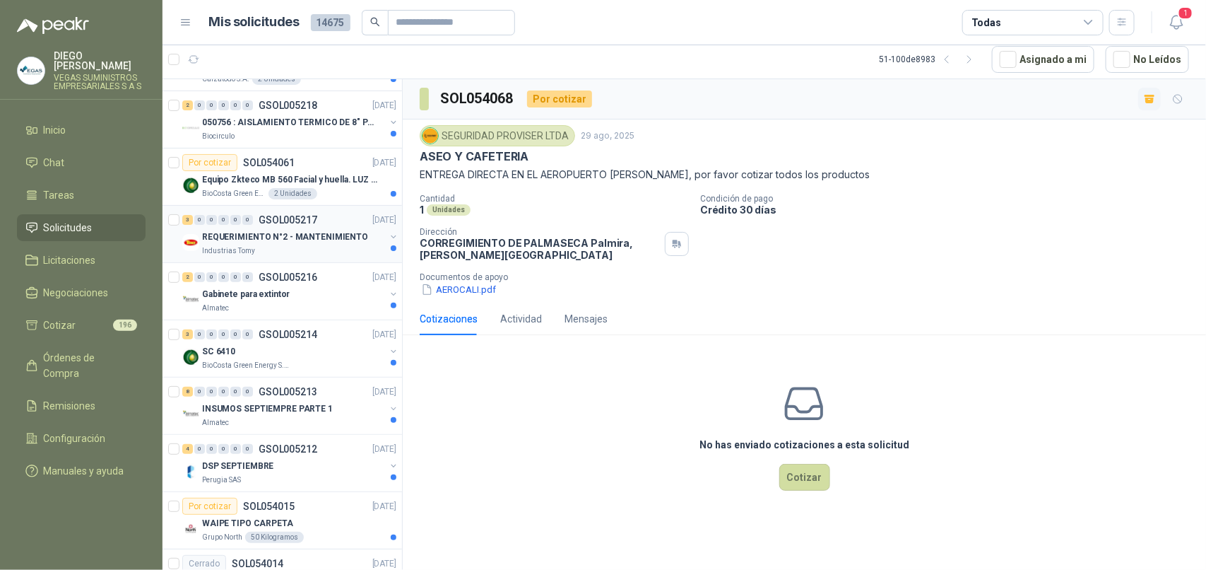
scroll to position [0, 0]
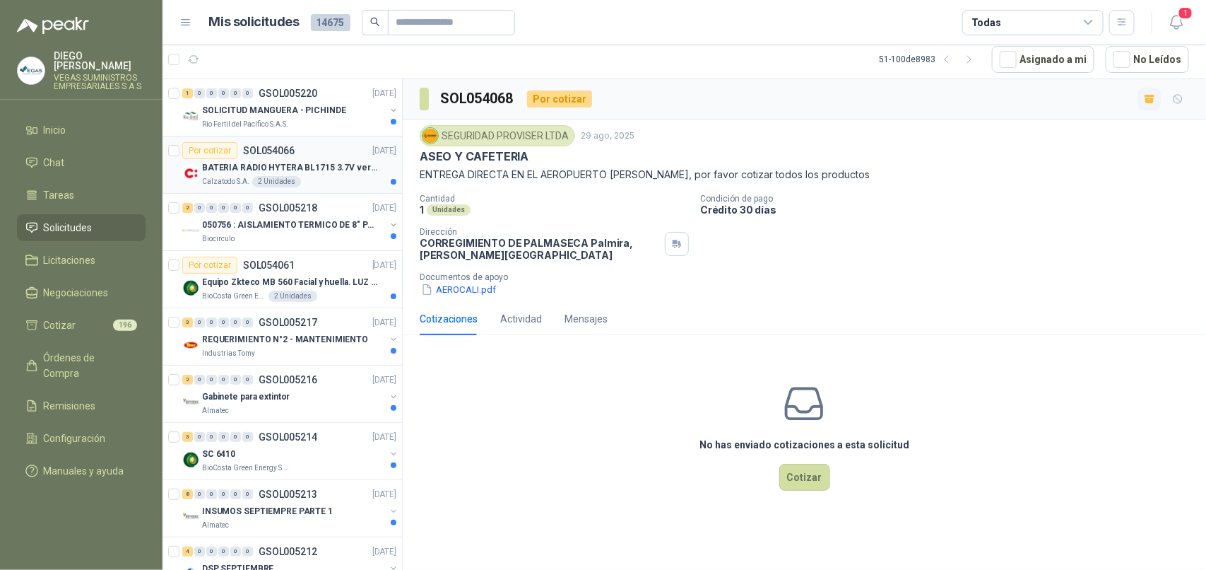
click at [315, 176] on div "Calzatodo S.A. 2 Unidades" at bounding box center [299, 181] width 194 height 11
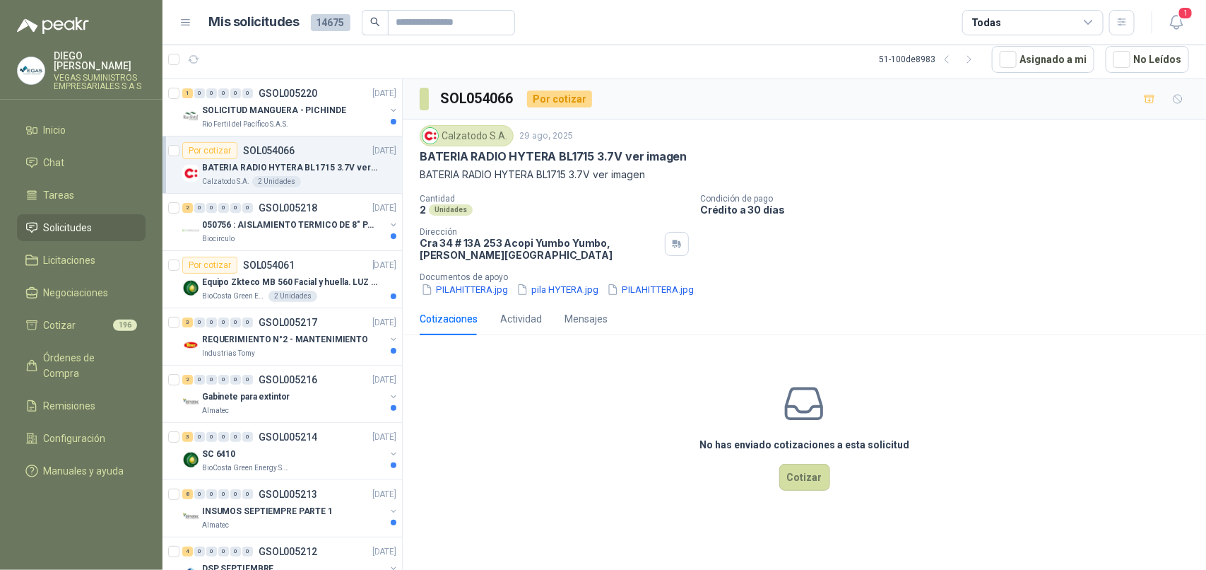
click at [471, 281] on p "Documentos de apoyo" at bounding box center [810, 277] width 781 height 10
click at [476, 286] on button "PILAHITTERA.jpg" at bounding box center [465, 289] width 90 height 15
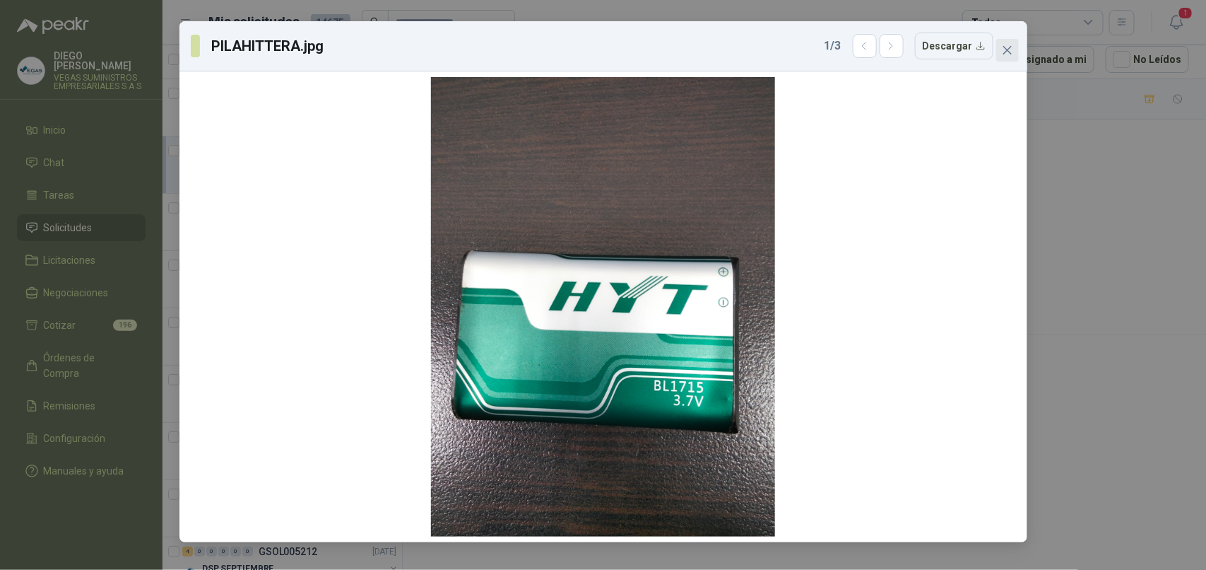
click at [1014, 50] on span "Close" at bounding box center [1008, 50] width 23 height 11
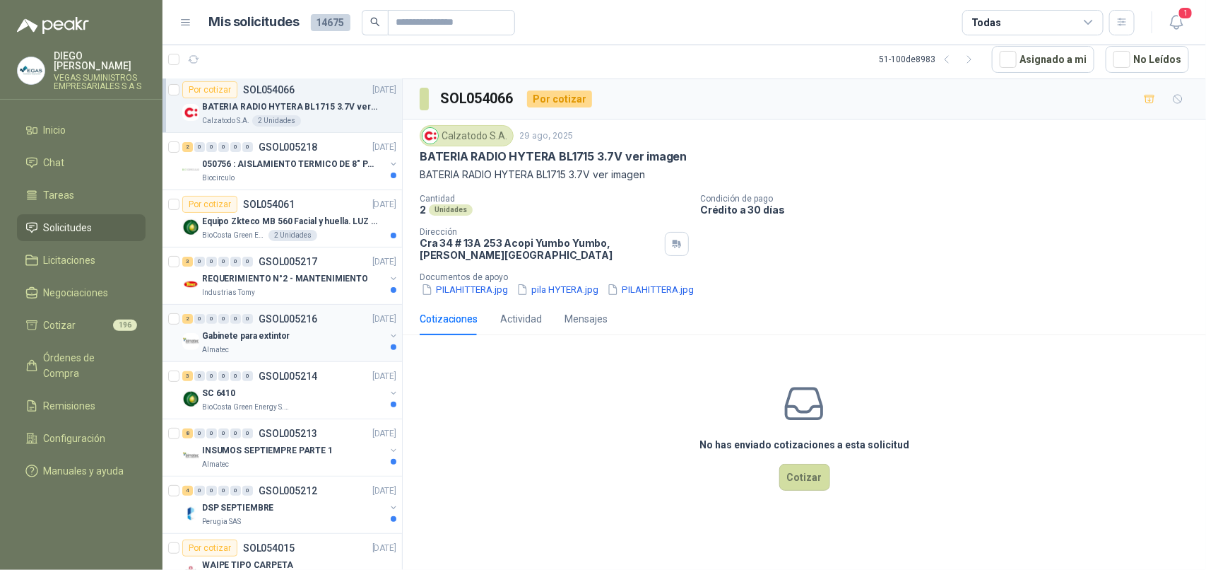
scroll to position [88, 0]
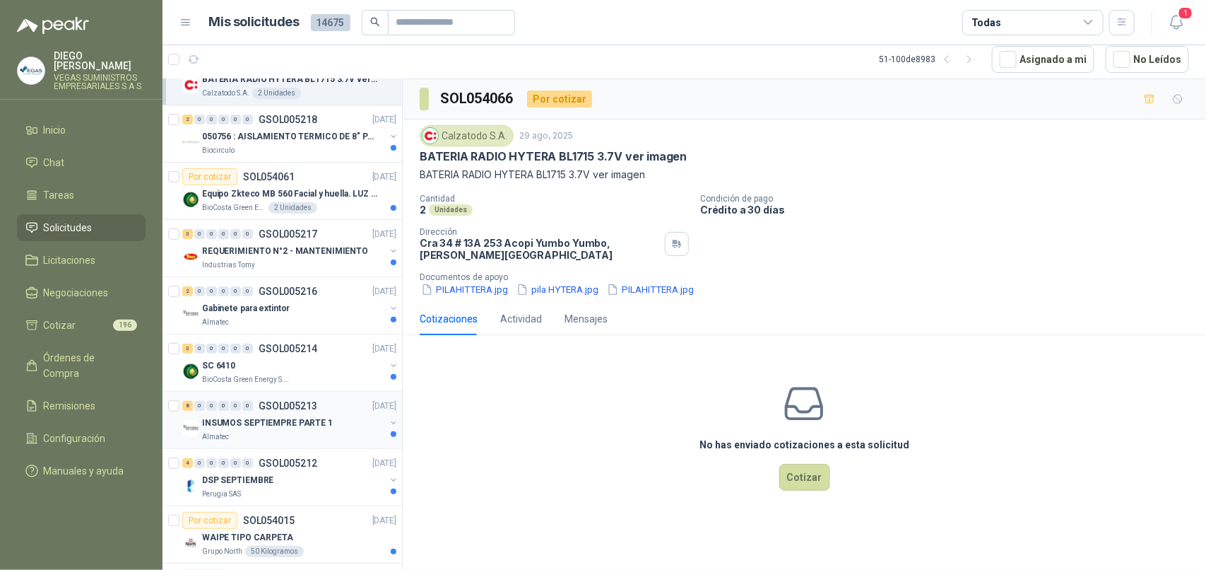
click at [326, 433] on div "Almatec" at bounding box center [293, 436] width 183 height 11
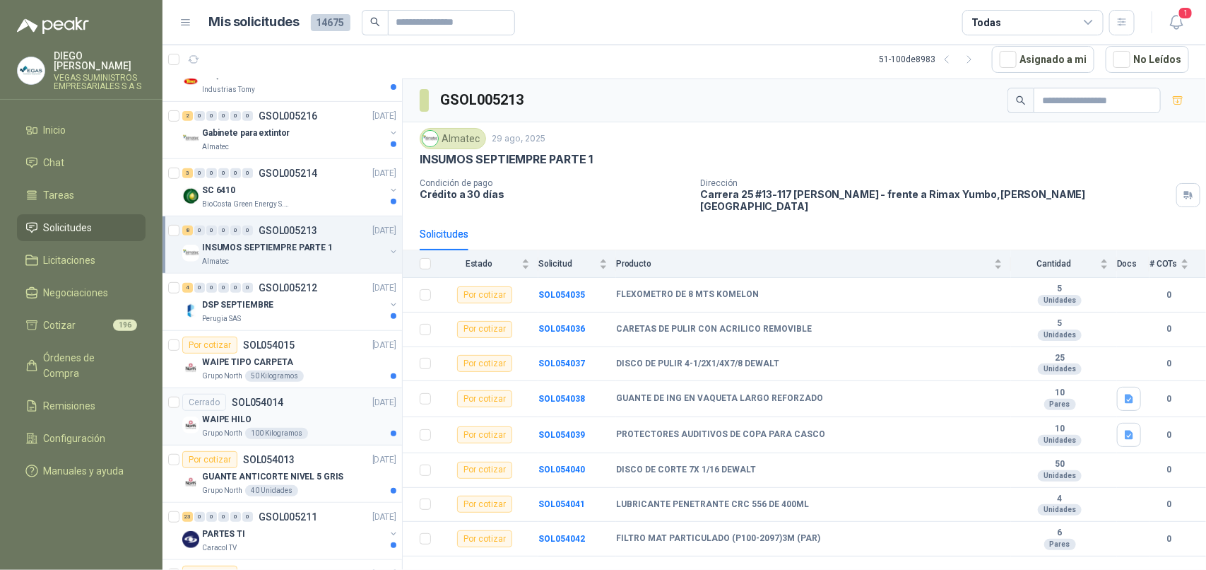
scroll to position [265, 0]
click at [264, 310] on p "DSP SEPTIEMBRE" at bounding box center [237, 303] width 71 height 13
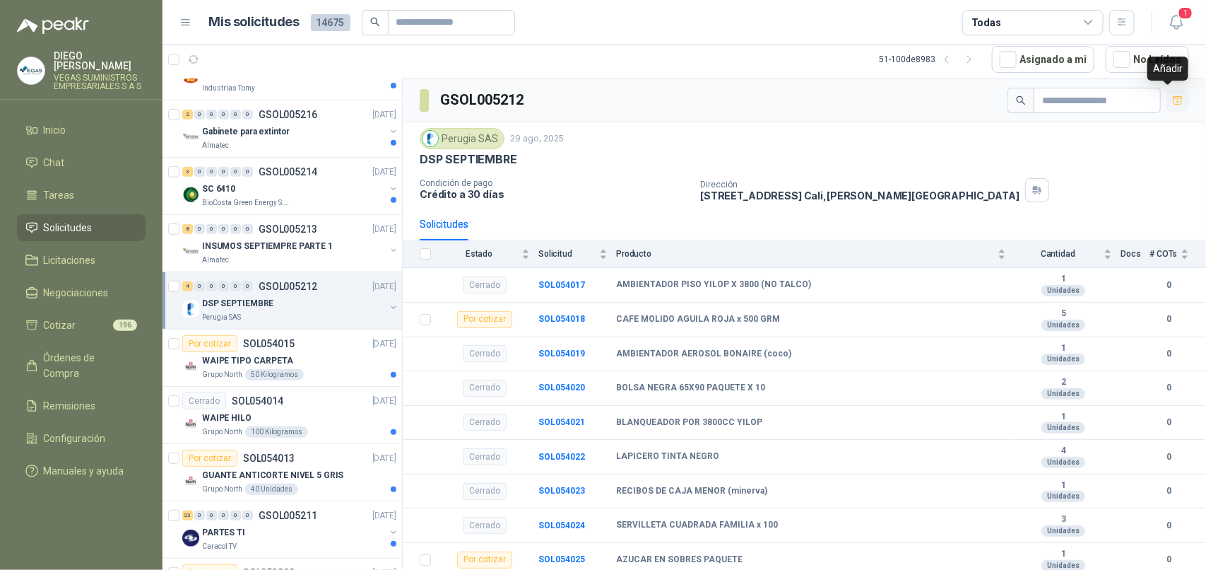
click at [1173, 102] on icon "button" at bounding box center [1178, 100] width 10 height 8
click at [330, 366] on div "WAIPE TIPO CARPETA" at bounding box center [299, 360] width 194 height 17
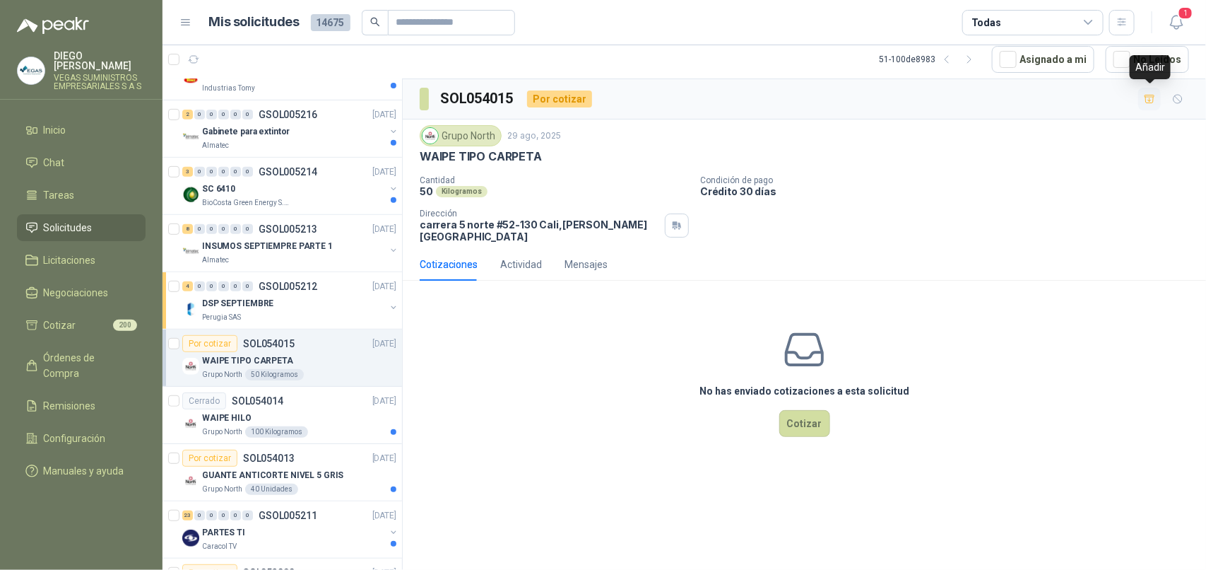
click at [1151, 102] on icon "button" at bounding box center [1150, 99] width 12 height 12
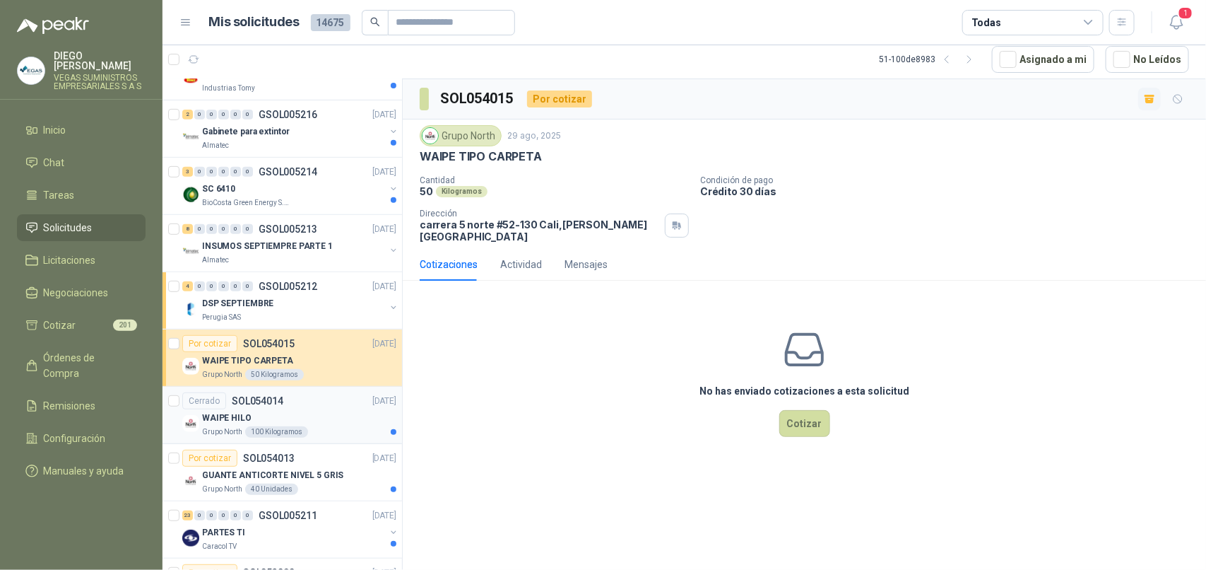
click at [343, 418] on div "WAIPE HILO" at bounding box center [299, 417] width 194 height 17
click at [327, 464] on div "Por cotizar SOL054013 [DATE]" at bounding box center [289, 458] width 214 height 17
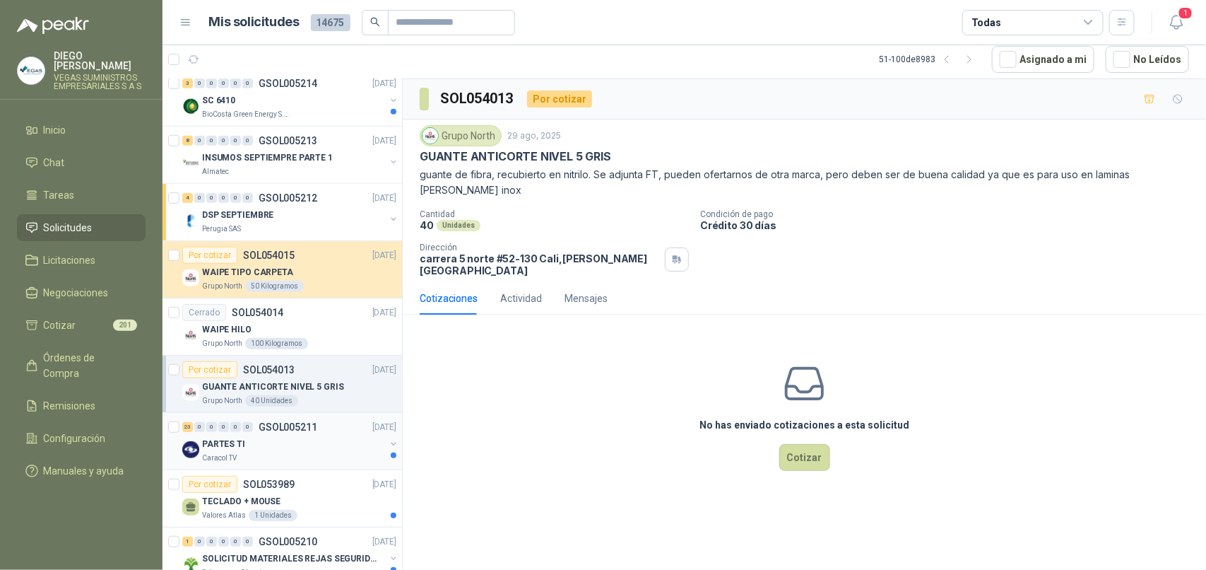
scroll to position [442, 0]
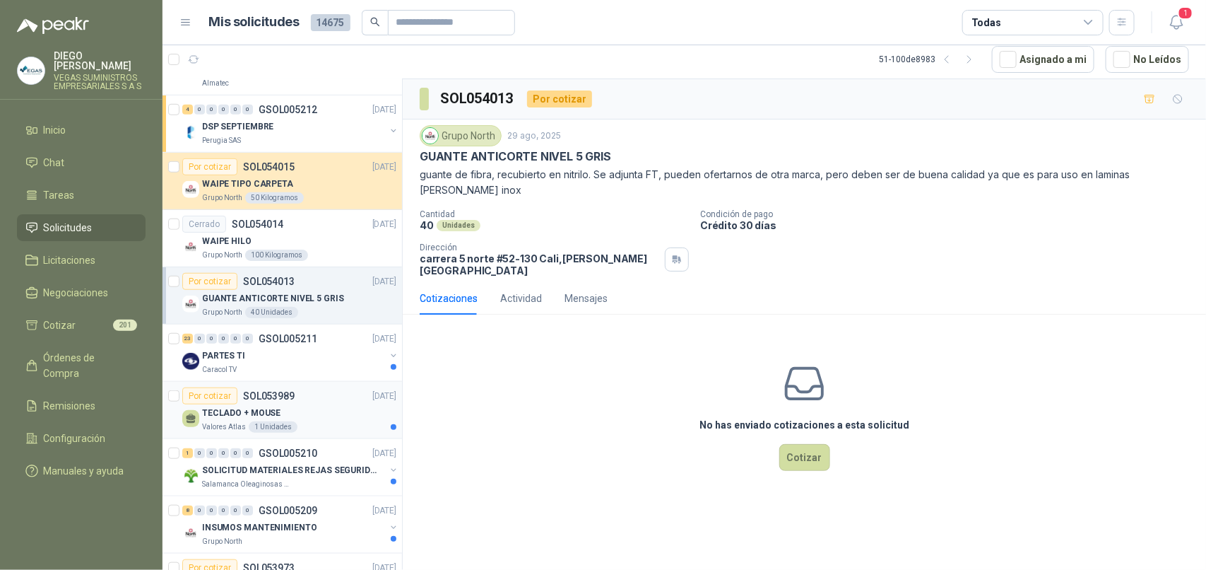
click at [331, 429] on div "Valores Atlas 1 Unidades" at bounding box center [299, 426] width 194 height 11
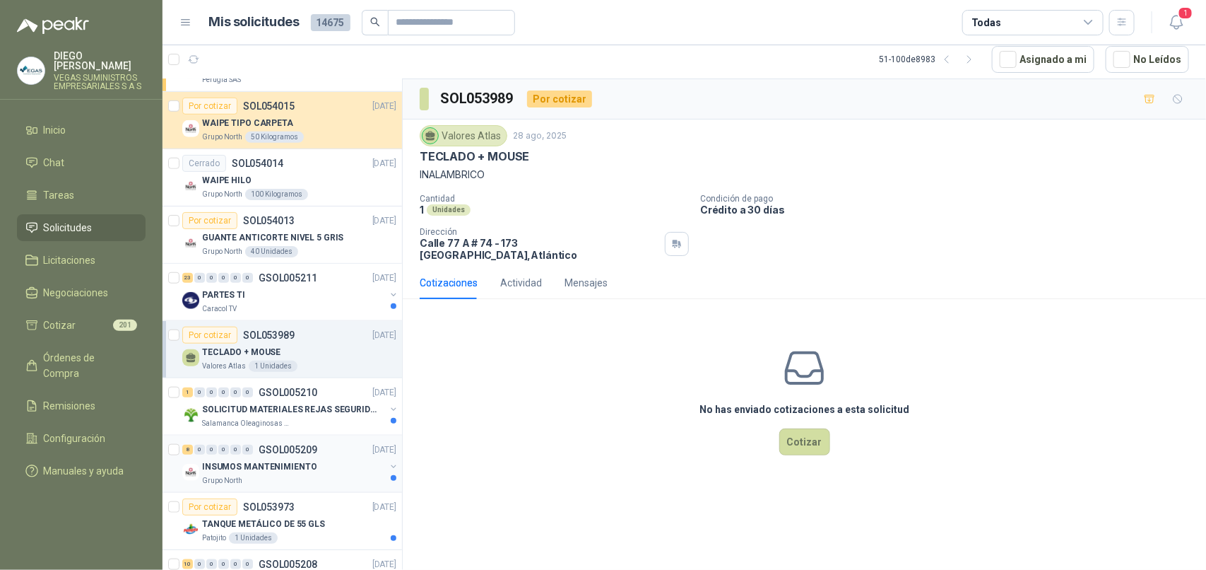
scroll to position [530, 0]
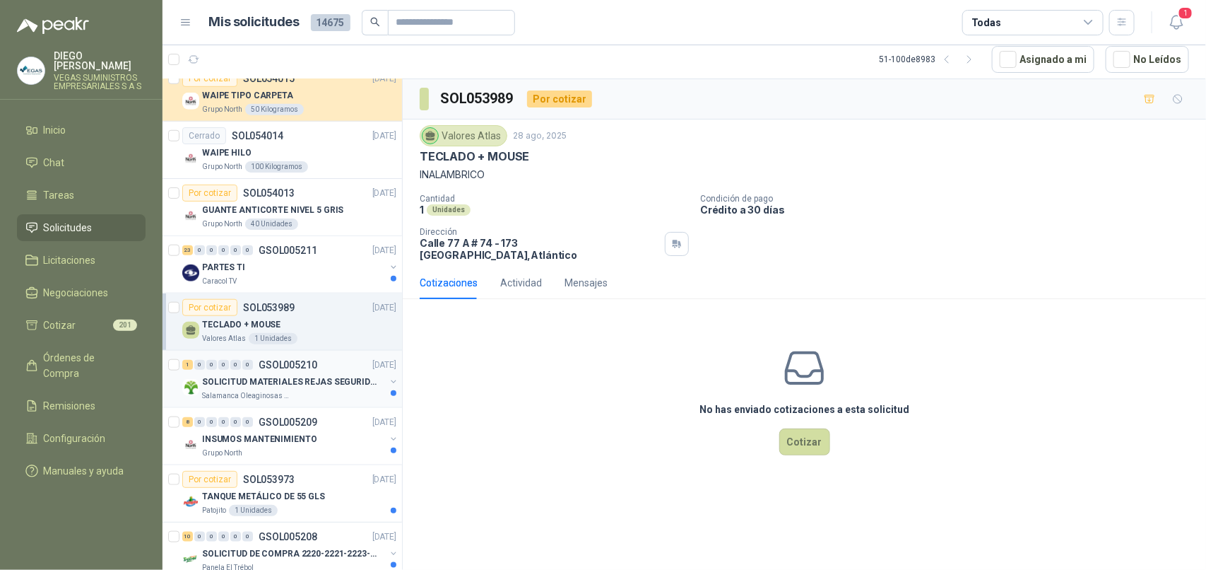
click at [319, 396] on div "Salamanca Oleaginosas SAS" at bounding box center [293, 395] width 183 height 11
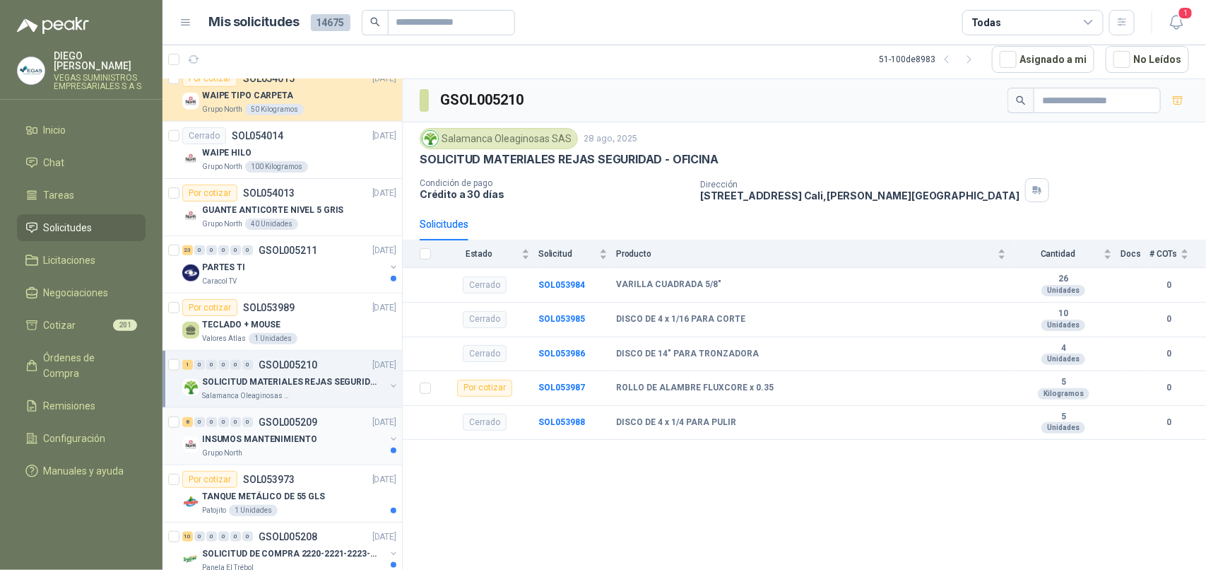
click at [324, 445] on div "INSUMOS MANTENIMIENTO" at bounding box center [293, 438] width 183 height 17
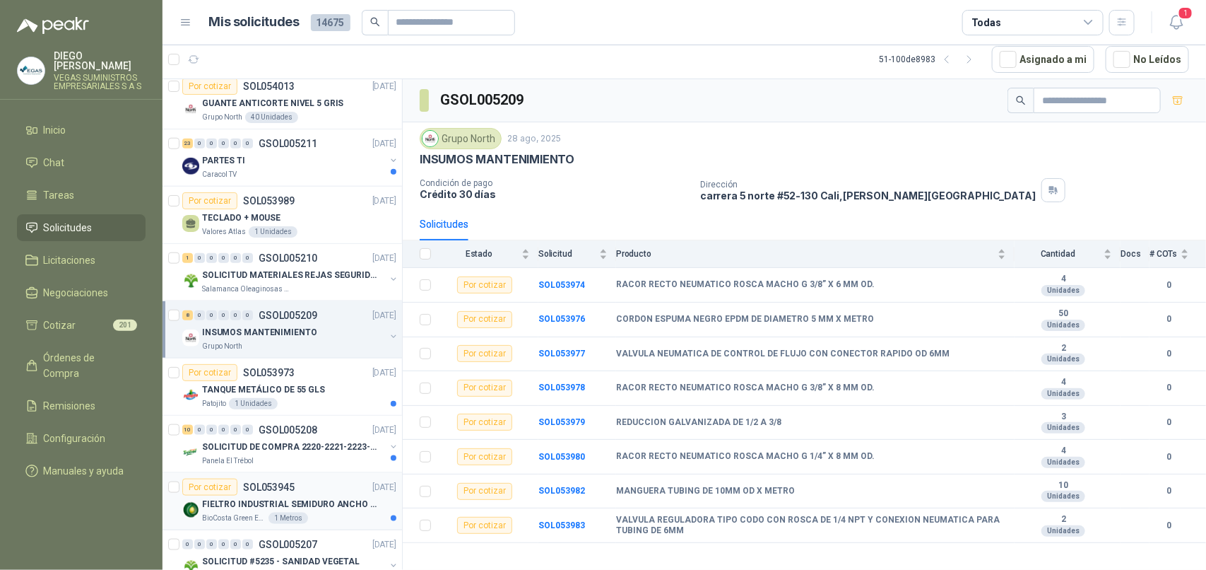
scroll to position [707, 0]
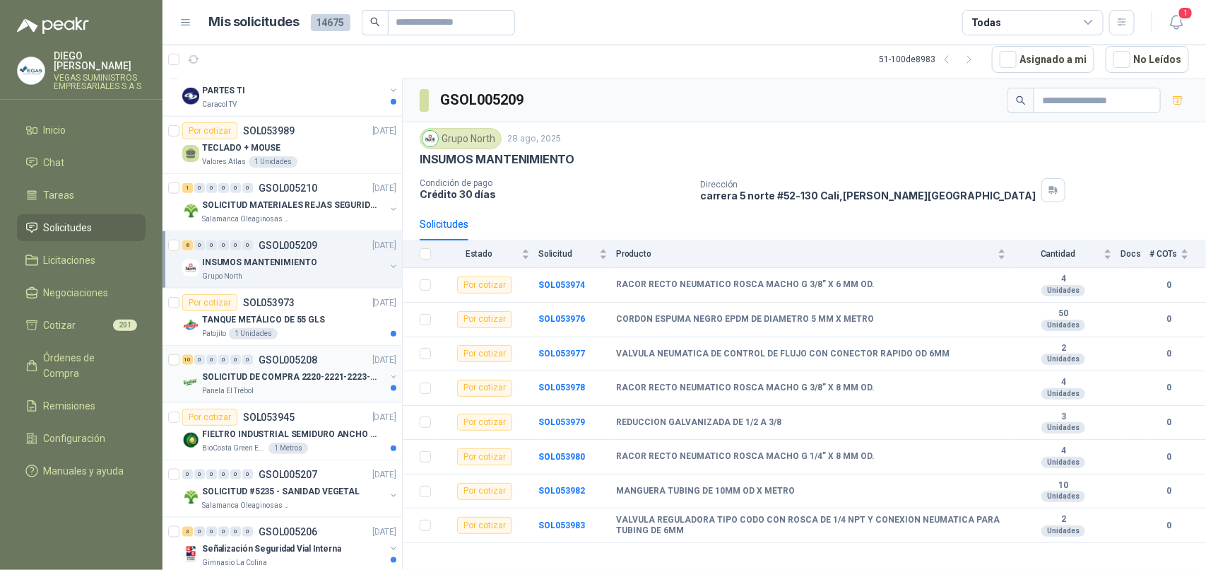
click at [316, 391] on div "Panela El Trébol" at bounding box center [293, 390] width 183 height 11
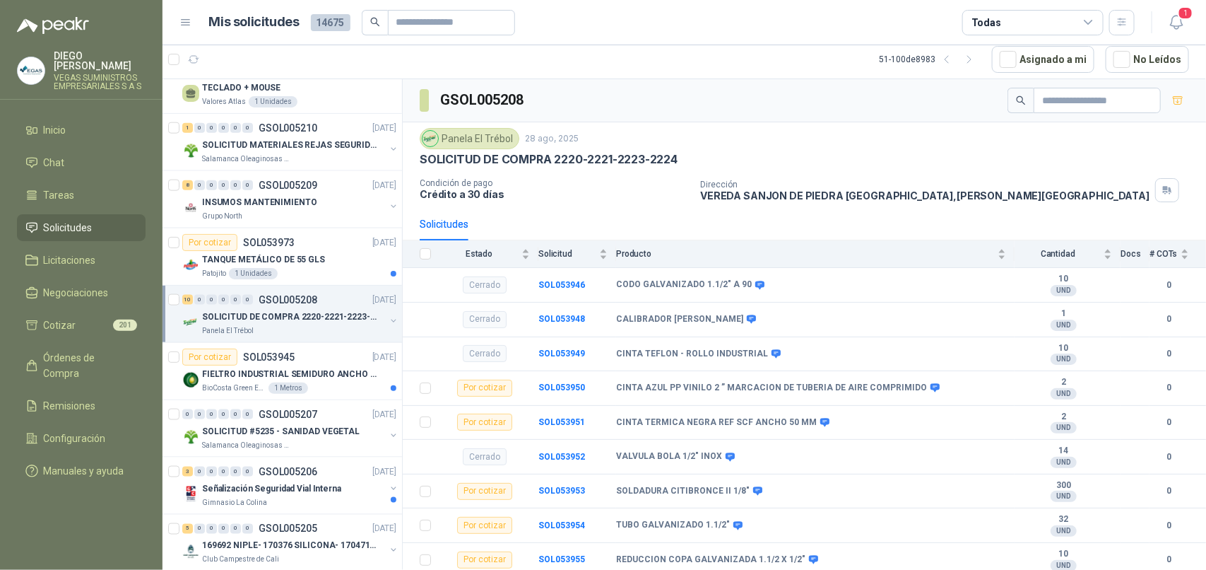
scroll to position [795, 0]
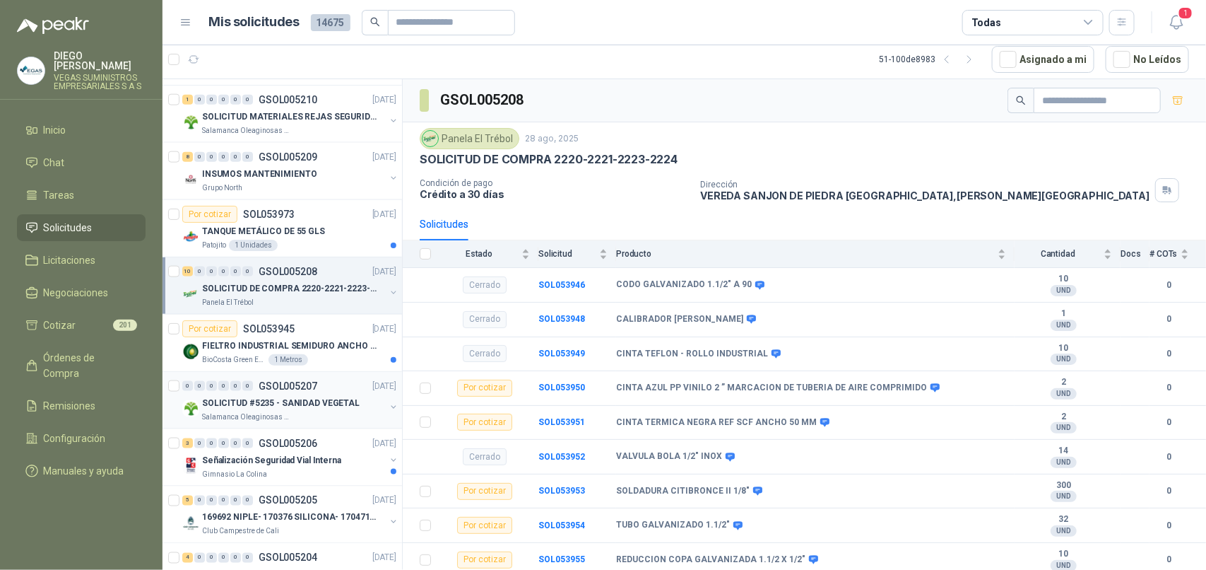
click at [330, 416] on div "Salamanca Oleaginosas SAS" at bounding box center [293, 416] width 183 height 11
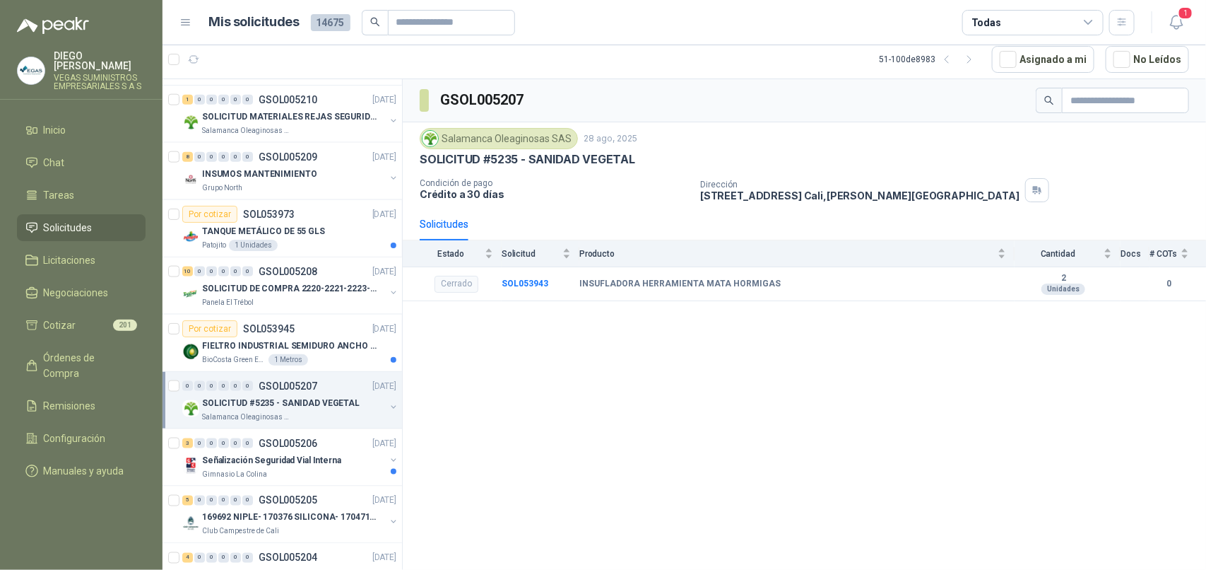
scroll to position [883, 0]
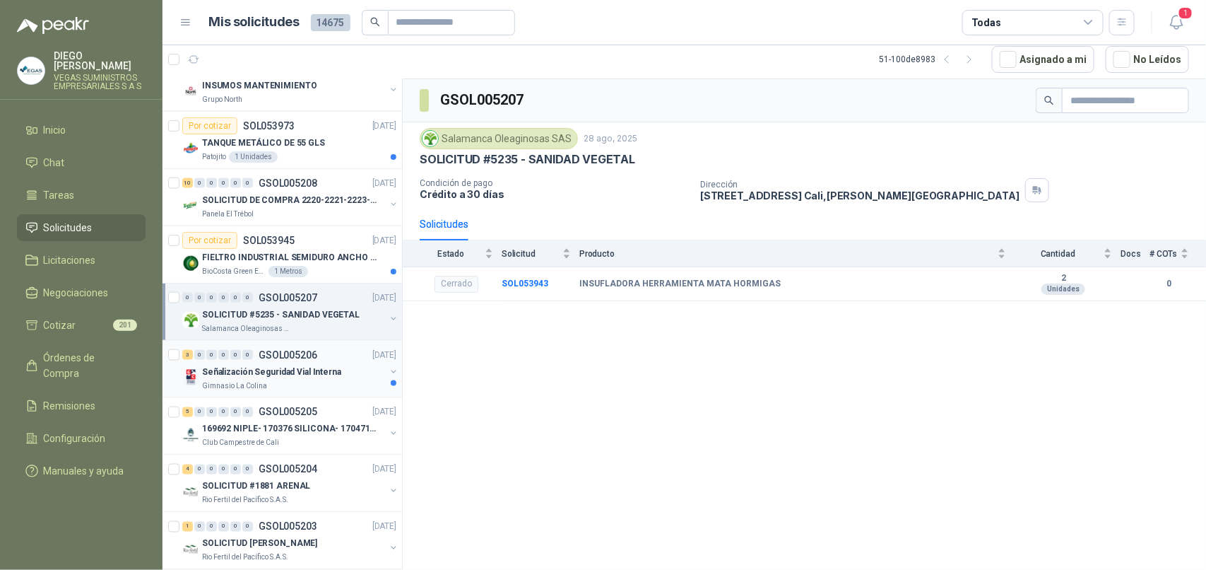
click at [327, 392] on div "Gimnasio La Colina" at bounding box center [293, 385] width 183 height 11
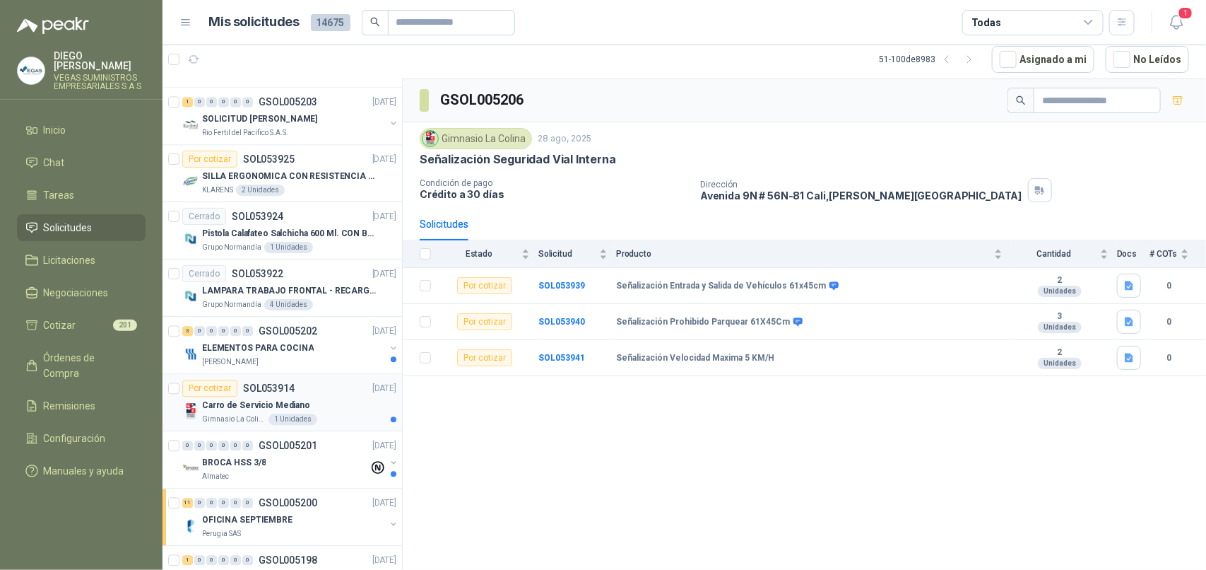
scroll to position [1325, 0]
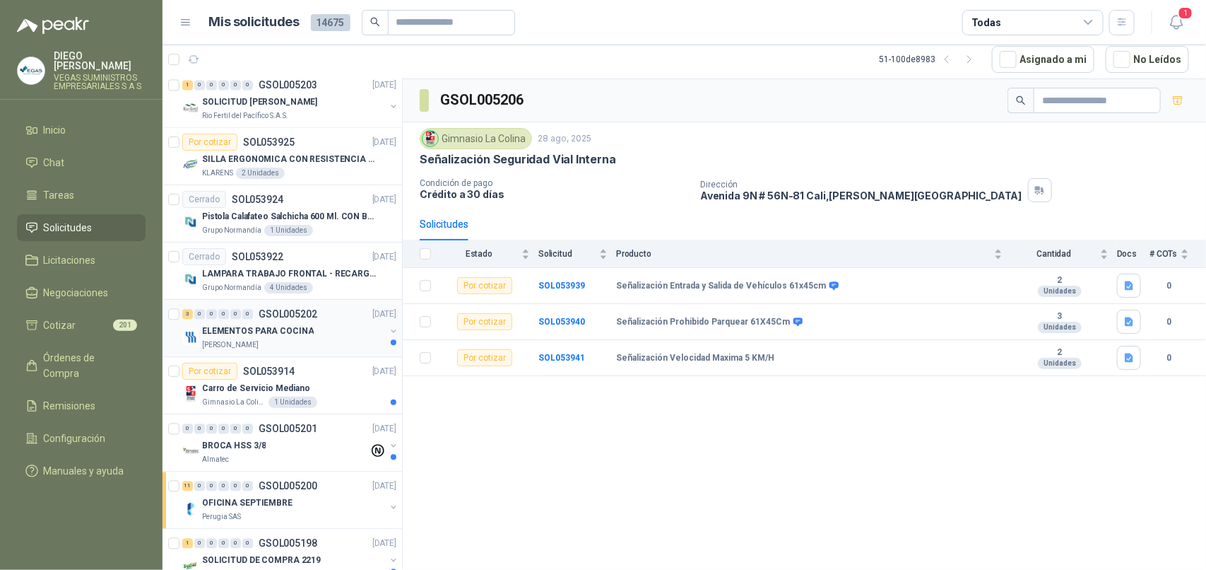
click at [326, 350] on div "[PERSON_NAME]" at bounding box center [293, 344] width 183 height 11
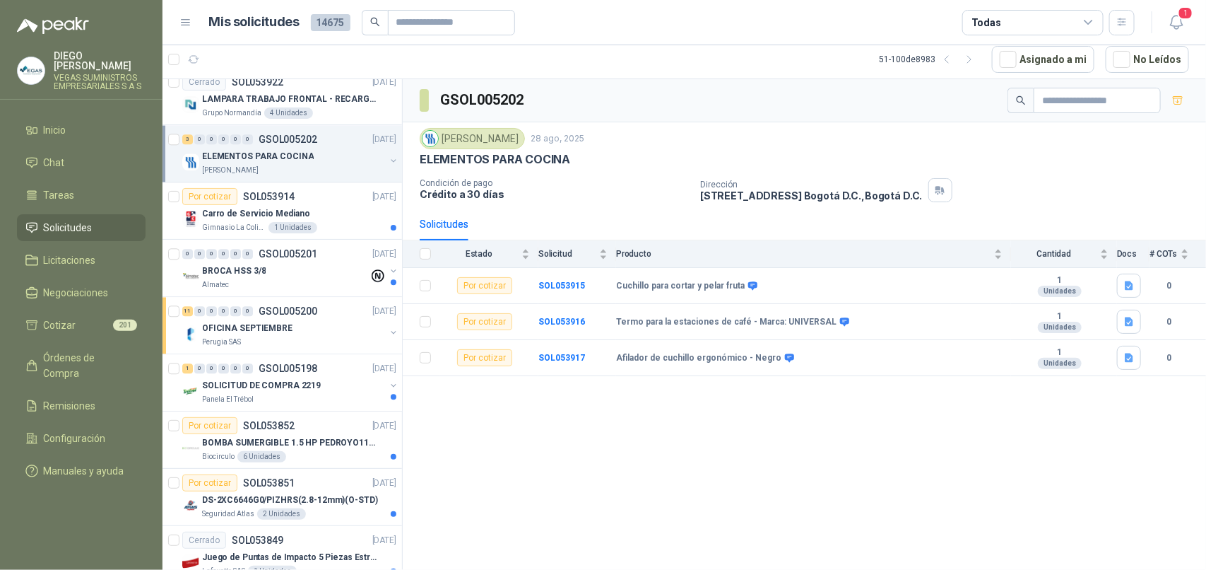
scroll to position [1502, 0]
click at [326, 350] on div "11 0 0 0 0 0 GSOL005200 [DATE] OFICINA SEPTIEMBRE Perugia SAS" at bounding box center [283, 323] width 240 height 57
click at [325, 345] on div "Perugia SAS" at bounding box center [293, 339] width 183 height 11
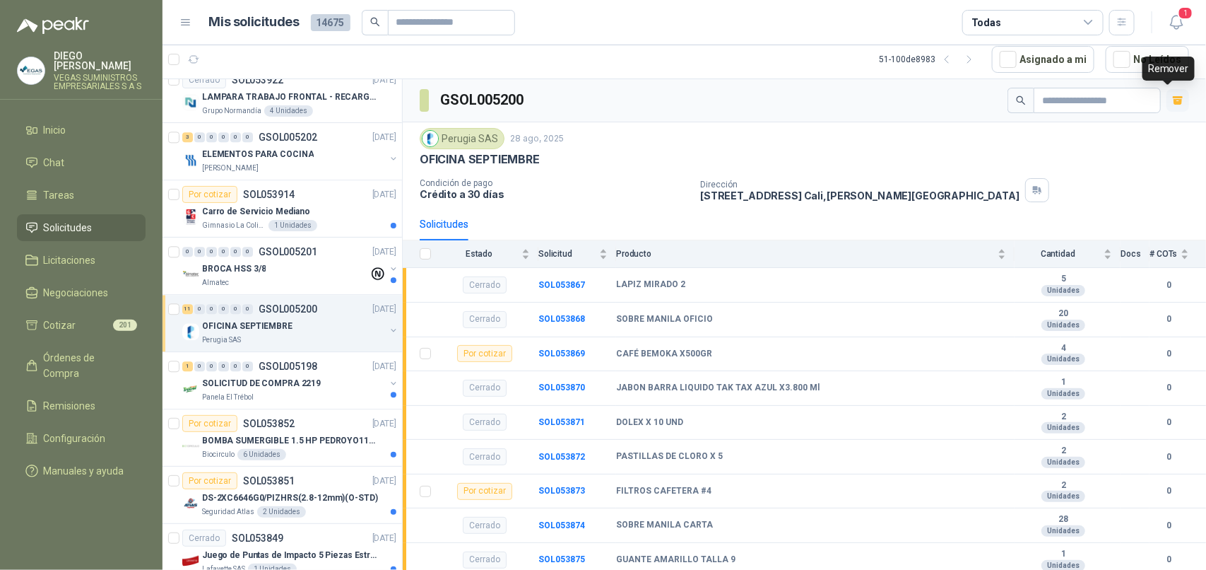
click at [1173, 101] on icon "button" at bounding box center [1179, 101] width 12 height 12
